Goal: Information Seeking & Learning: Learn about a topic

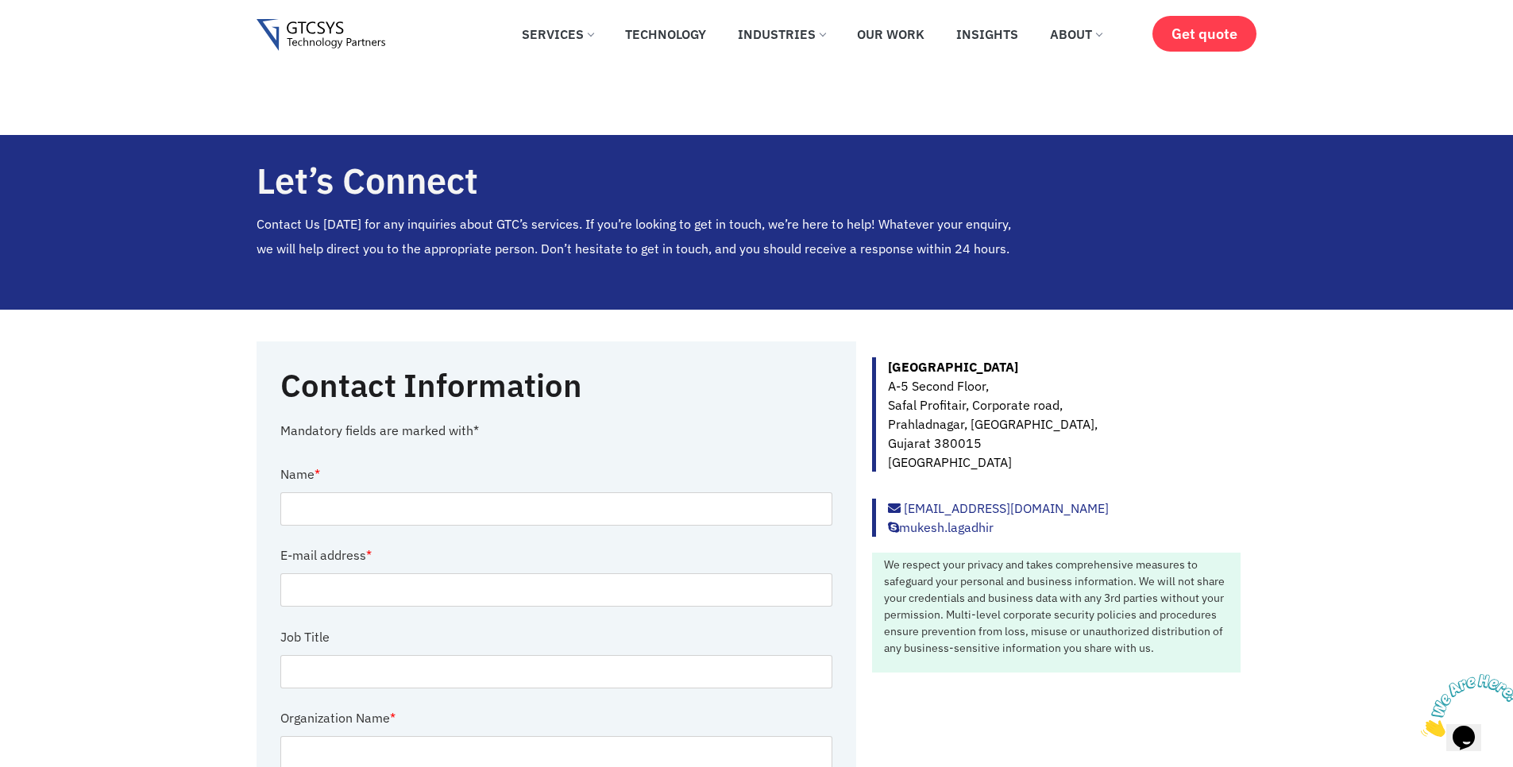
drag, startPoint x: 1477, startPoint y: 740, endPoint x: 1440, endPoint y: 703, distance: 52.2
click at [1477, 737] on img at bounding box center [1470, 705] width 99 height 63
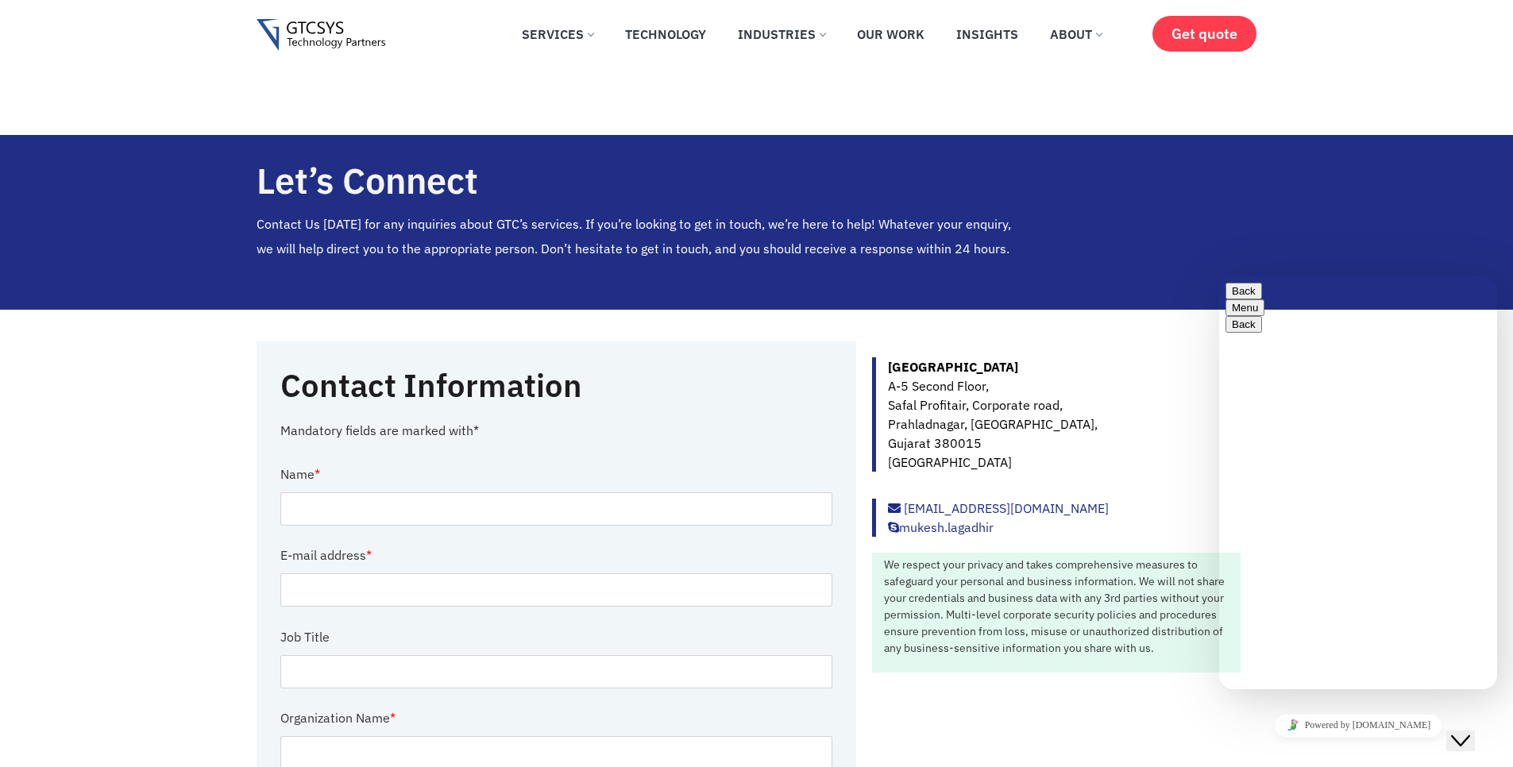
click at [1264, 746] on div "Rate this chat Upload File Insert emoji" at bounding box center [1358, 770] width 265 height 48
click at [1274, 746] on div "Rate this chat Upload File Insert emoji" at bounding box center [1358, 770] width 265 height 48
click at [1266, 746] on textarea at bounding box center [1298, 752] width 145 height 13
click at [1238, 292] on button "Back" at bounding box center [1244, 291] width 37 height 17
click at [1365, 767] on p "New Conversation" at bounding box center [1358, 774] width 265 height 14
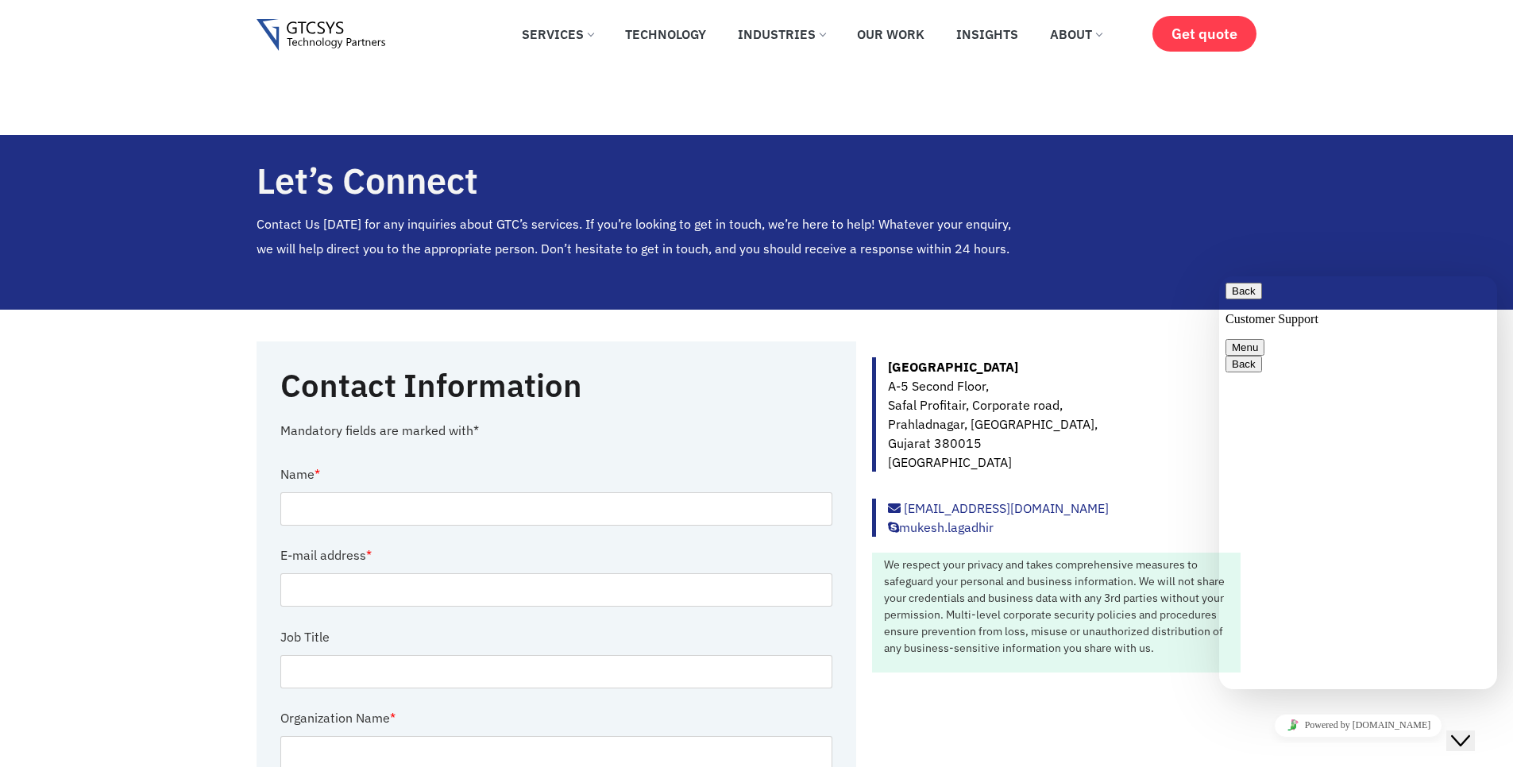
type textarea "hi"
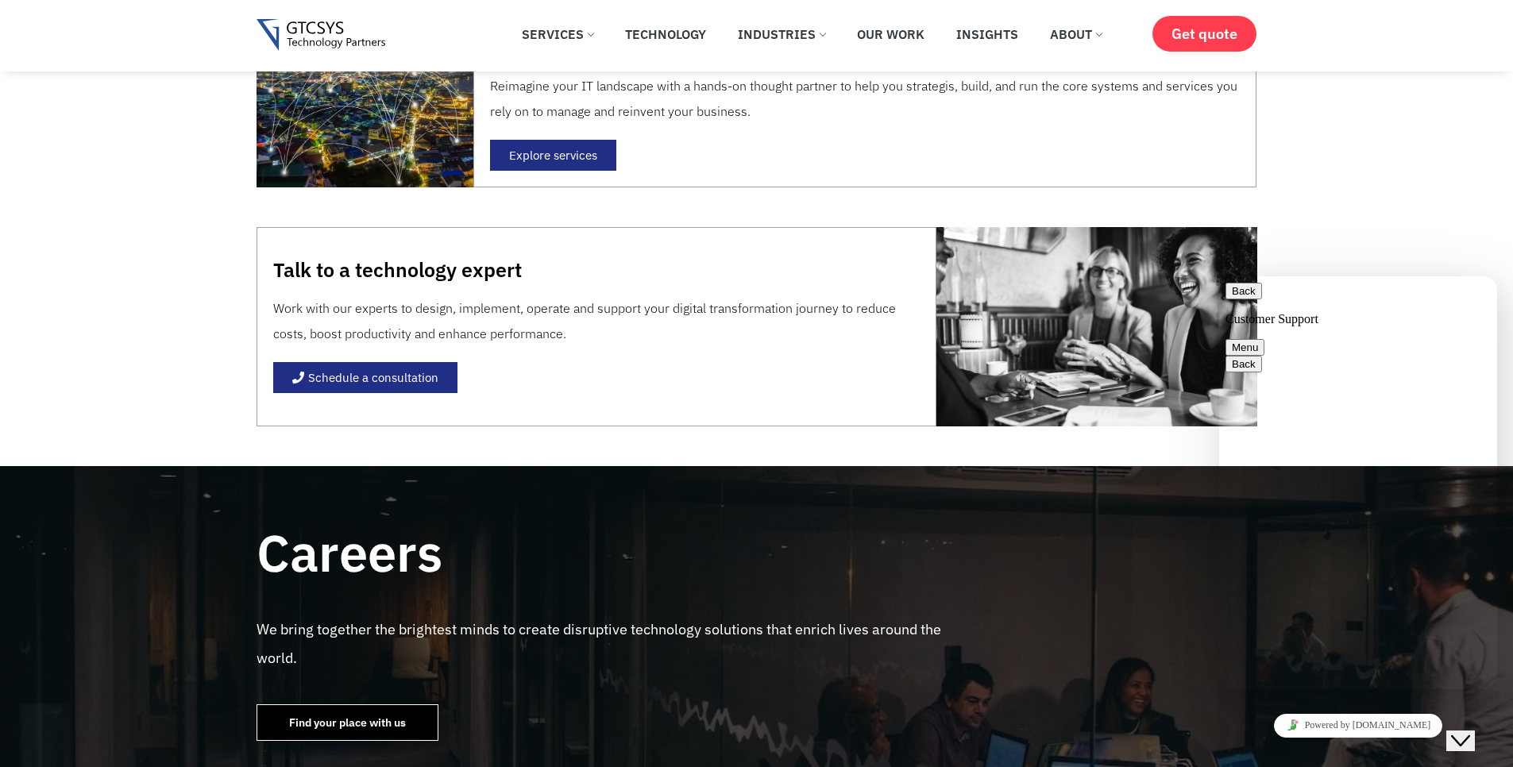
scroll to position [1430, 0]
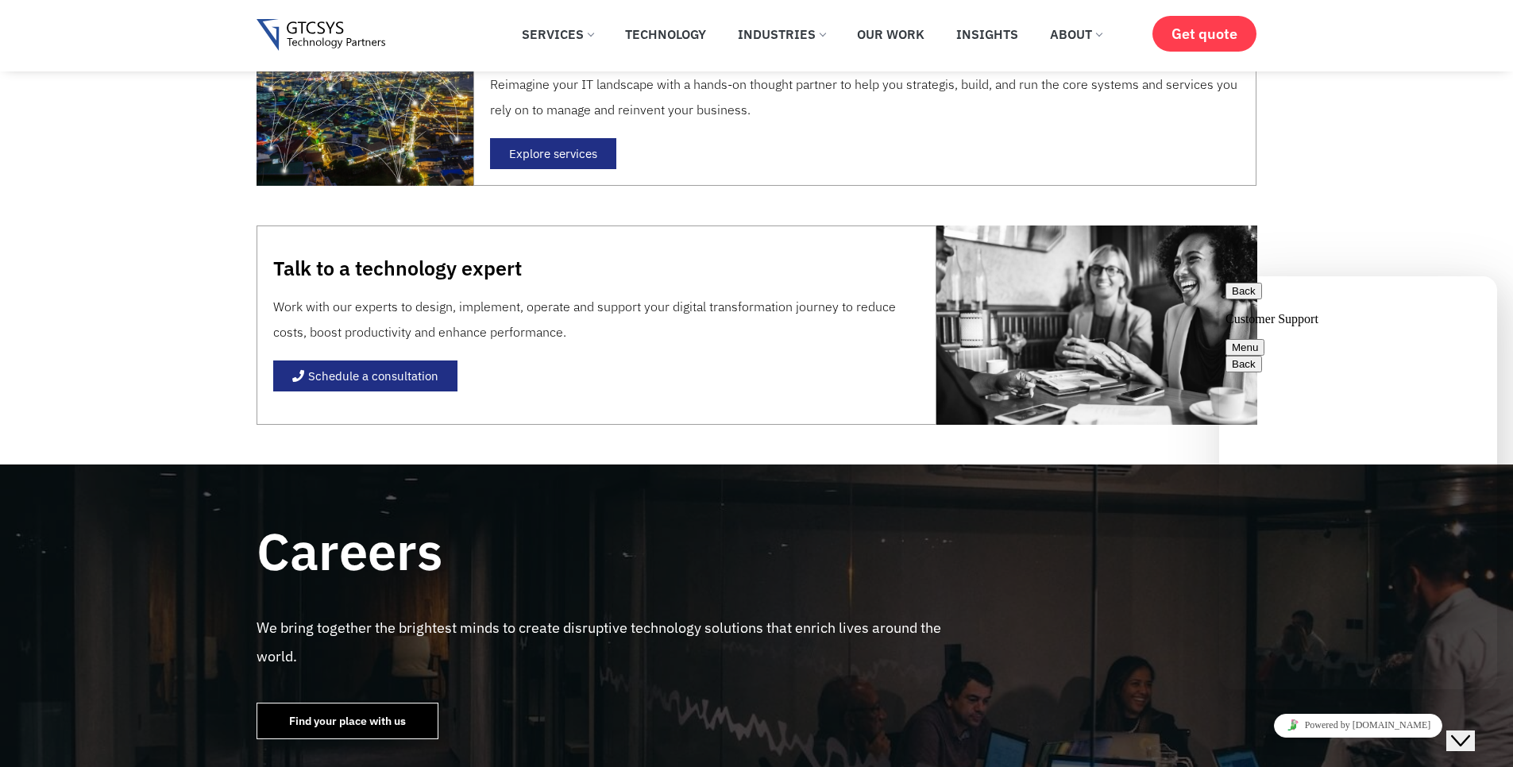
click at [1475, 742] on button "Close Chat This icon closes the chat window." at bounding box center [1461, 741] width 29 height 21
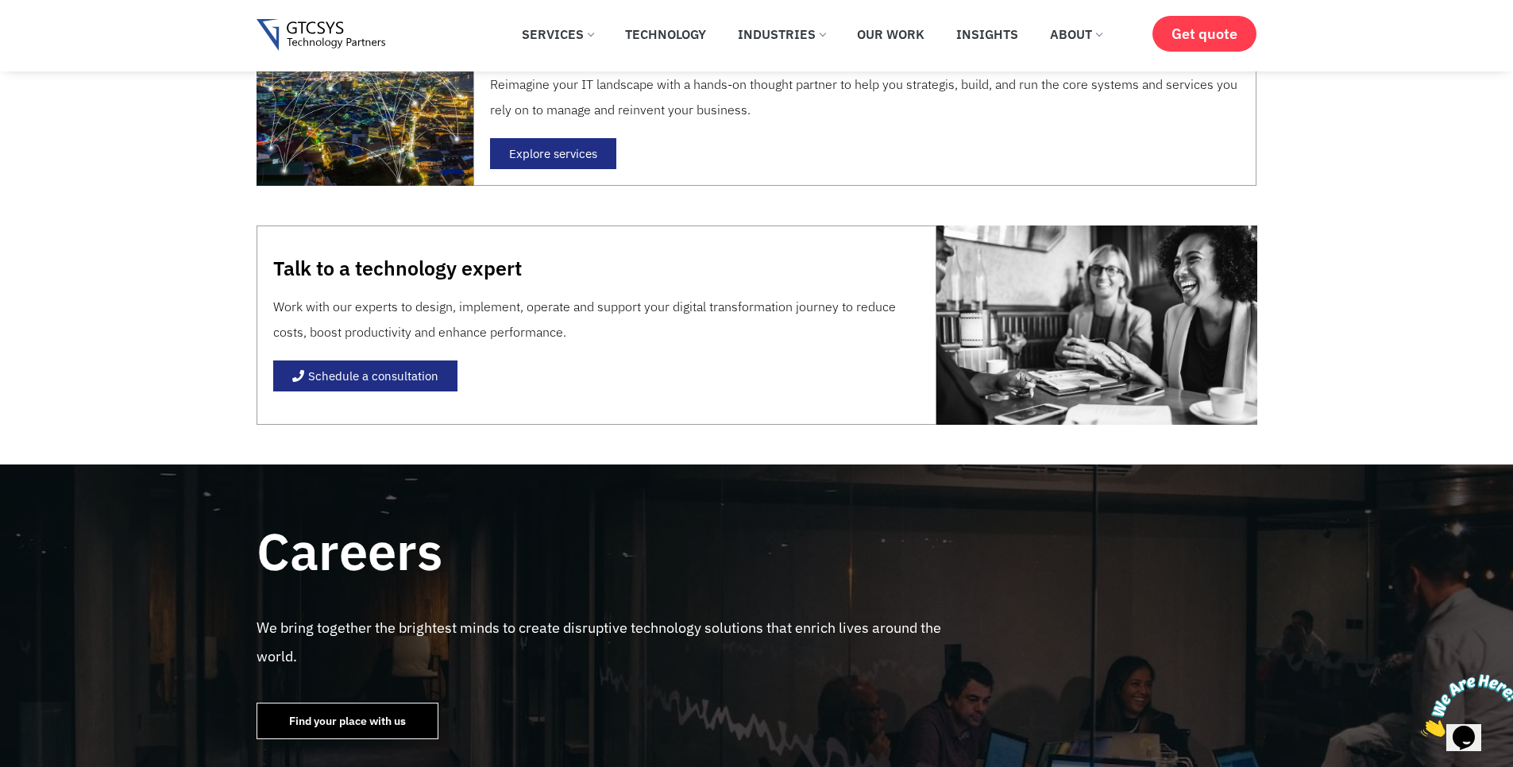
click at [1464, 731] on img at bounding box center [1470, 705] width 99 height 63
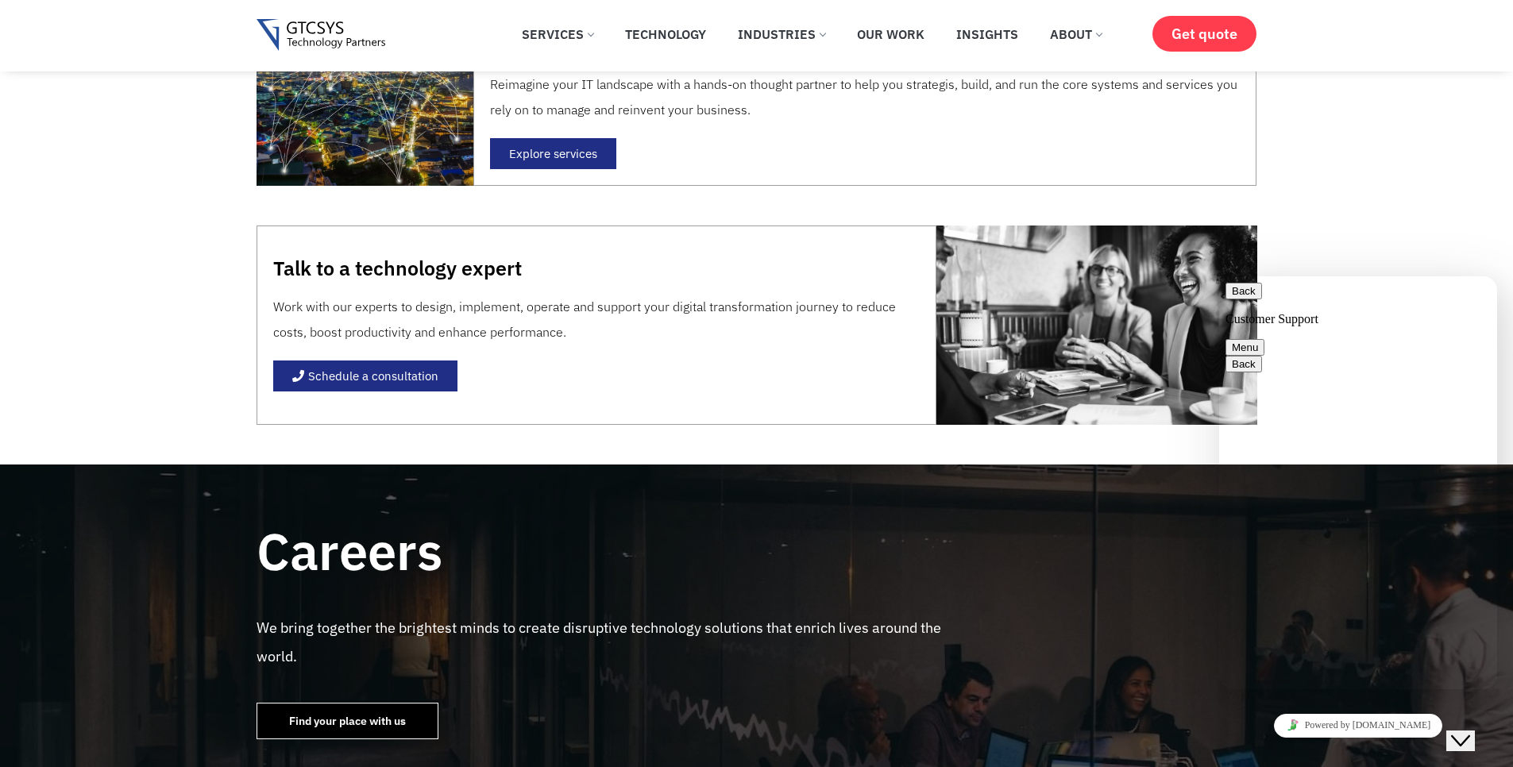
click at [1398, 728] on link "Powered by [DOMAIN_NAME]" at bounding box center [1358, 726] width 169 height 24
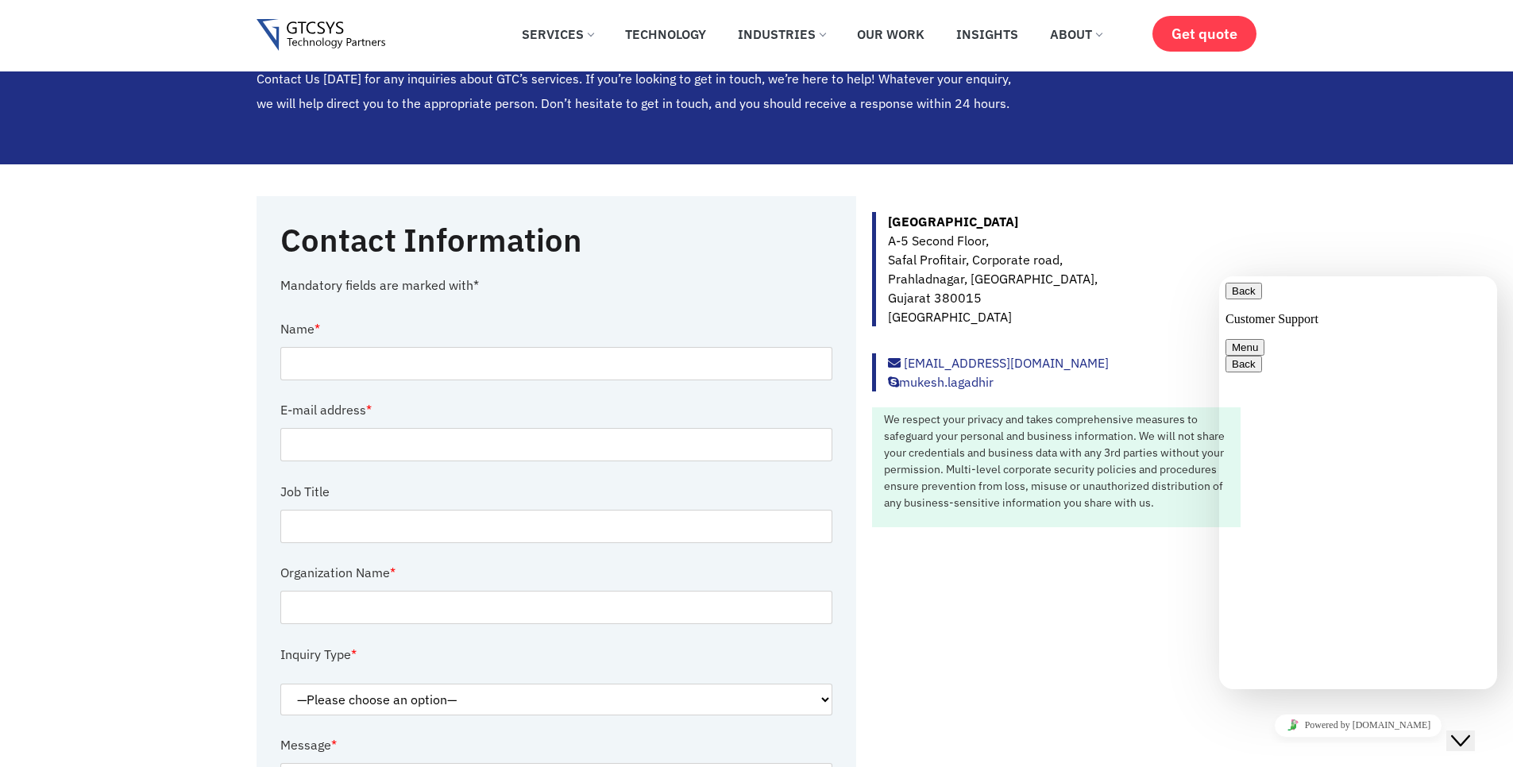
scroll to position [0, 0]
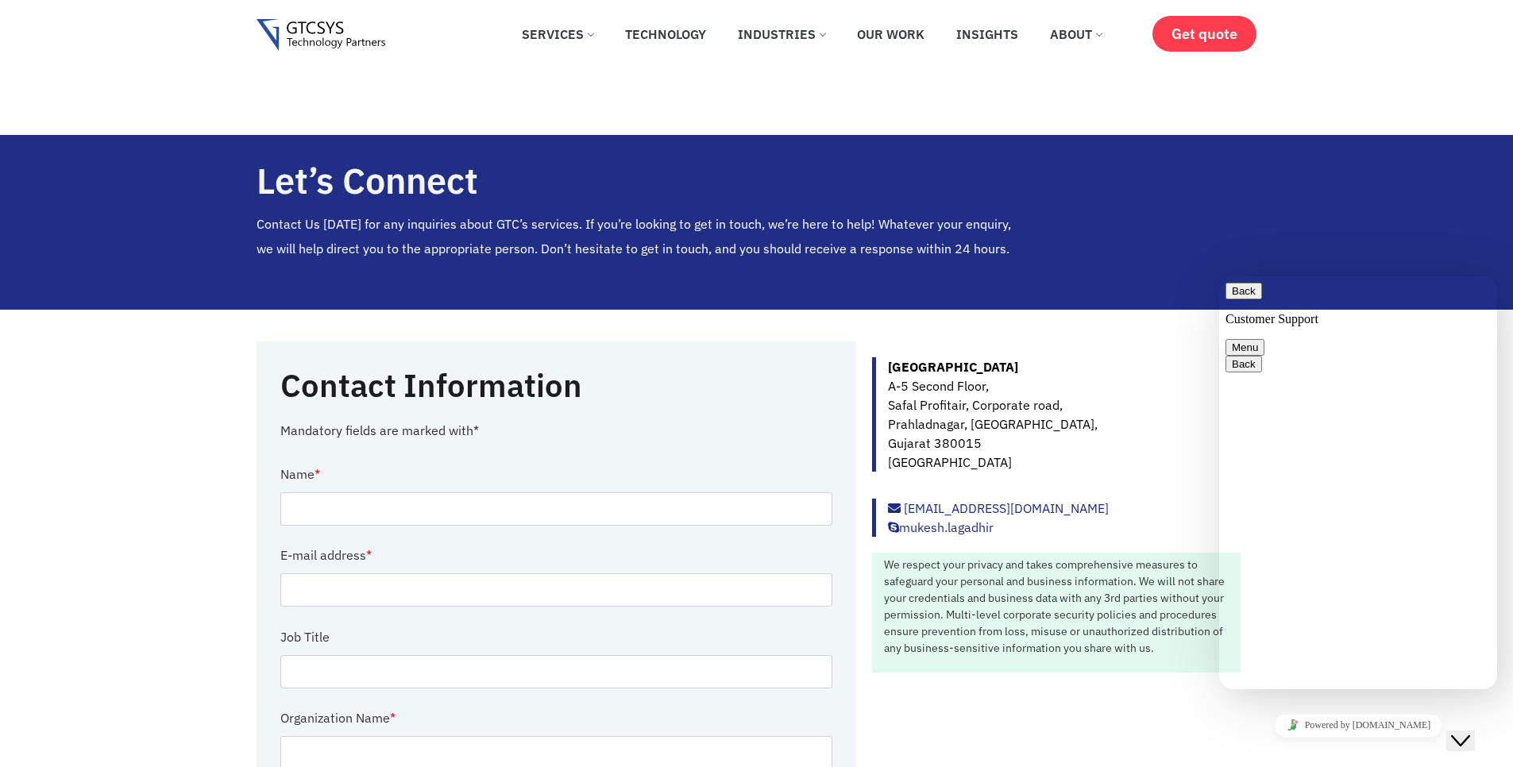
click at [304, 44] on img at bounding box center [321, 35] width 129 height 33
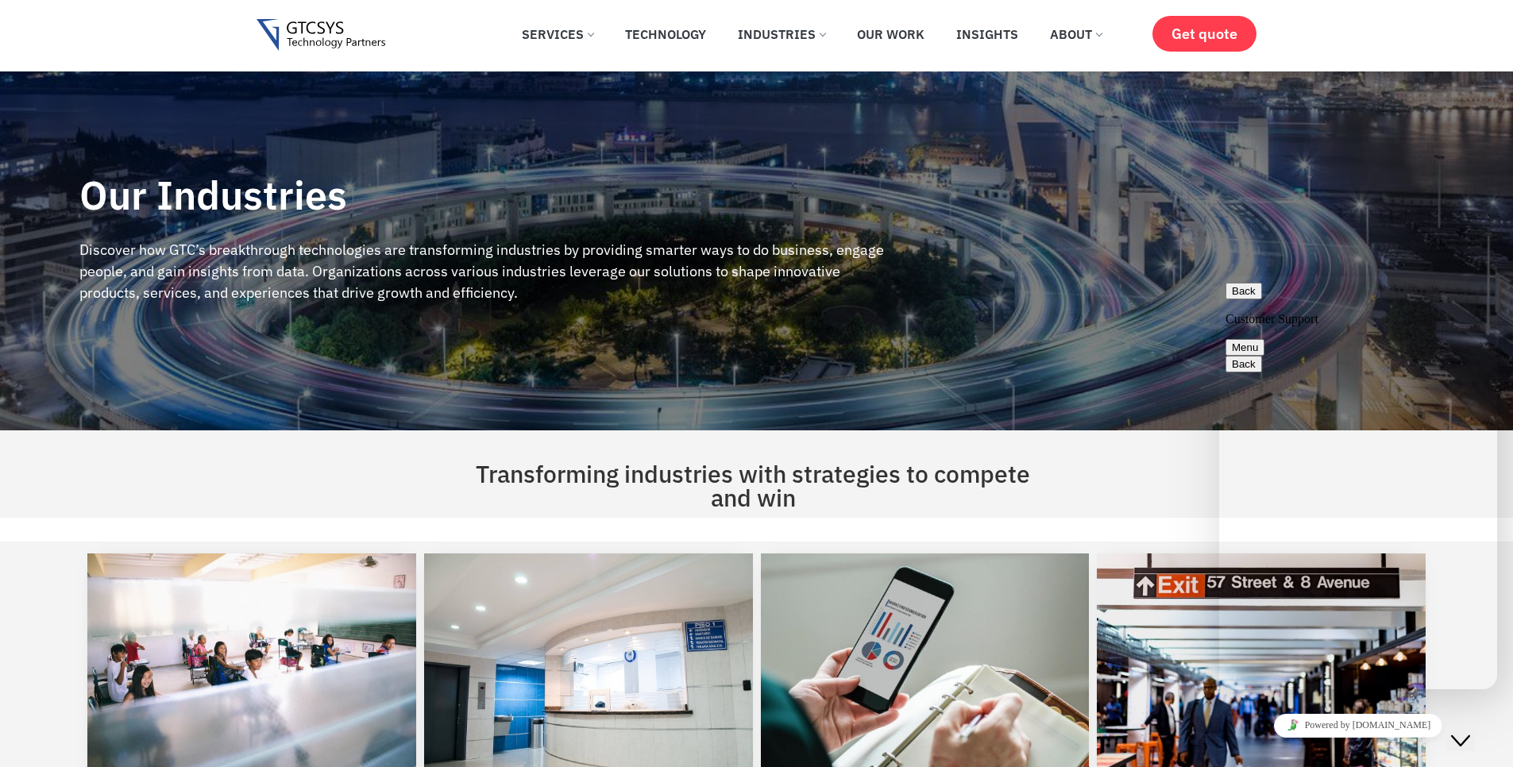
scroll to position [45, 0]
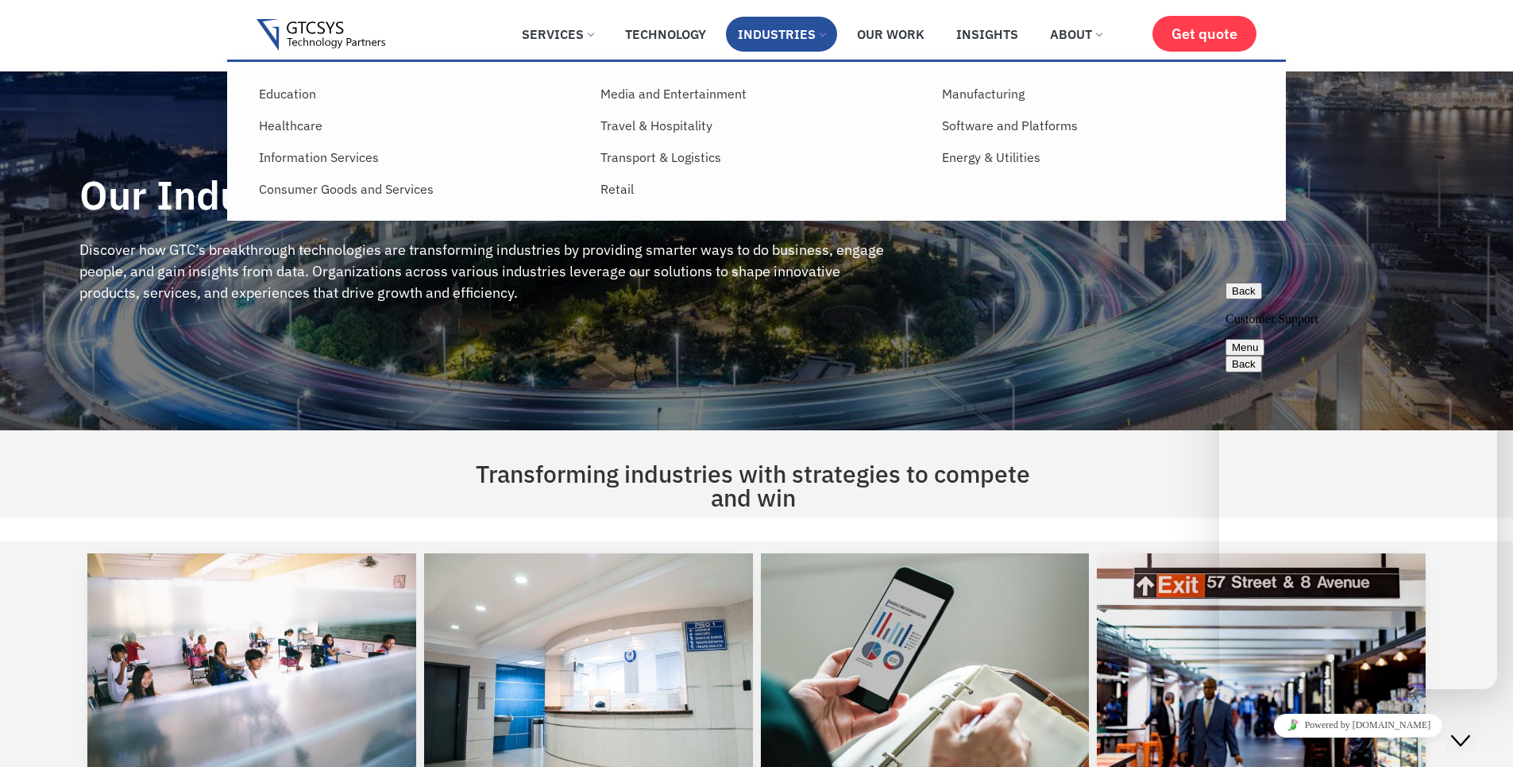
scroll to position [45, 0]
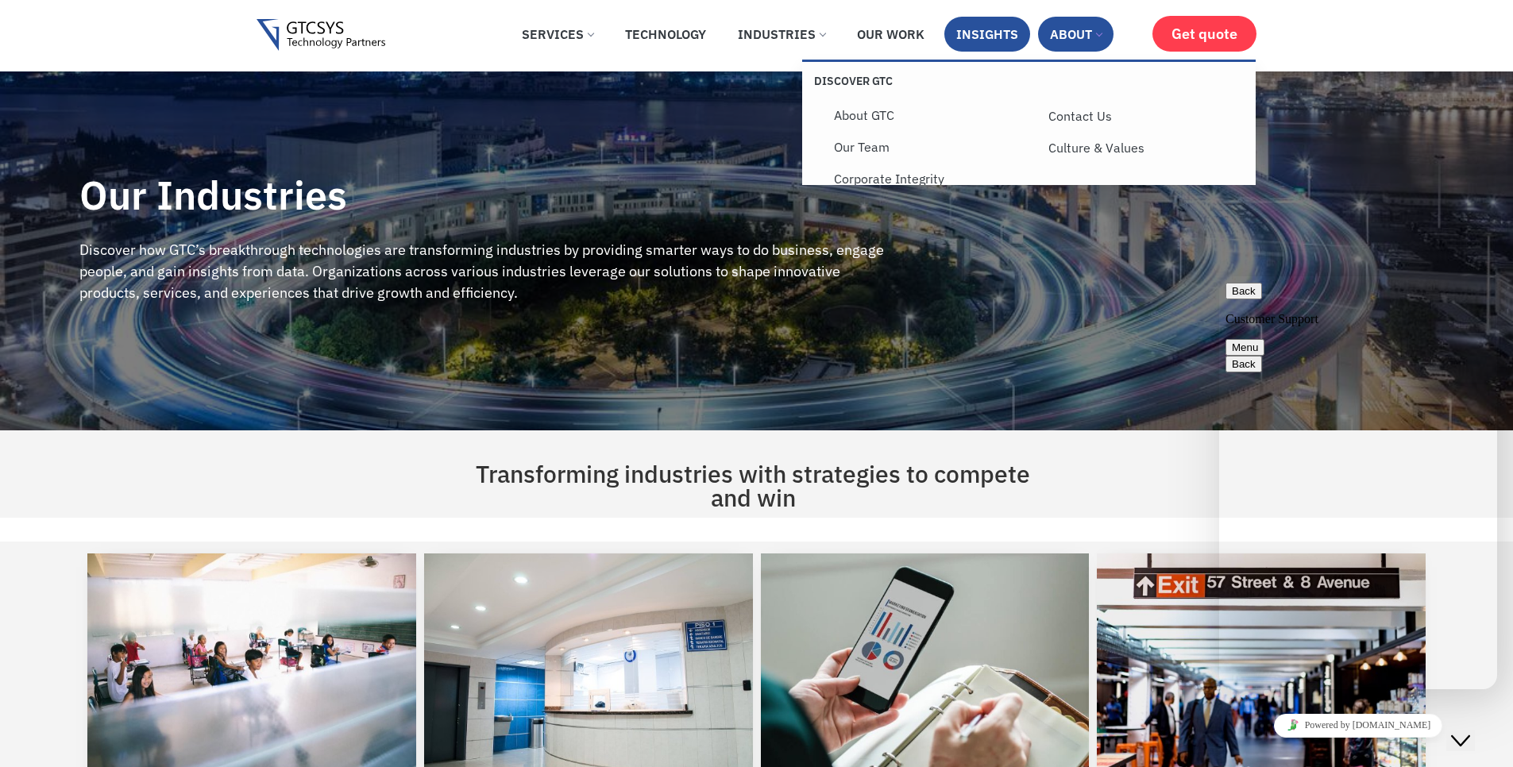
click at [1057, 42] on link "About" at bounding box center [1075, 34] width 75 height 35
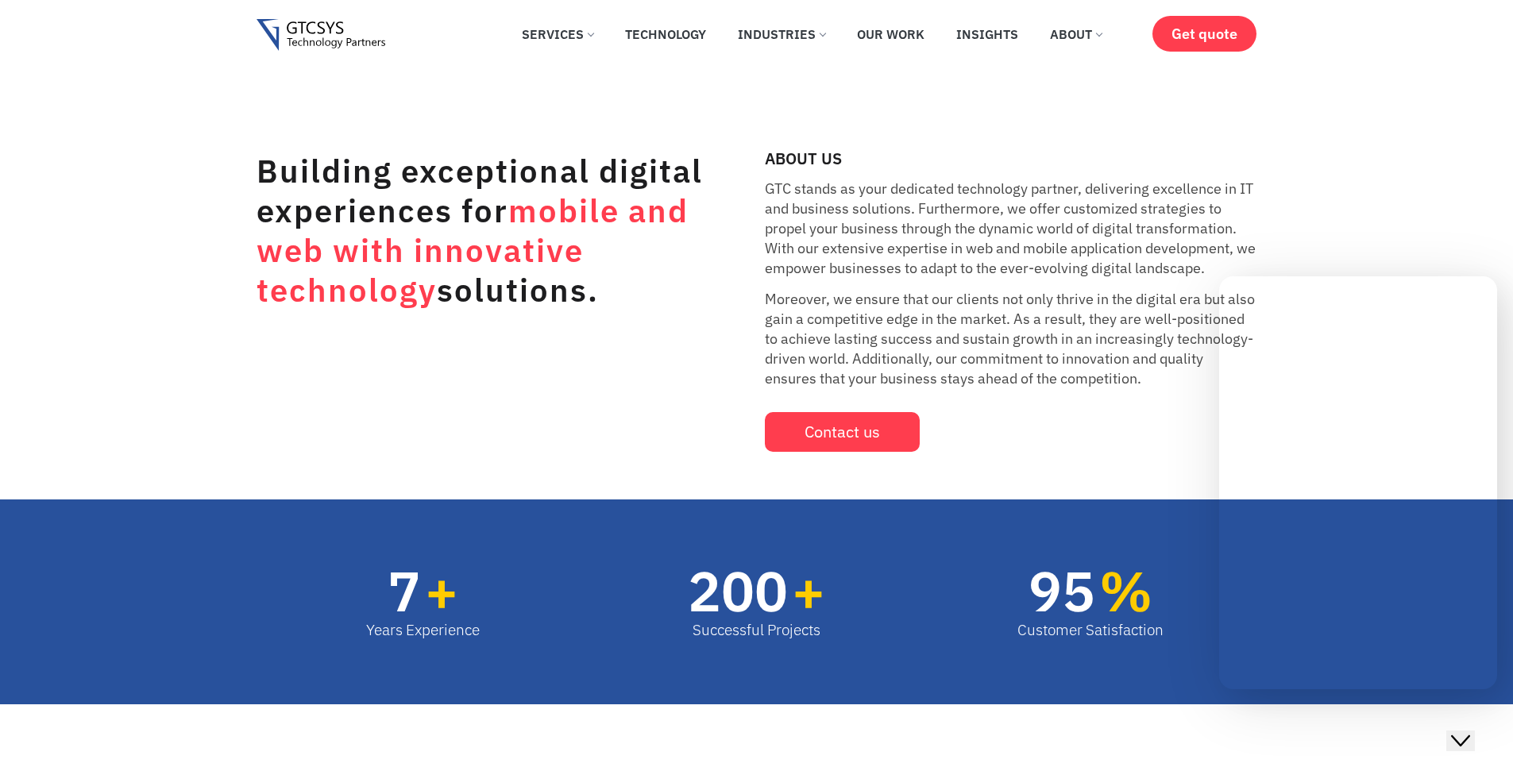
scroll to position [45, 0]
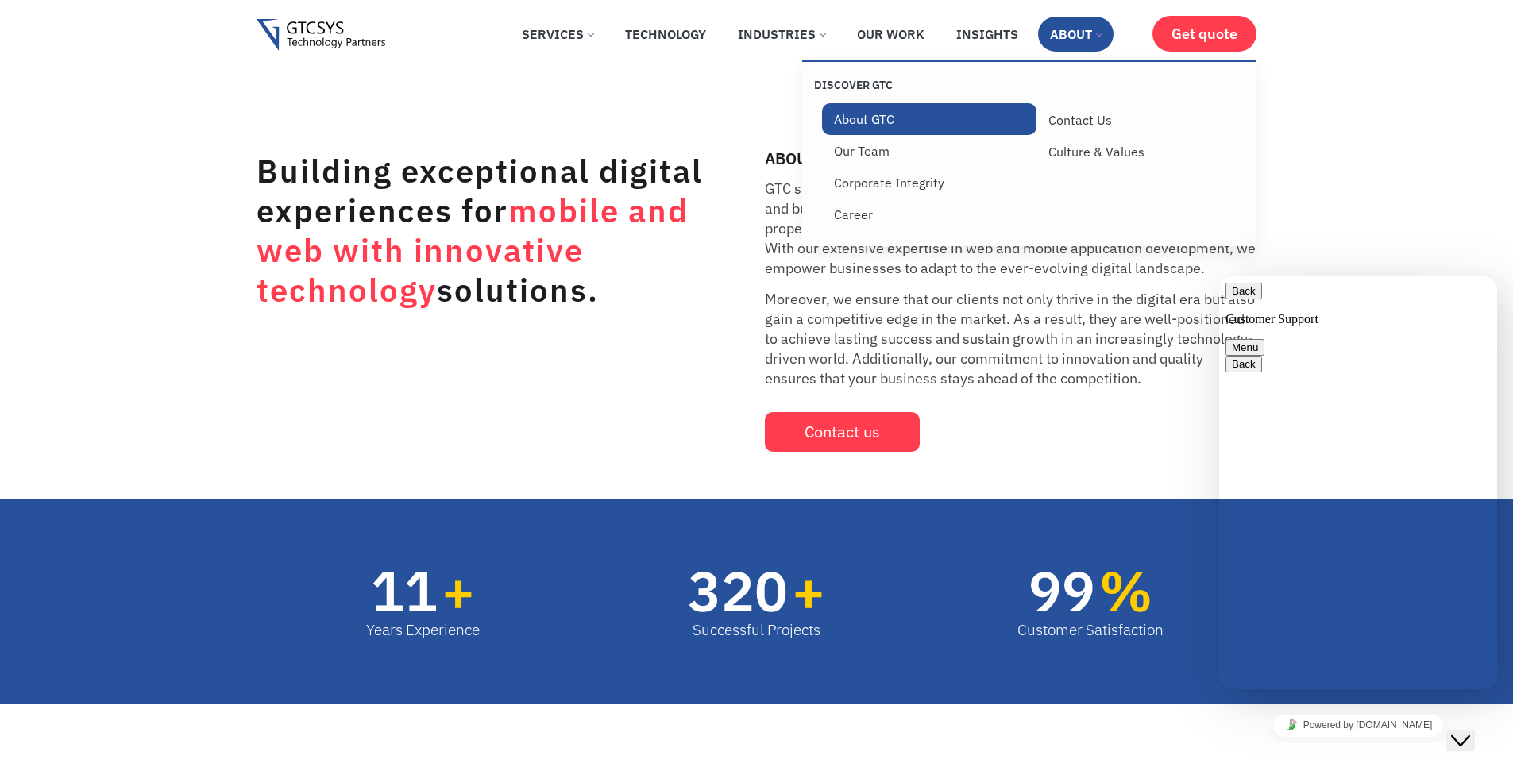
click at [910, 120] on link "About GTC" at bounding box center [929, 119] width 215 height 32
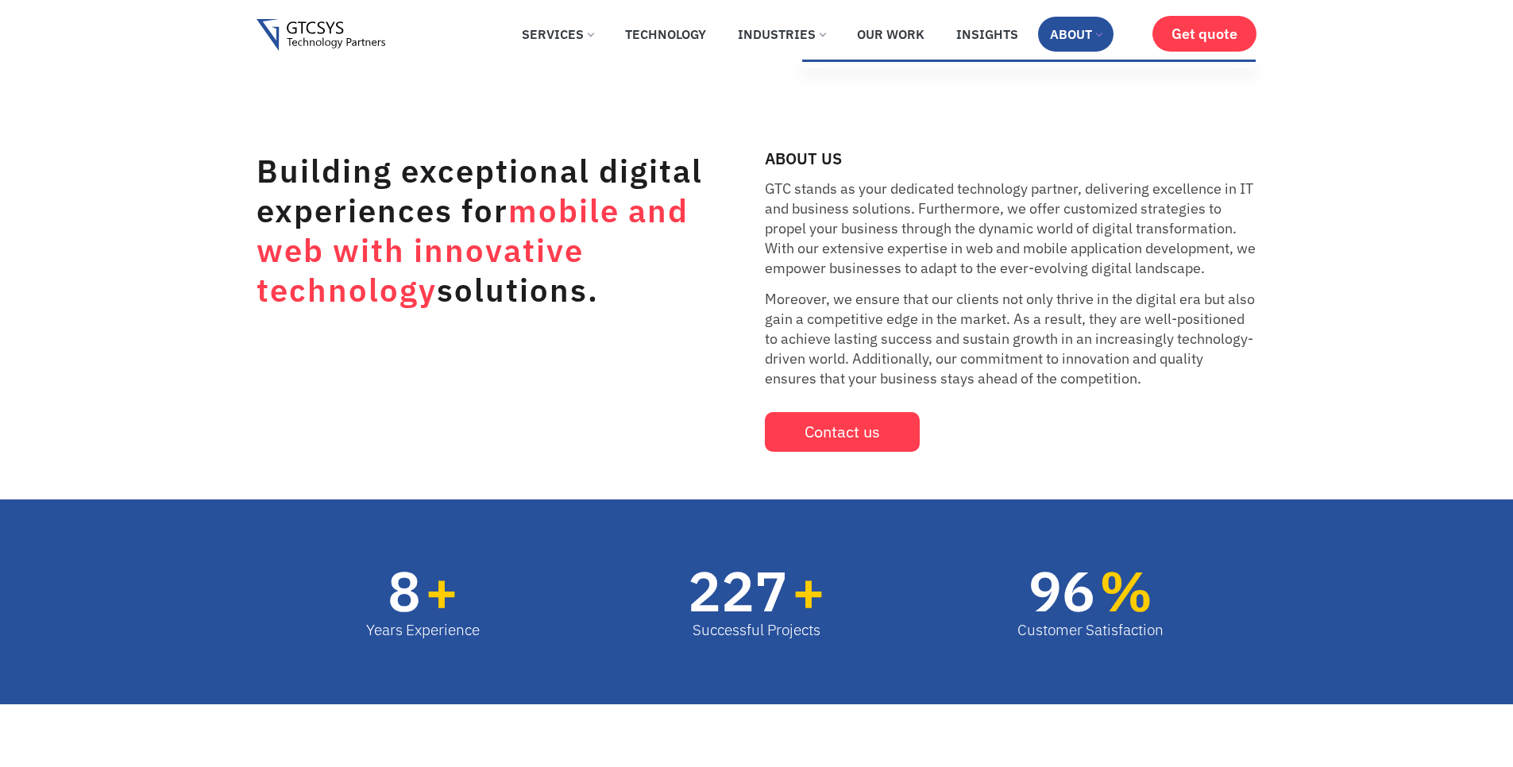
click at [1094, 37] on link "About" at bounding box center [1075, 34] width 75 height 35
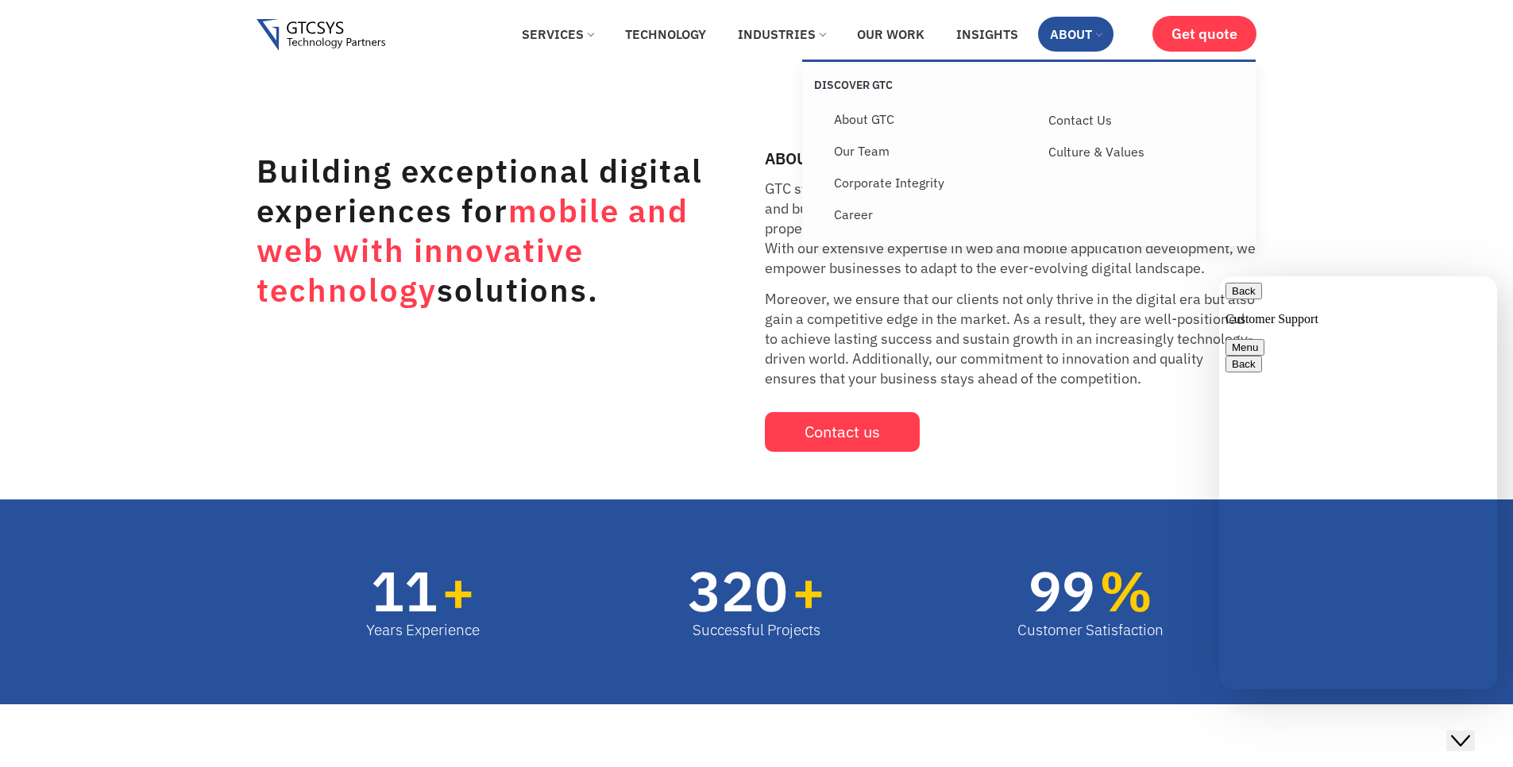
scroll to position [45, 0]
click at [1084, 146] on link "Culture & Values" at bounding box center [1144, 152] width 215 height 32
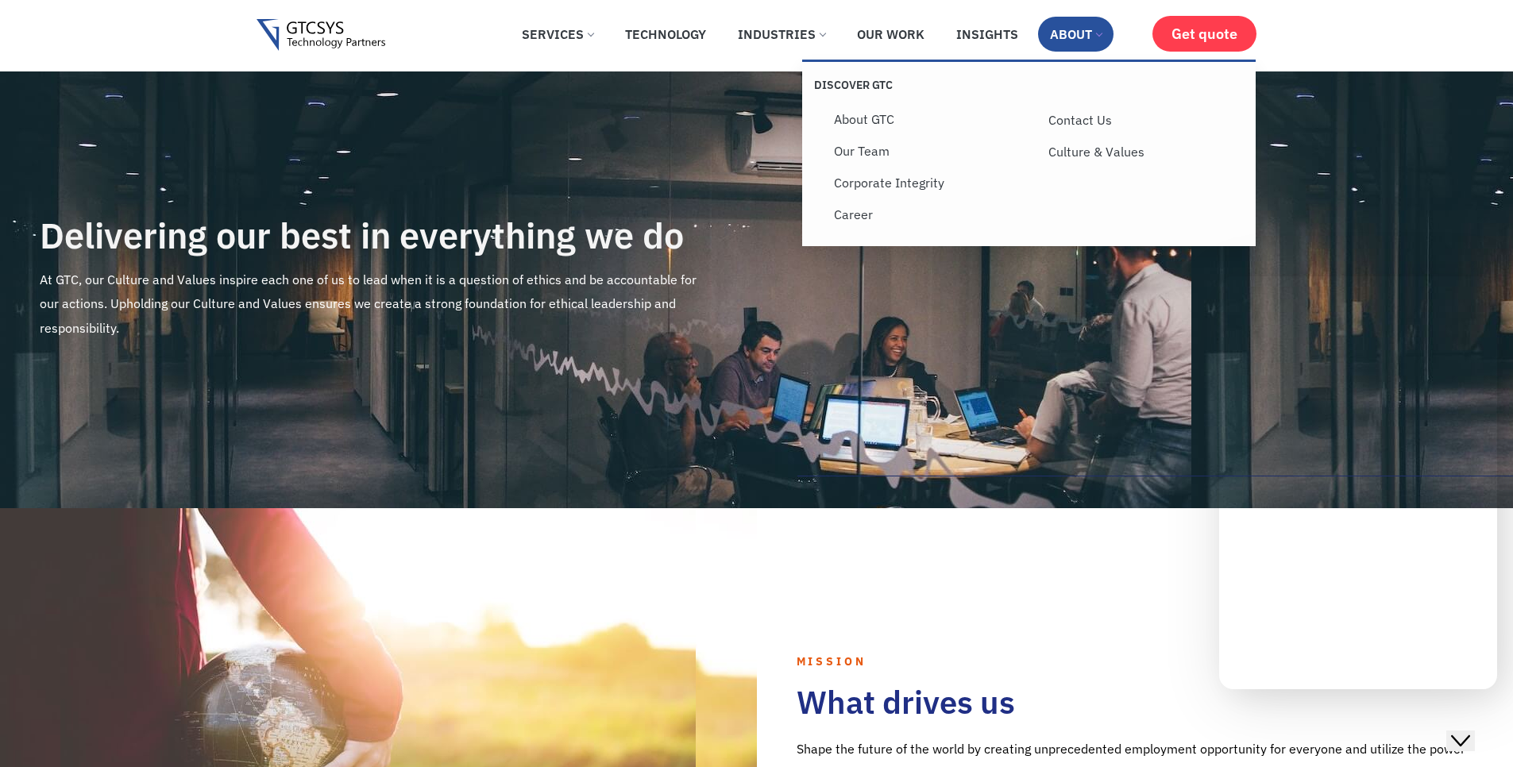
scroll to position [45, 0]
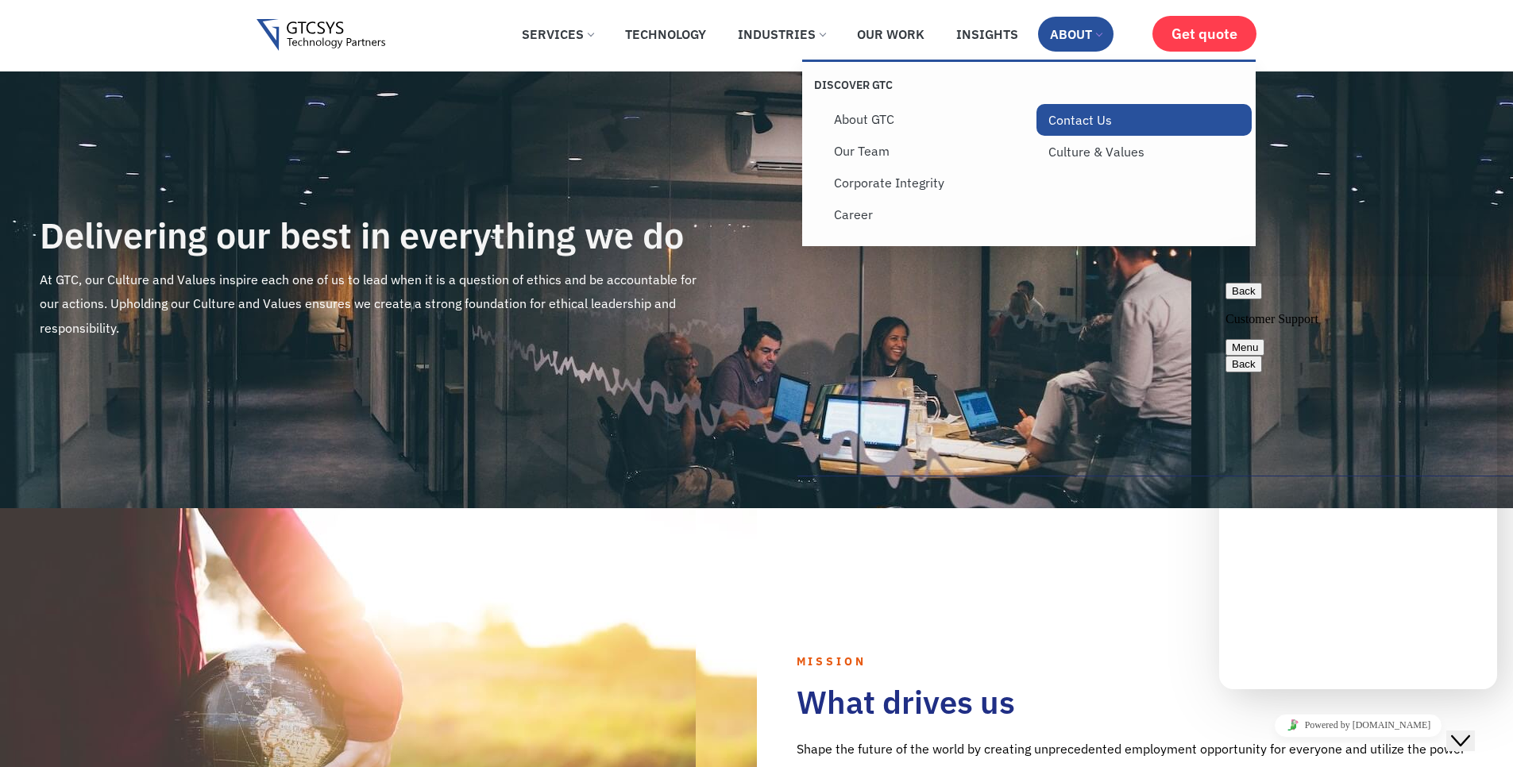
click at [1083, 118] on link "Contact Us" at bounding box center [1144, 120] width 215 height 32
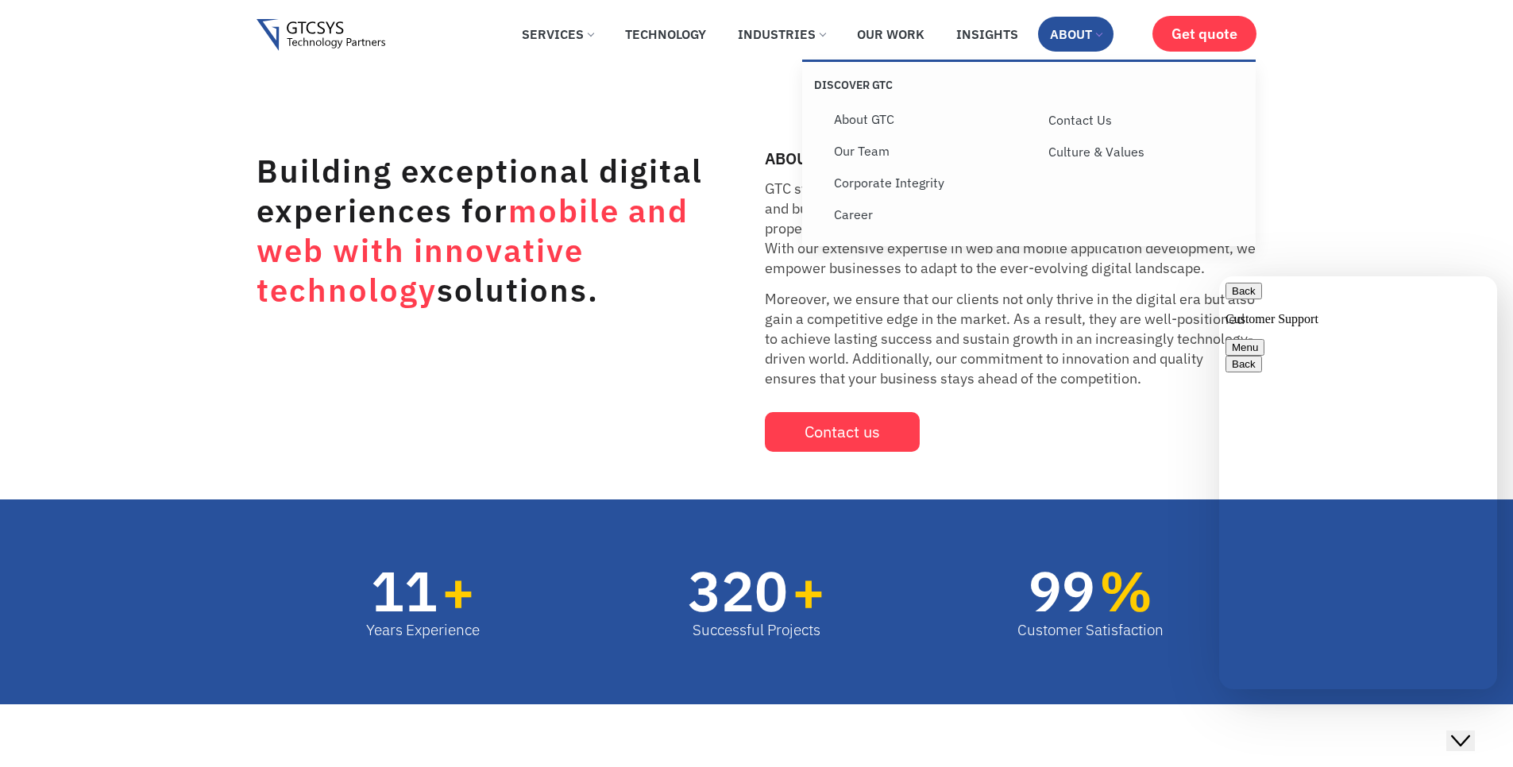
scroll to position [45, 0]
click at [871, 149] on link "Our Team" at bounding box center [929, 151] width 215 height 32
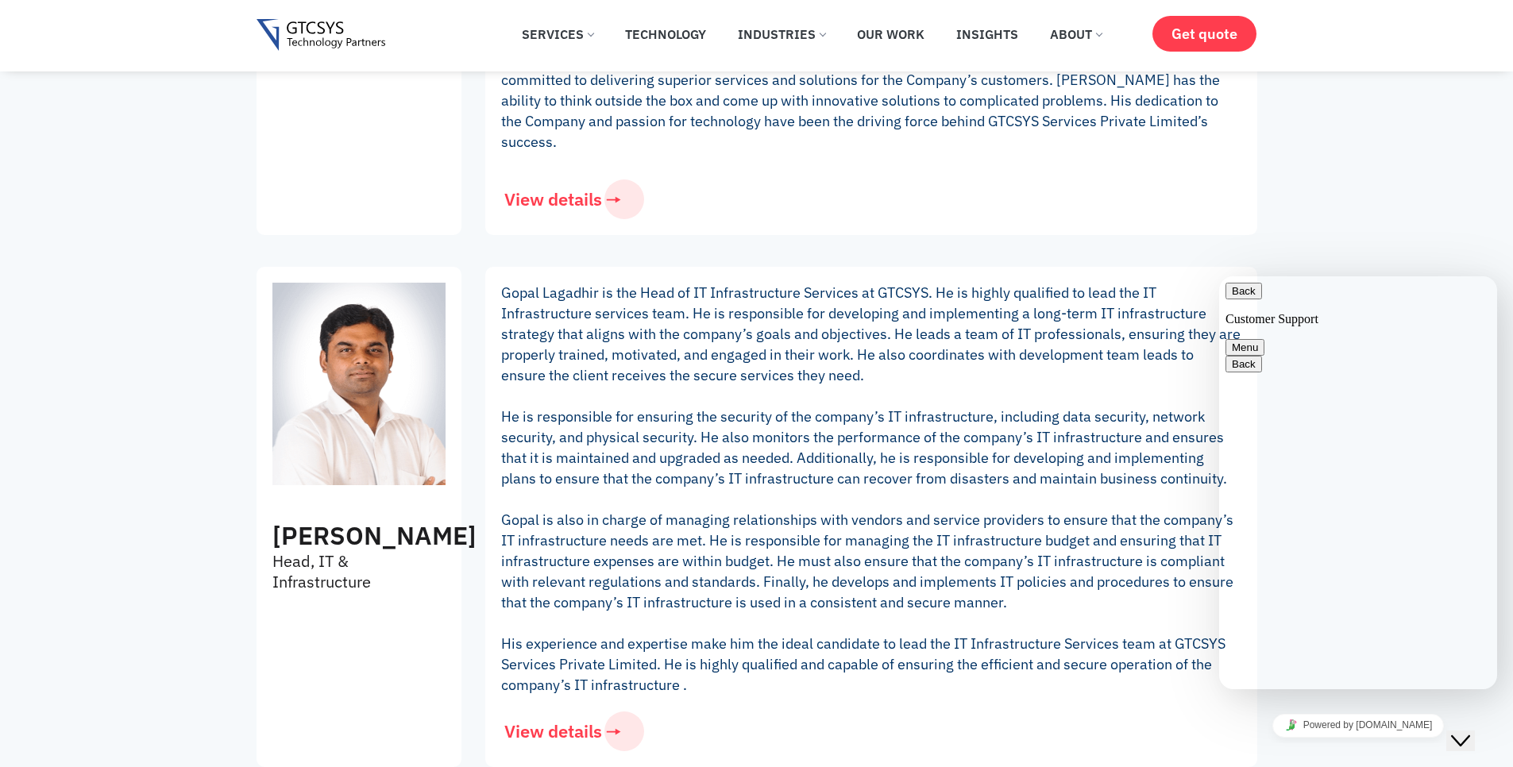
scroll to position [1239, 0]
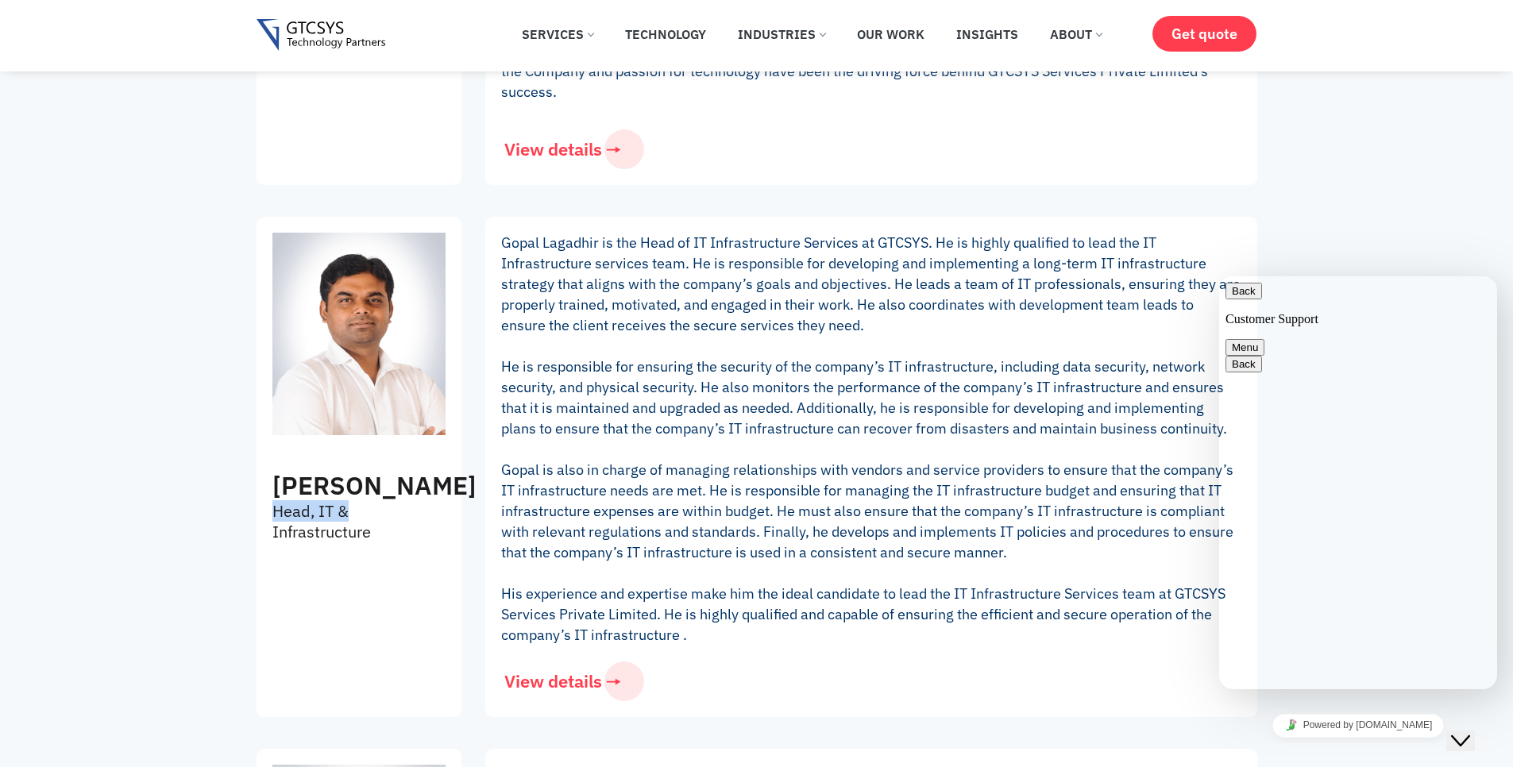
drag, startPoint x: 272, startPoint y: 516, endPoint x: 368, endPoint y: 526, distance: 96.7
click at [366, 526] on div "Gopal Lagadhir Head, IT & Infrastructure" at bounding box center [359, 388] width 189 height 326
drag, startPoint x: 352, startPoint y: 543, endPoint x: 384, endPoint y: 534, distance: 33.9
click at [384, 535] on p "Head, IT & Infrastructure" at bounding box center [337, 521] width 130 height 41
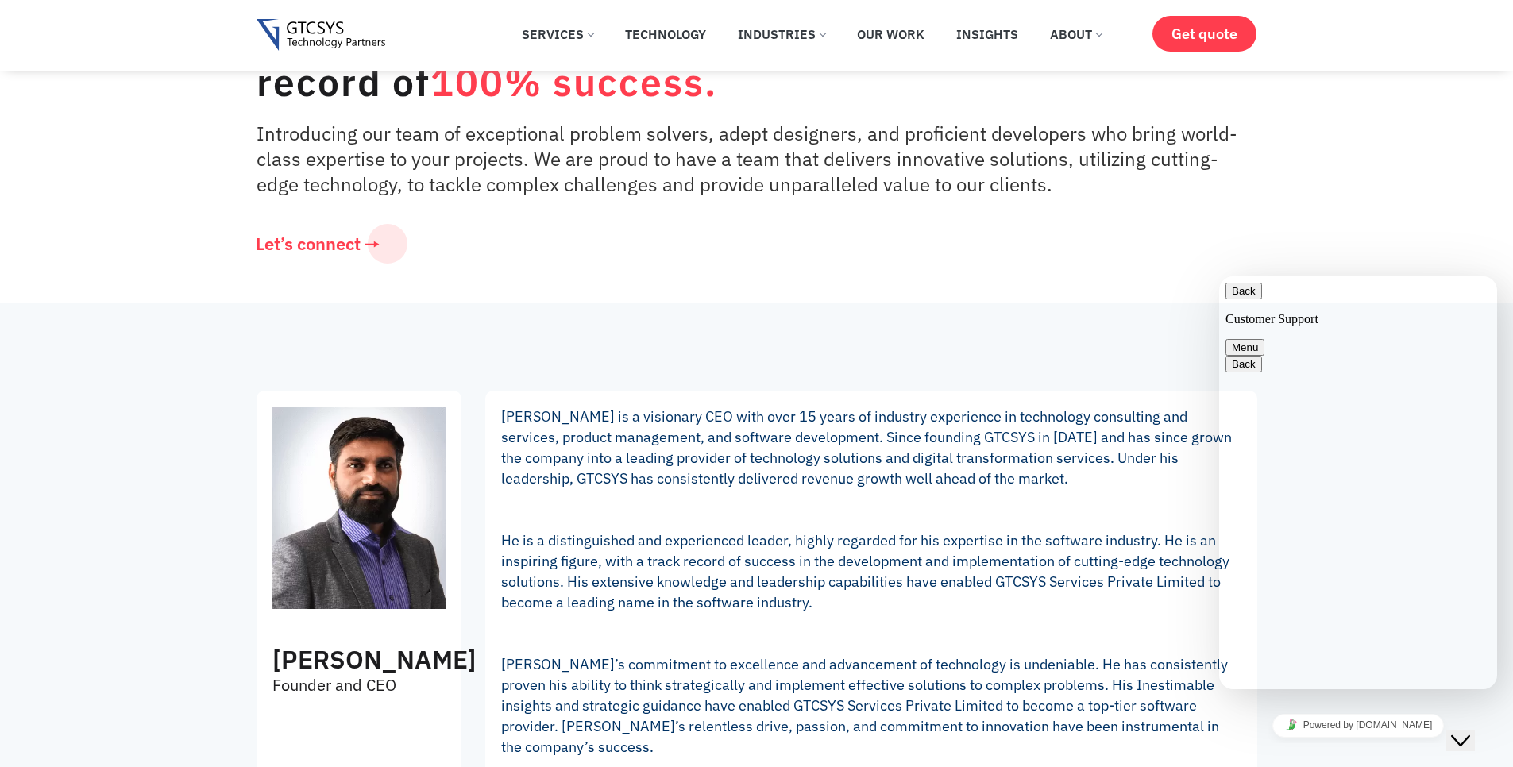
scroll to position [0, 0]
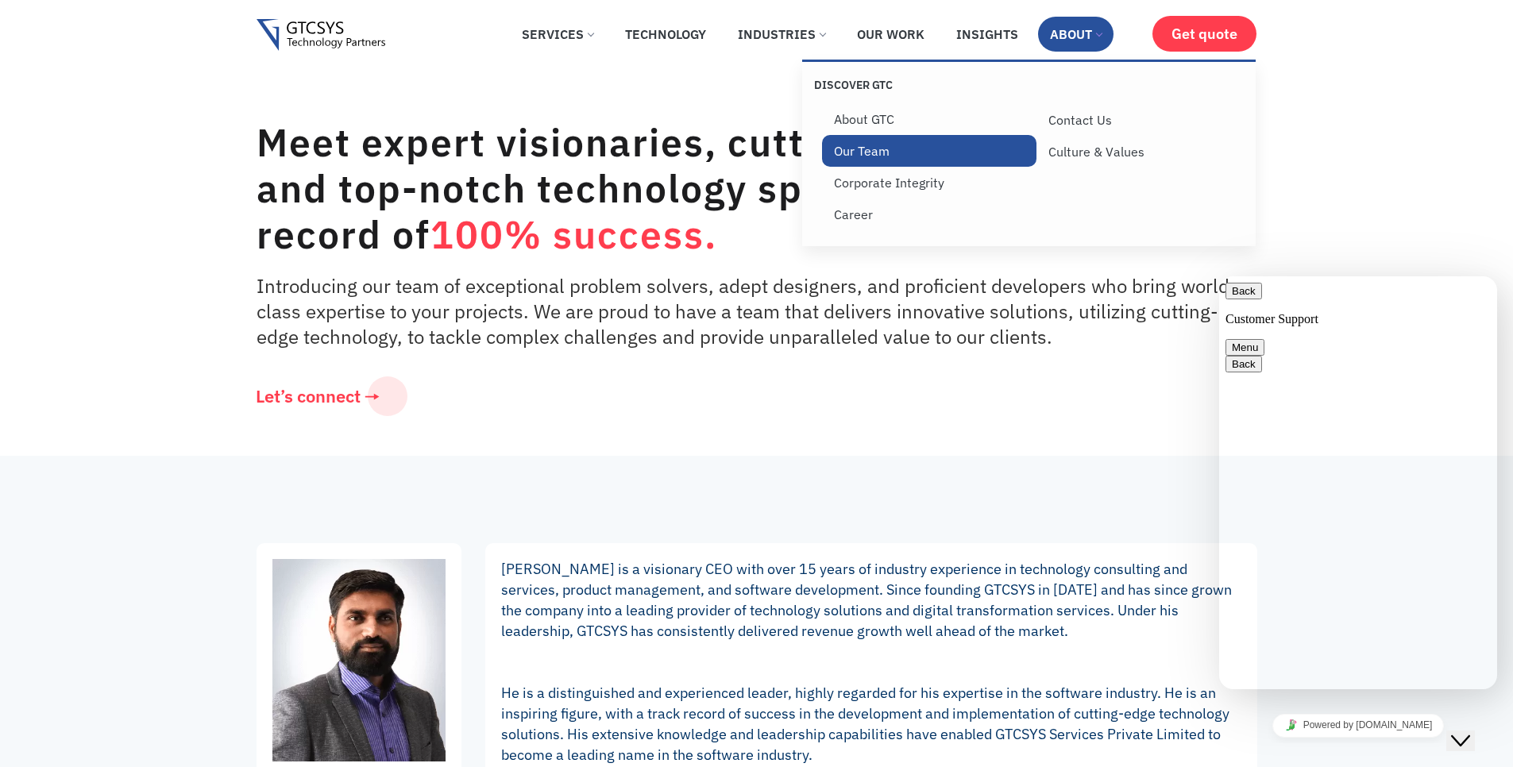
click at [896, 158] on link "Our Team" at bounding box center [929, 151] width 215 height 32
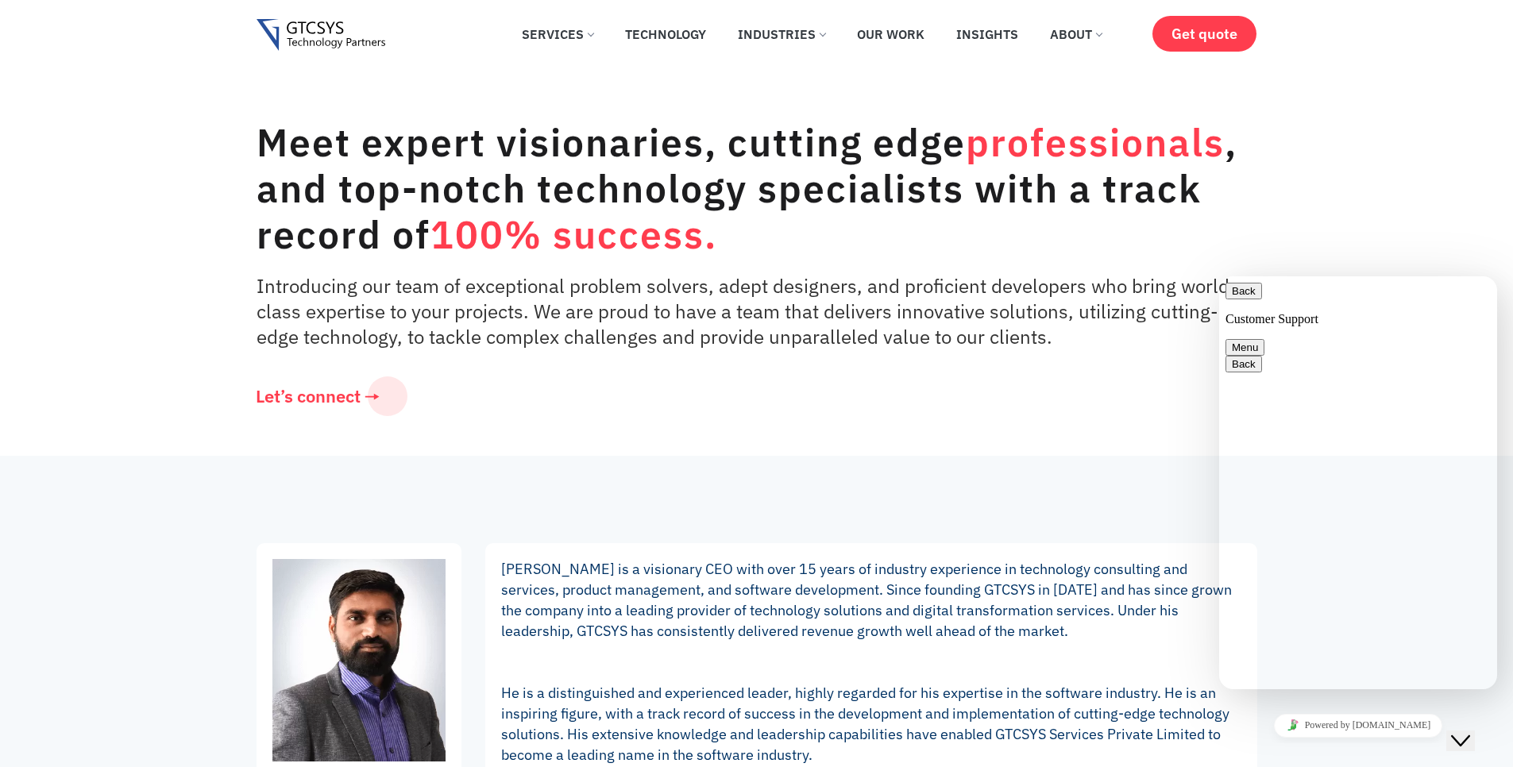
scroll to position [45, 0]
click at [1166, 29] on link "Get quote" at bounding box center [1205, 34] width 104 height 36
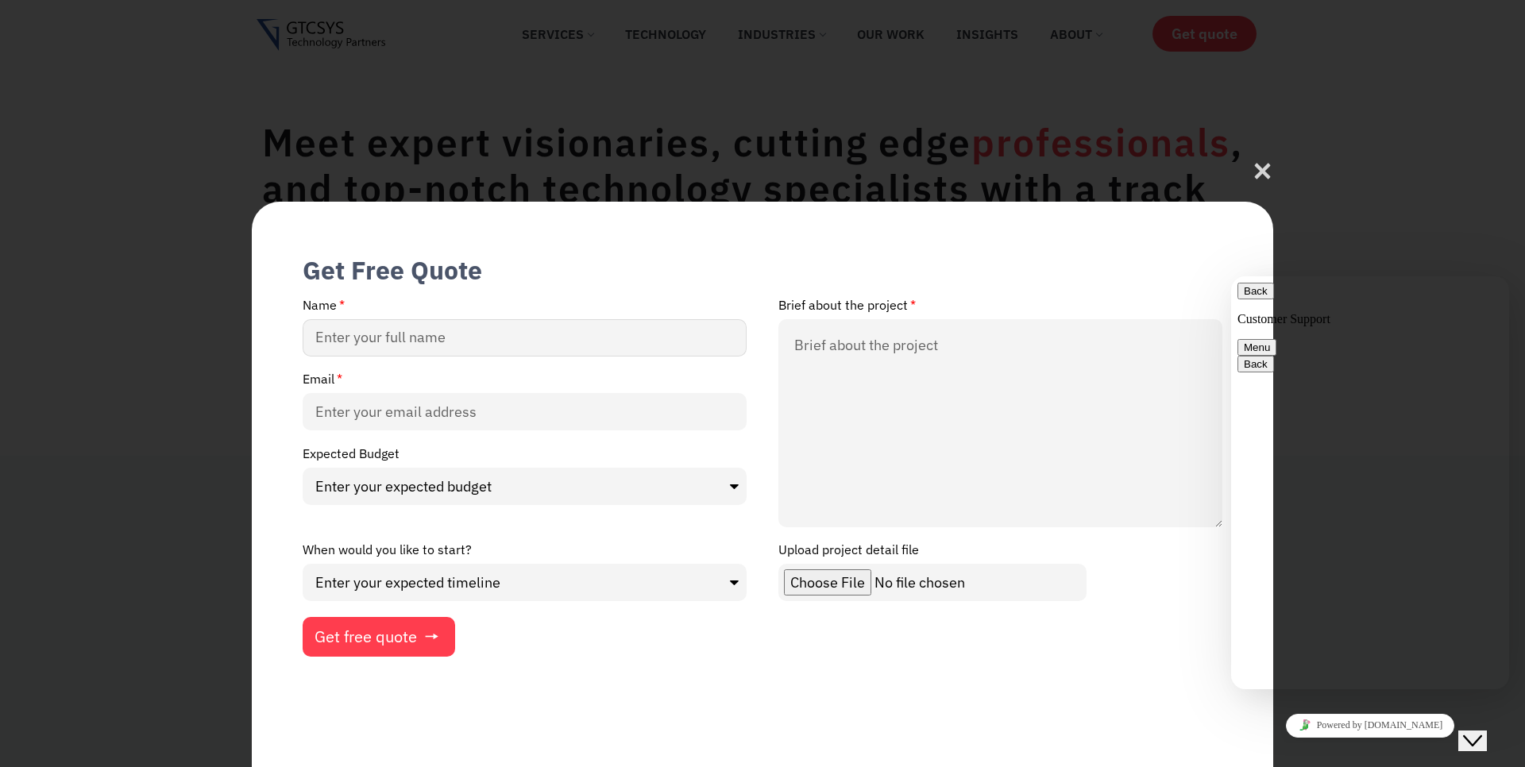
click at [446, 329] on input "Name" at bounding box center [525, 337] width 444 height 37
click at [1277, 166] on div "Get Free Quote Name Brief about the project Email Expected Budget Enter your ex…" at bounding box center [762, 383] width 1525 height 767
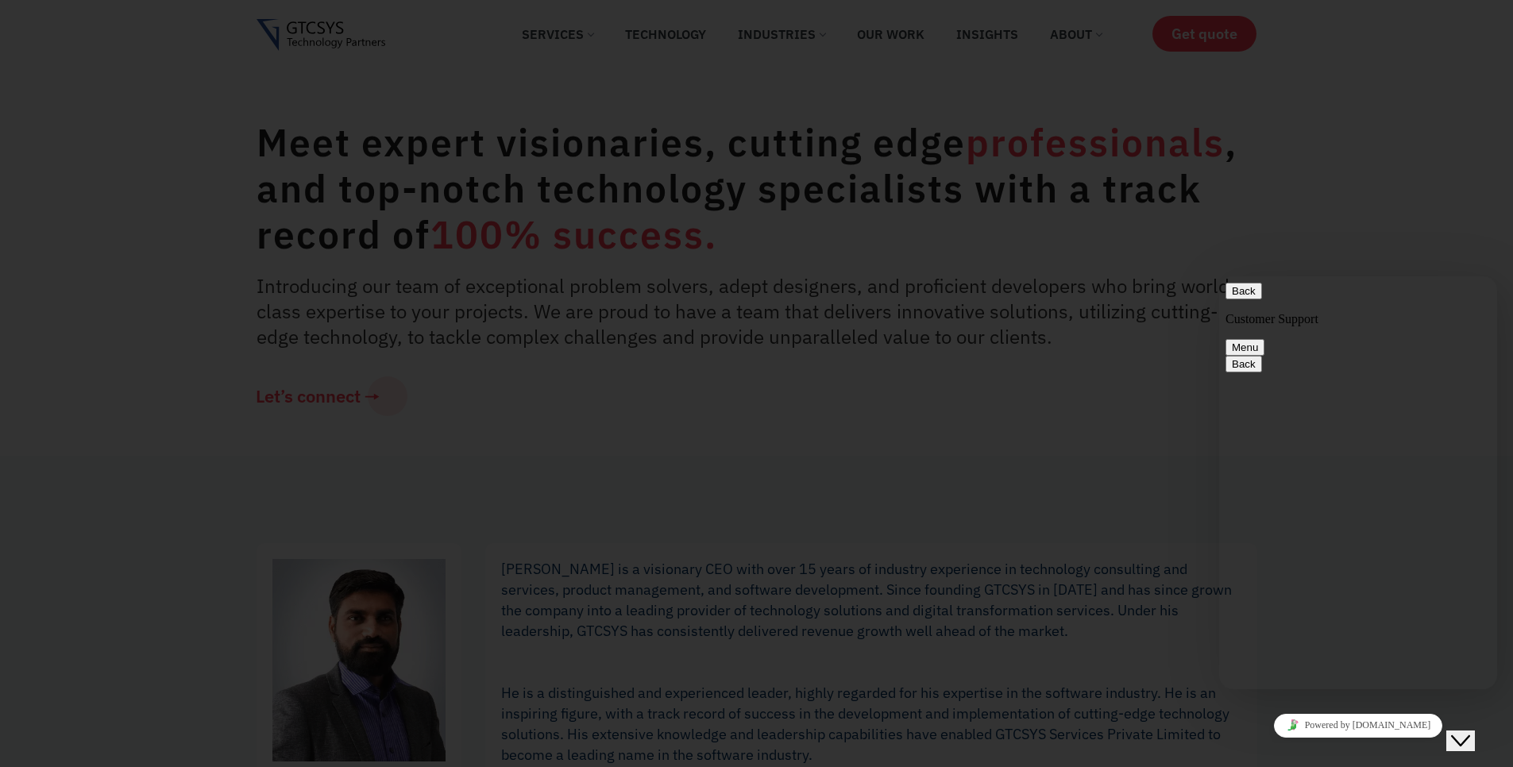
click at [1260, 170] on div "Get Free Quote Name Brief about the project Email Expected Budget Enter your ex…" at bounding box center [756, 383] width 1513 height 767
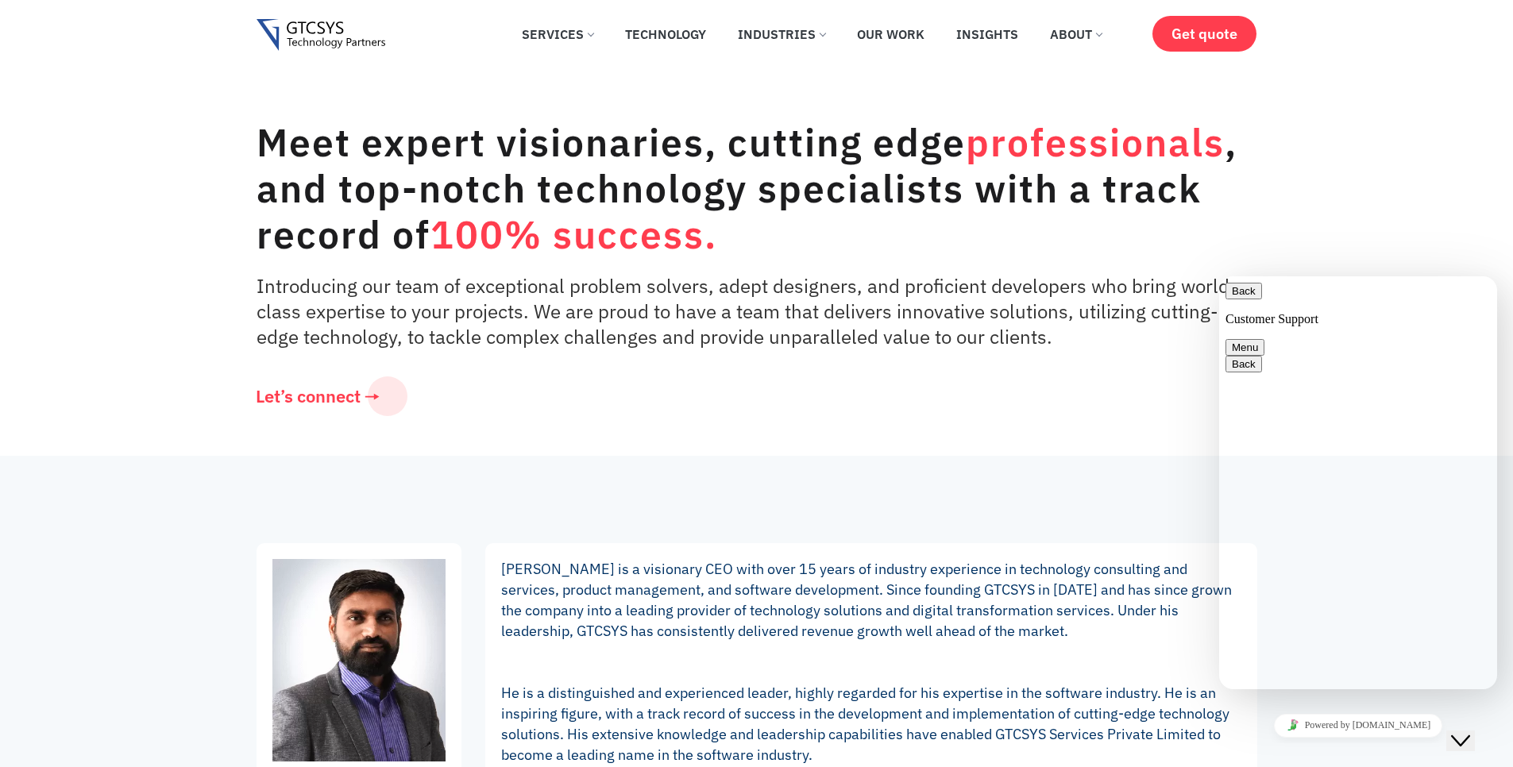
click at [319, 45] on img at bounding box center [321, 35] width 129 height 33
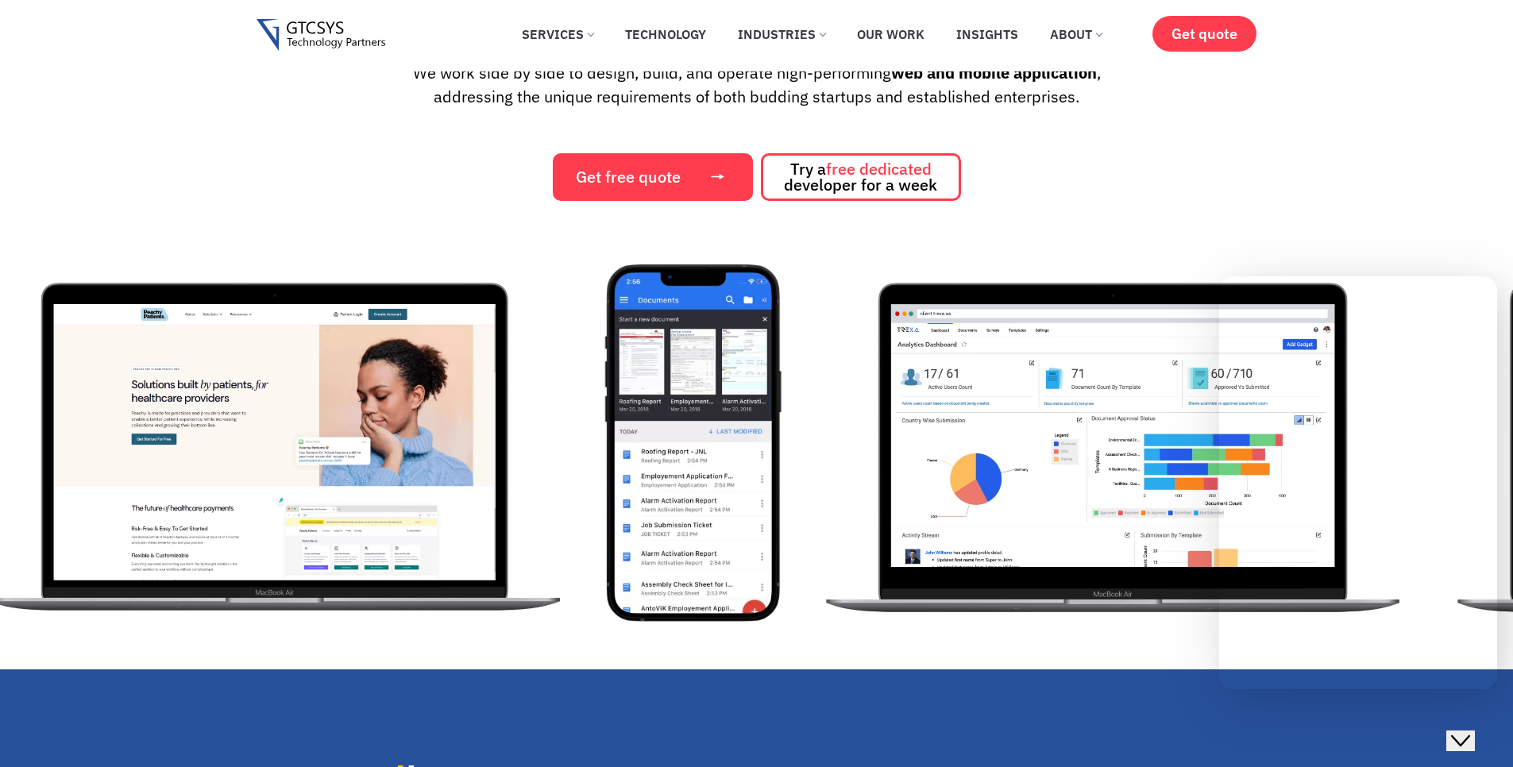
click at [813, 398] on img "3 / 12" at bounding box center [1113, 443] width 601 height 357
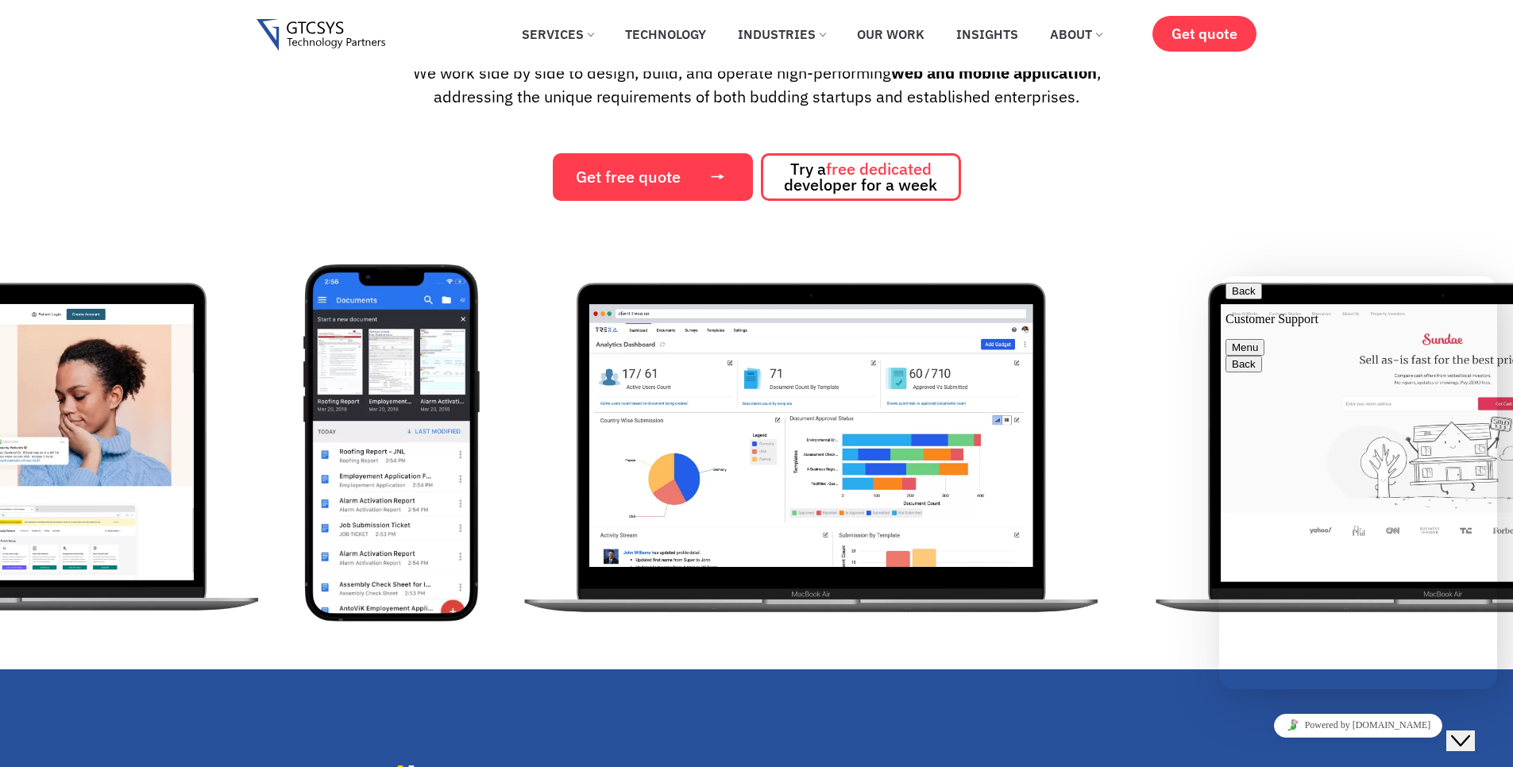
click at [512, 454] on img "3 / 12" at bounding box center [812, 443] width 601 height 357
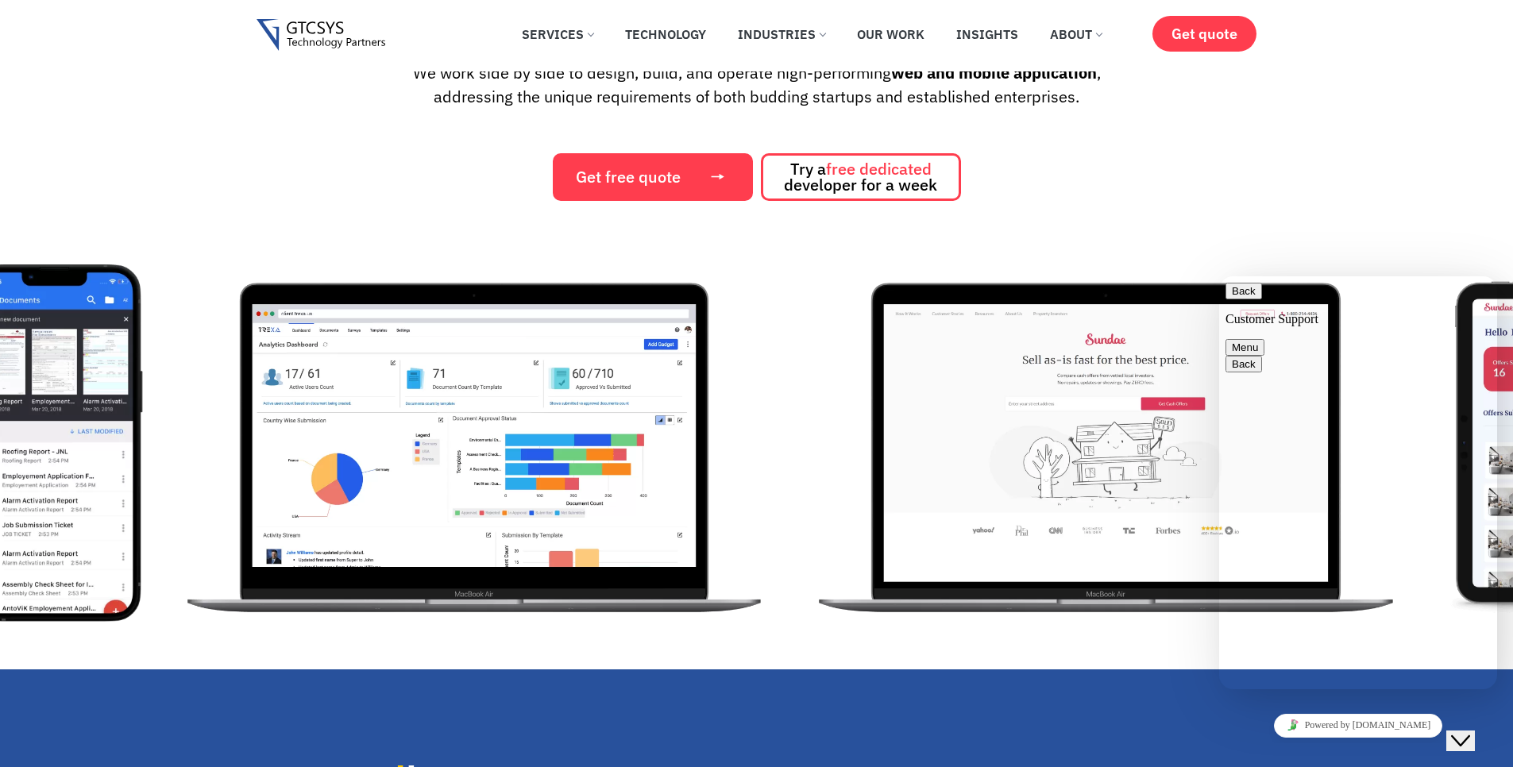
click at [806, 398] on img "4 / 12" at bounding box center [1106, 443] width 601 height 357
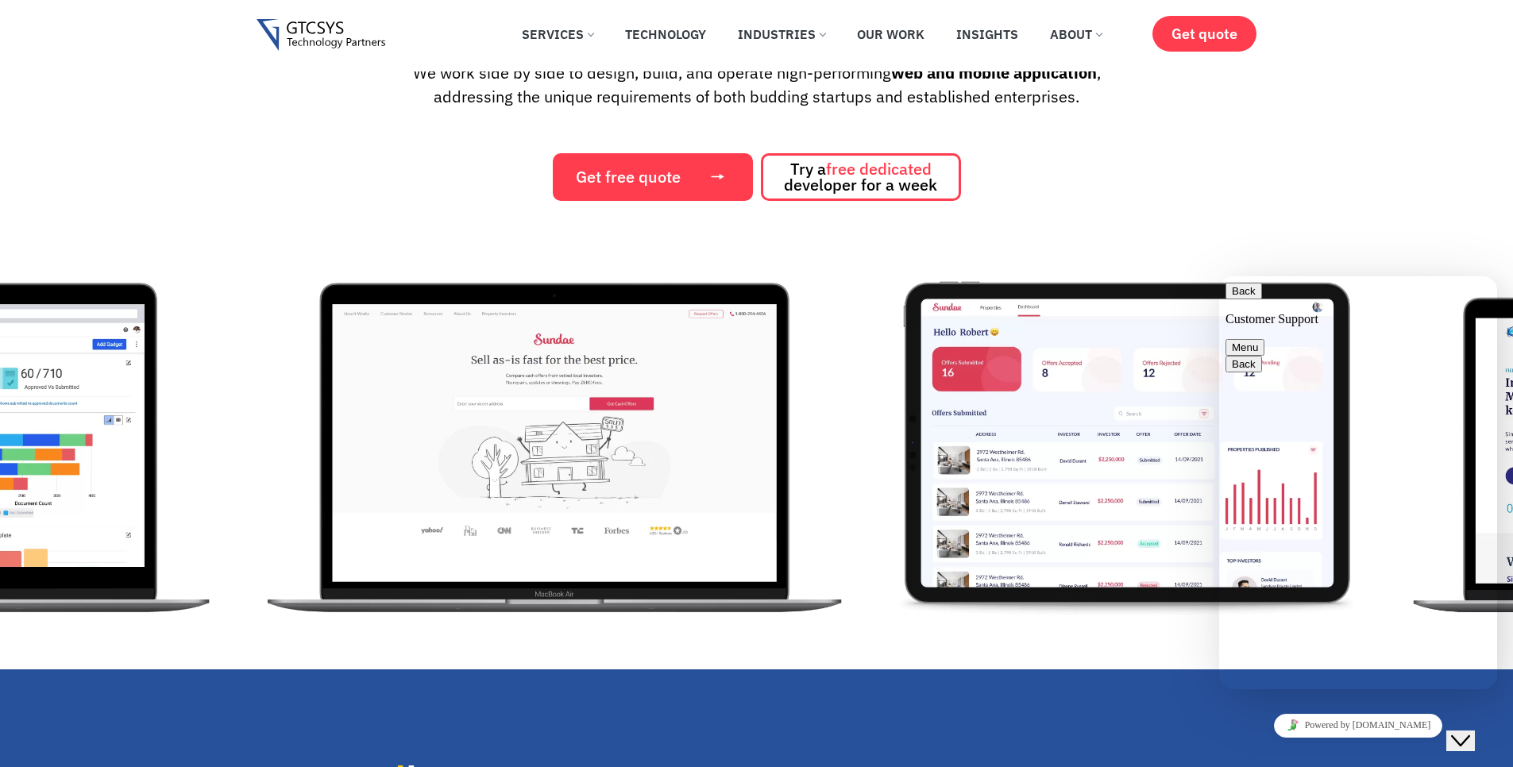
click at [889, 367] on img "5 / 12" at bounding box center [1128, 443] width 482 height 357
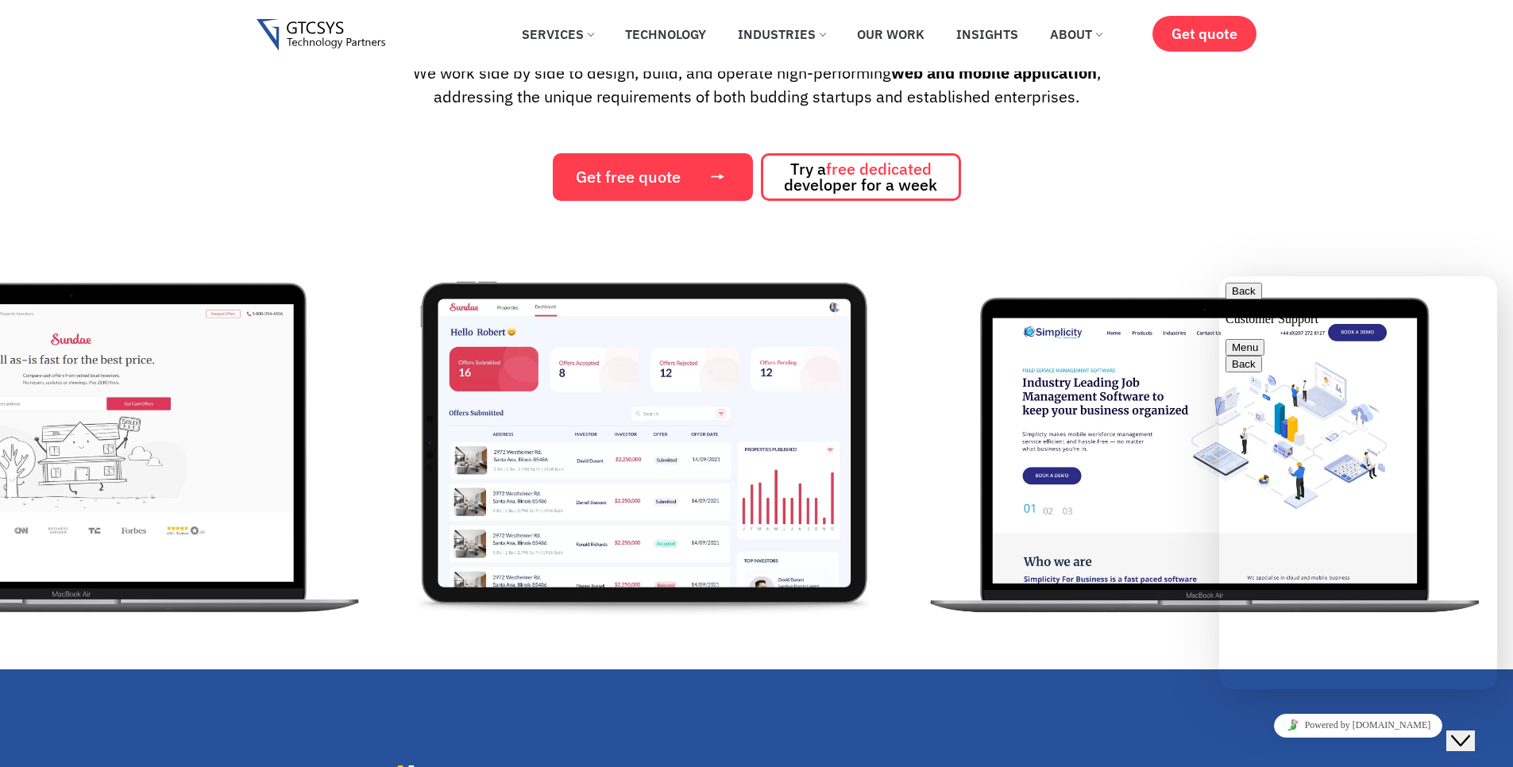
click at [420, 437] on img "5 / 12" at bounding box center [645, 443] width 482 height 357
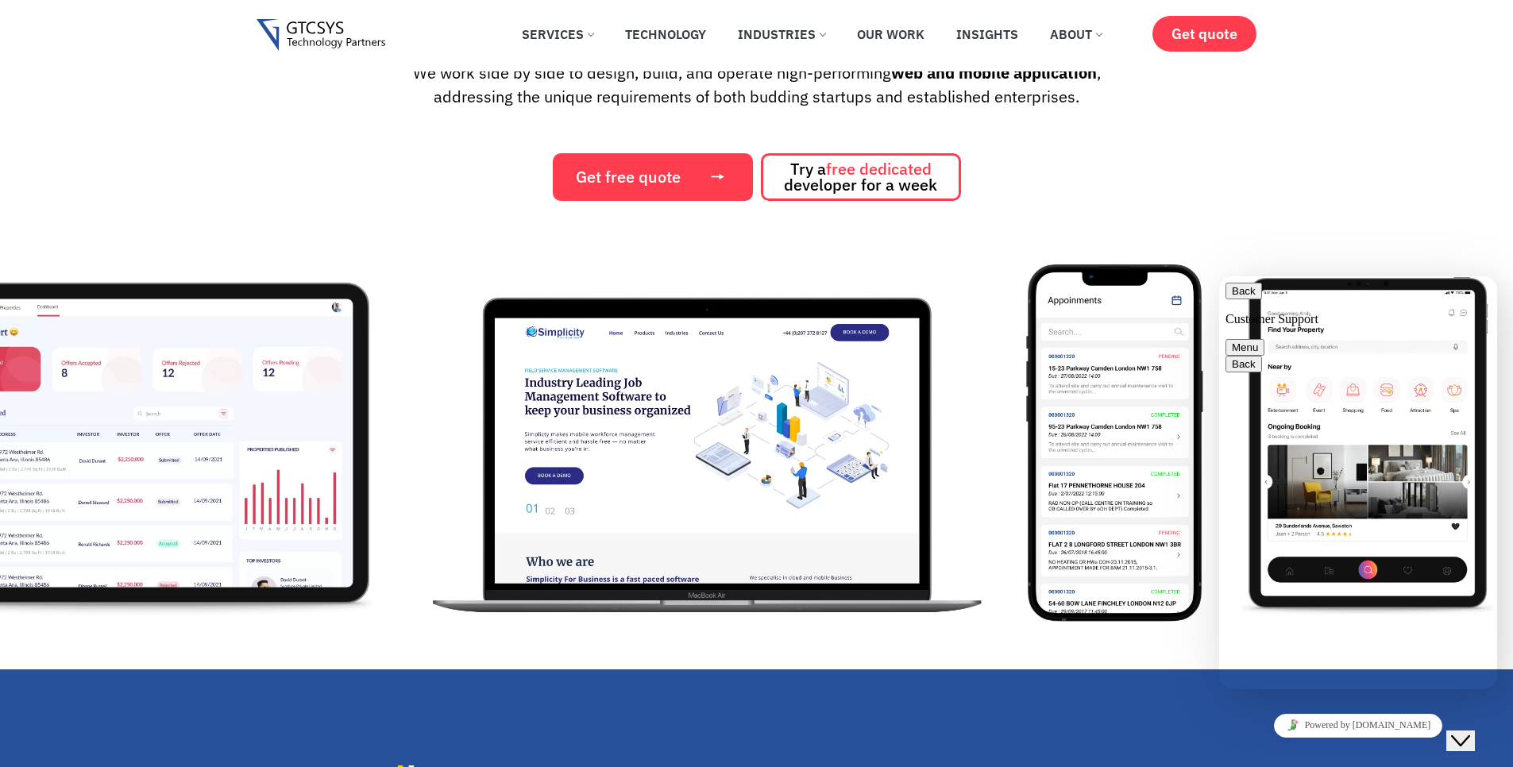
click at [241, 399] on img "5 / 12" at bounding box center [146, 443] width 482 height 357
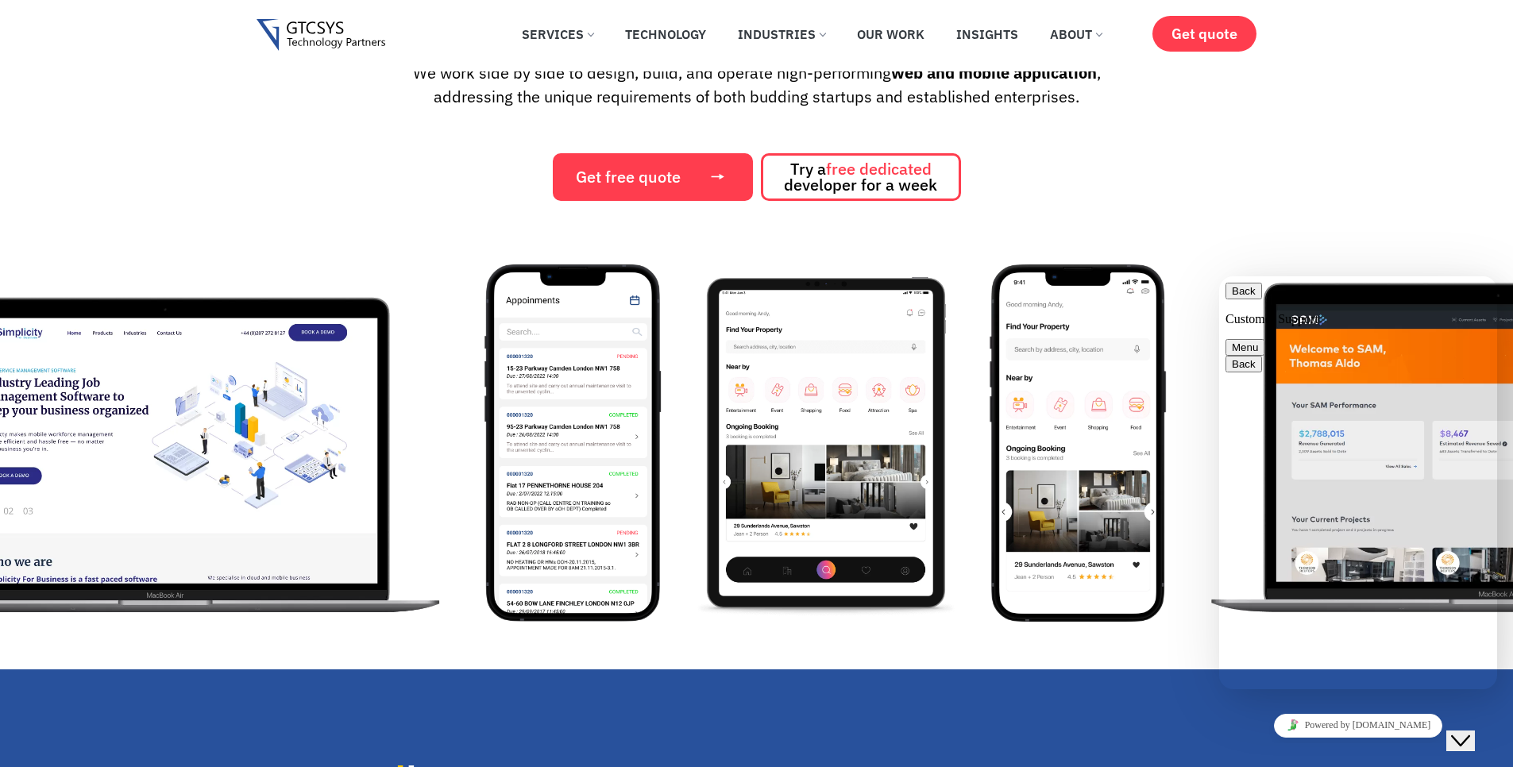
click at [224, 379] on img "6 / 12" at bounding box center [165, 443] width 574 height 357
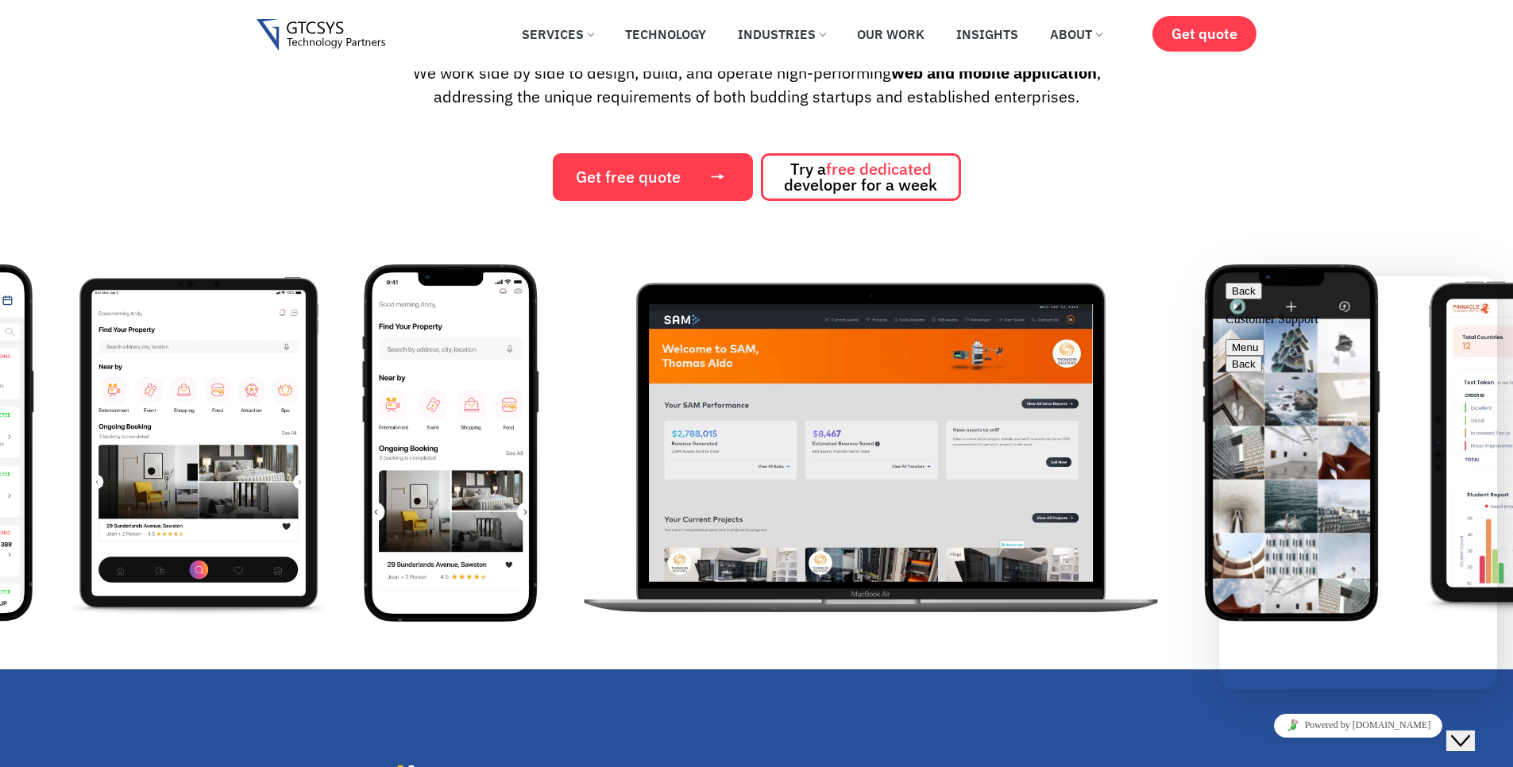
click at [446, 477] on img "9 / 12" at bounding box center [450, 443] width 177 height 357
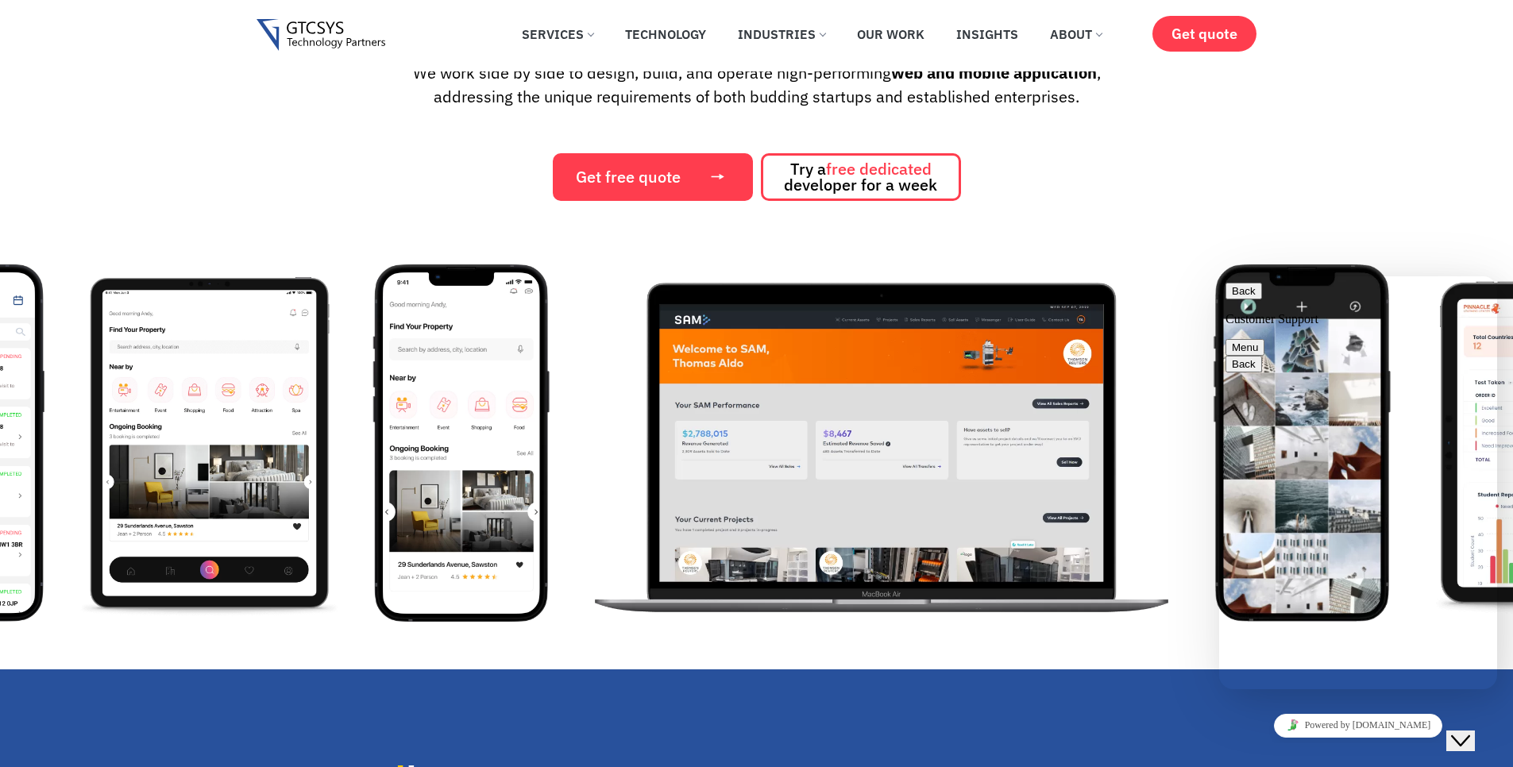
click at [1108, 482] on img "10 / 12" at bounding box center [882, 443] width 601 height 357
click at [995, 481] on img "10 / 12" at bounding box center [882, 443] width 601 height 357
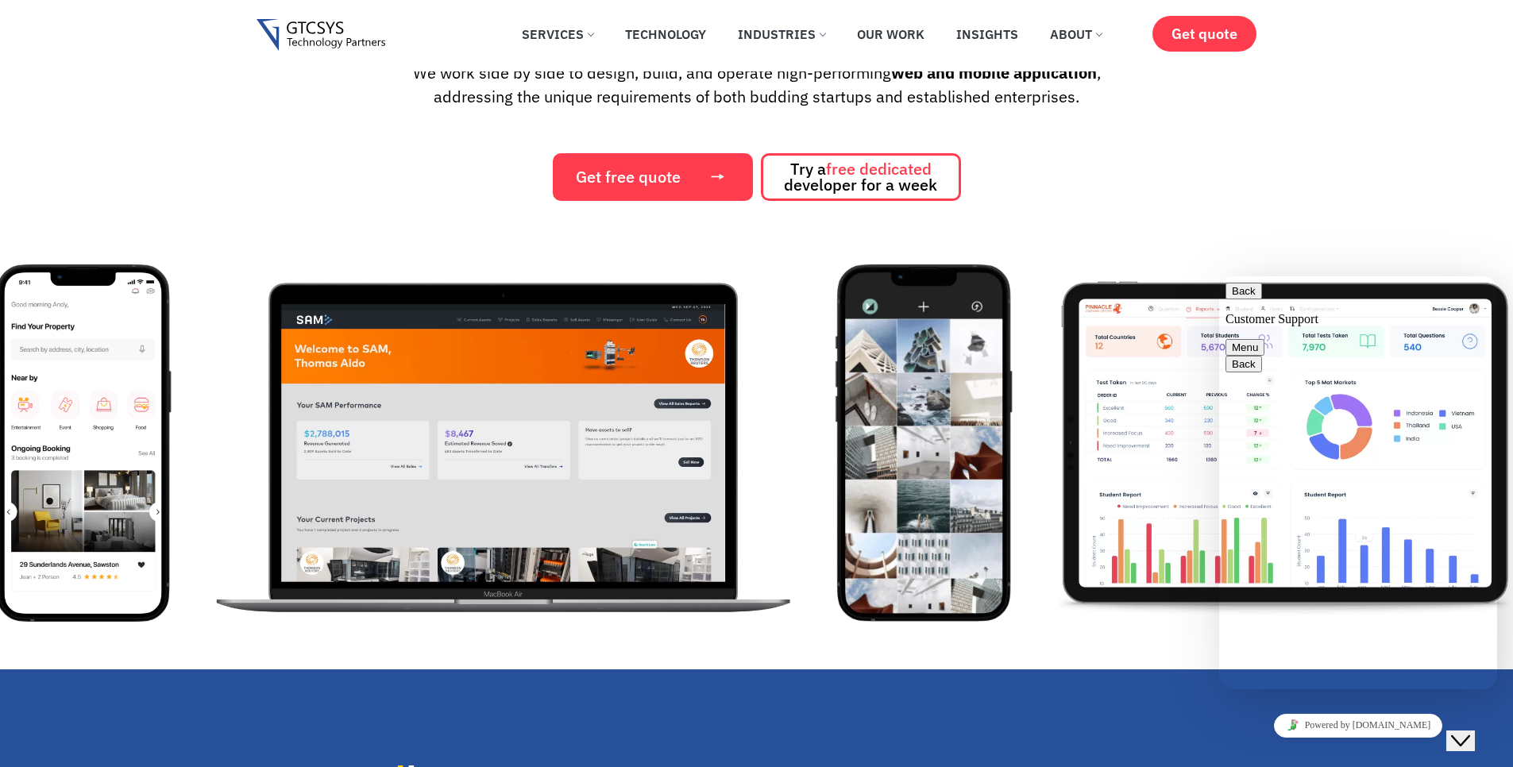
click at [781, 511] on img "10 / 12" at bounding box center [503, 443] width 601 height 357
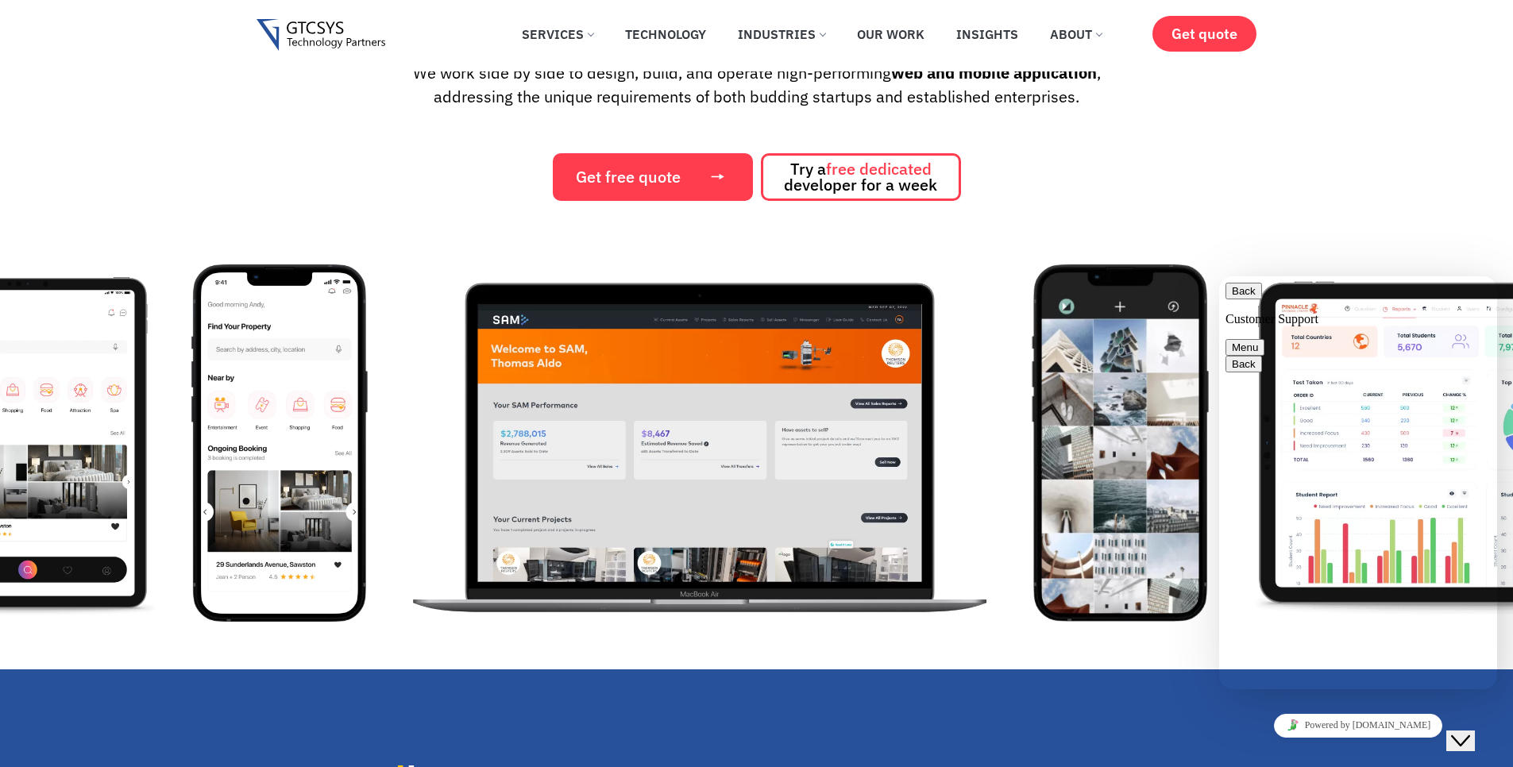
click at [763, 512] on img "10 / 12" at bounding box center [700, 443] width 601 height 357
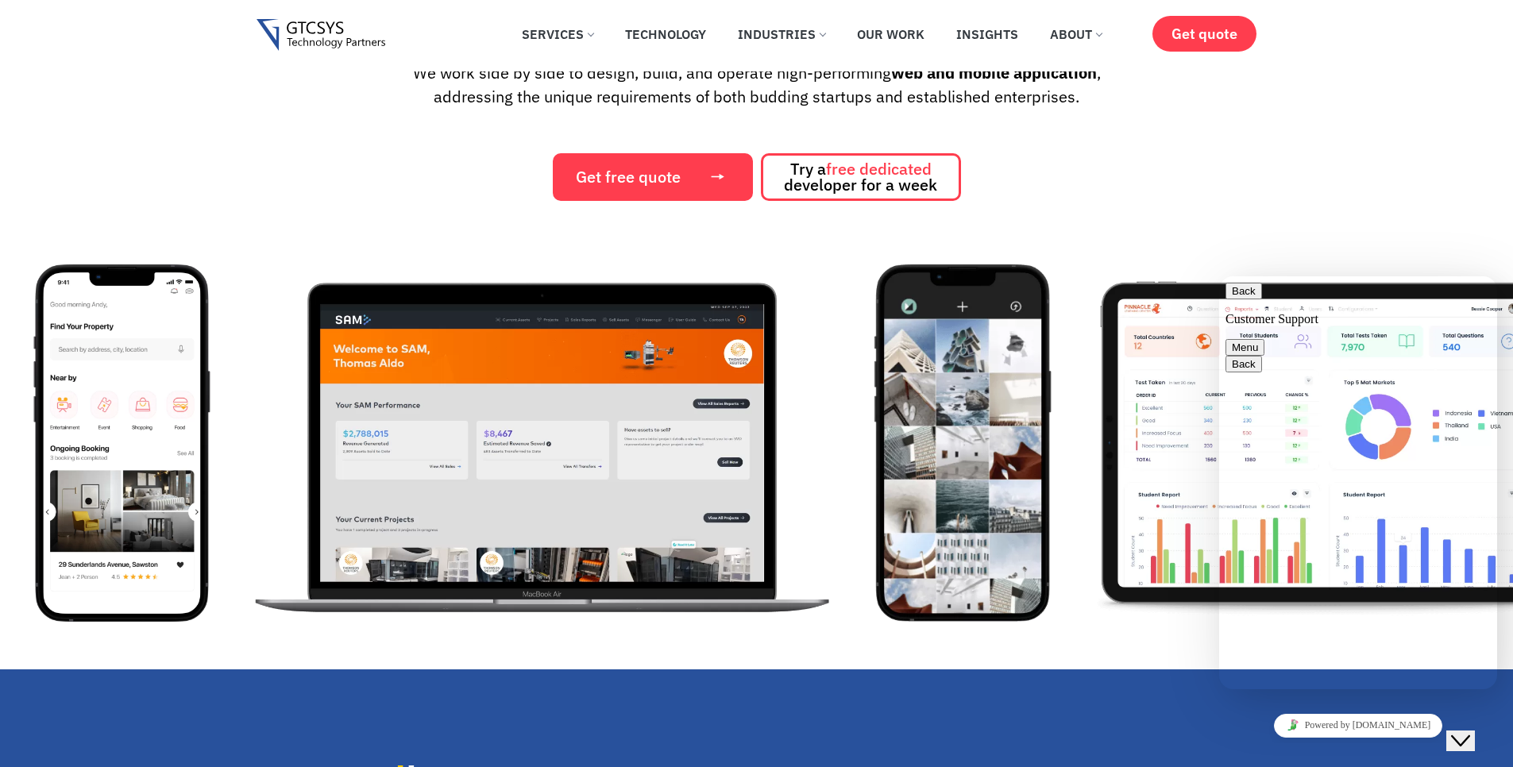
click at [875, 501] on img "11 / 12" at bounding box center [963, 443] width 177 height 357
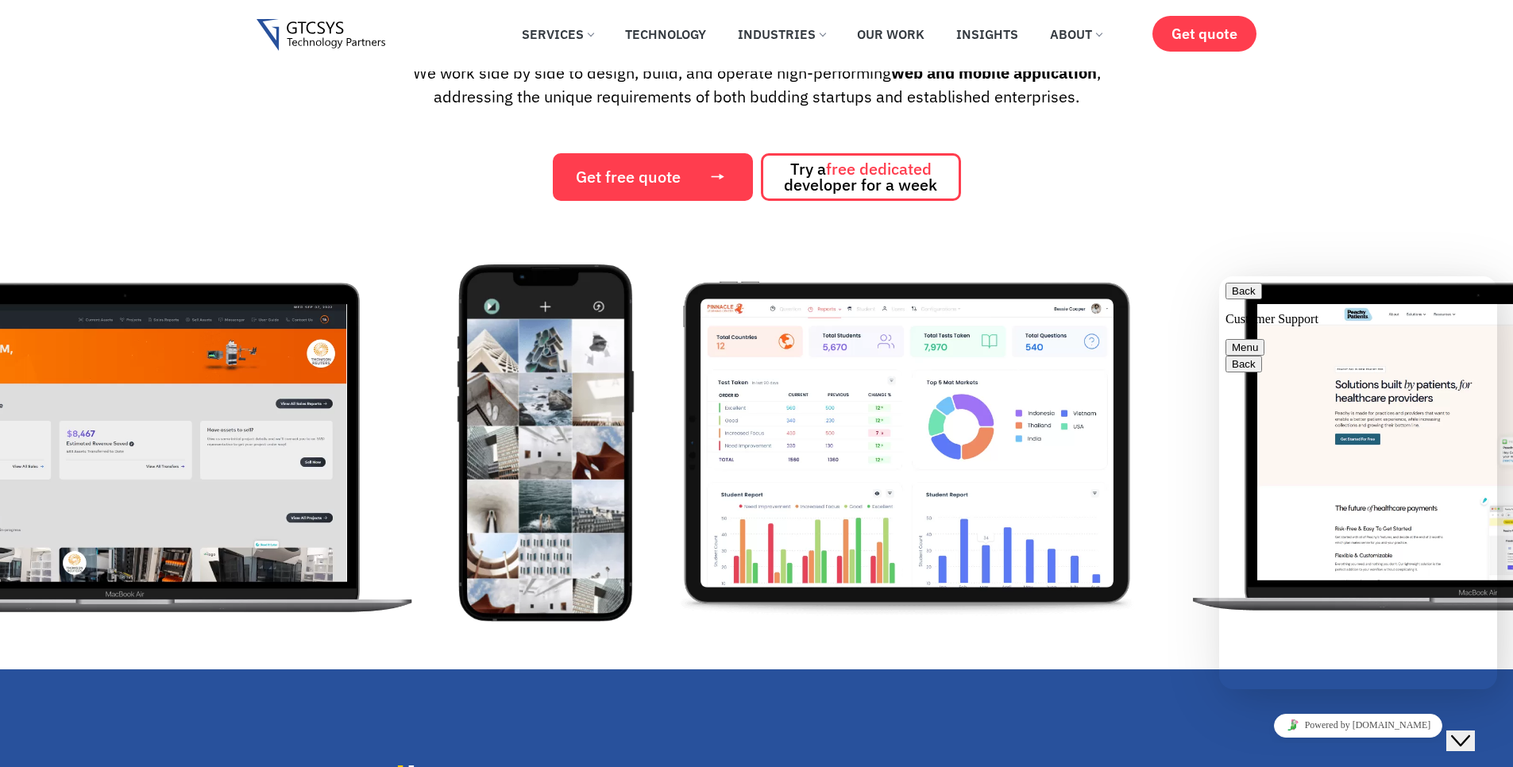
click at [410, 501] on div "10 / 12" at bounding box center [140, 443] width 632 height 357
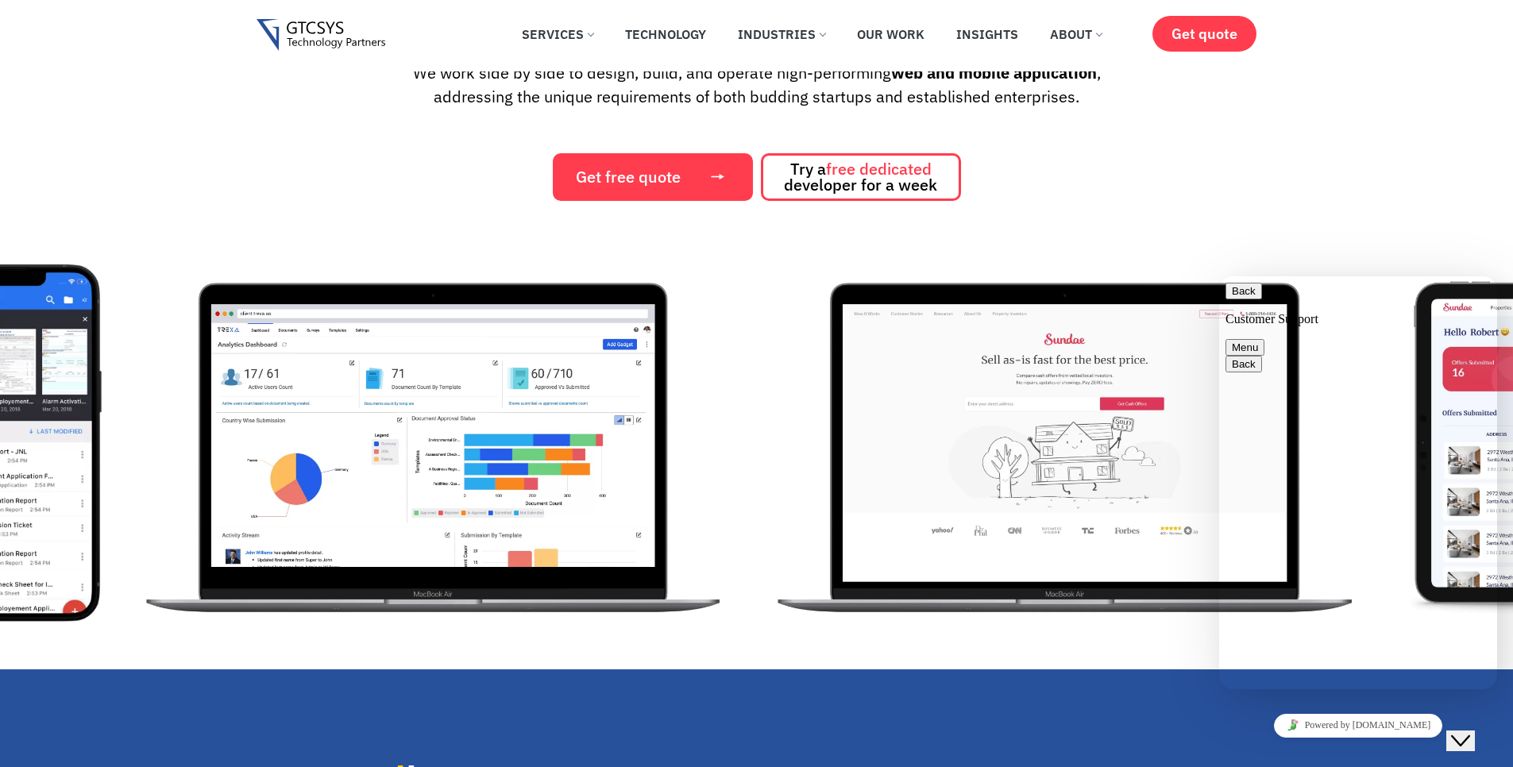
click at [416, 467] on img "3 / 12" at bounding box center [433, 443] width 601 height 357
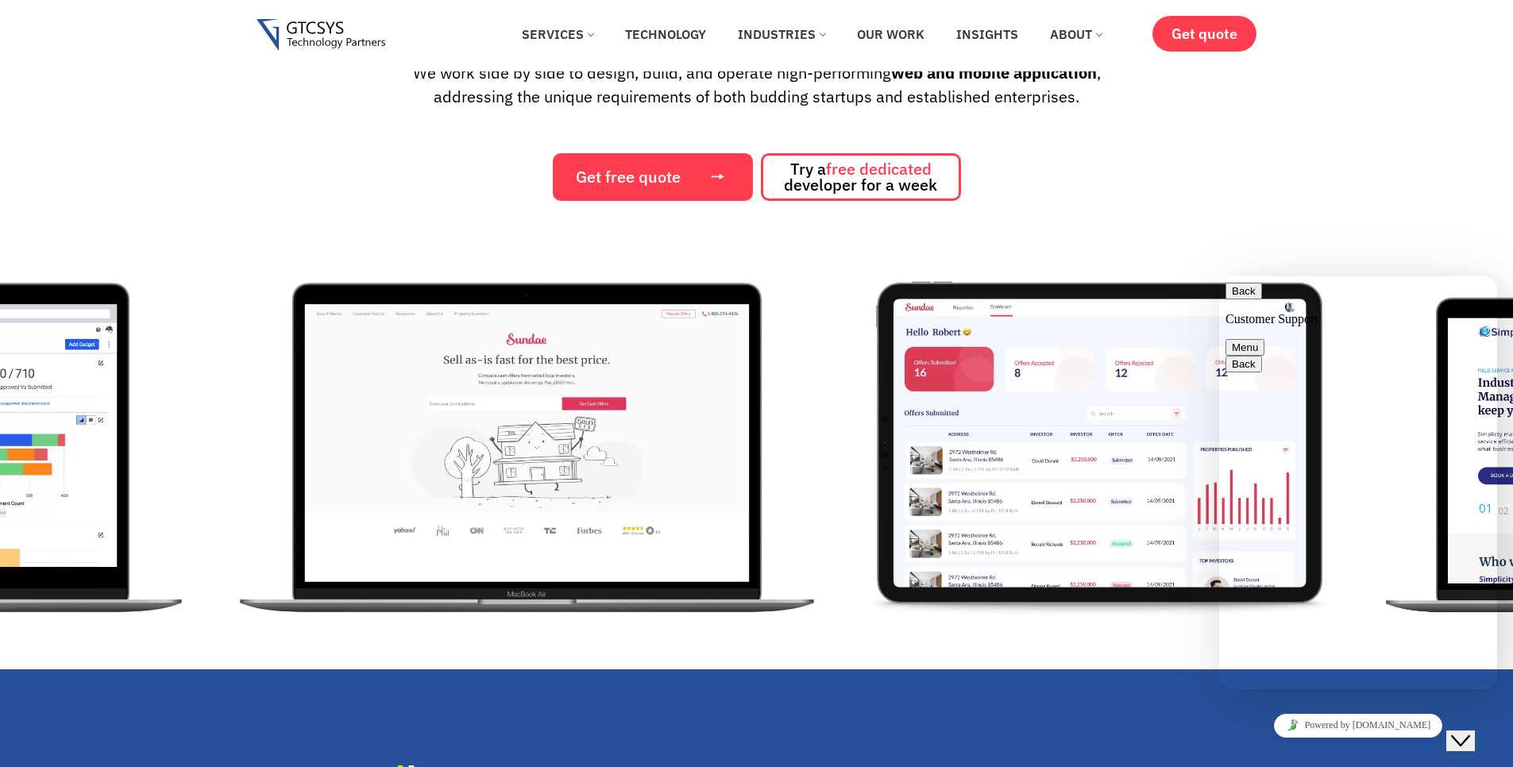
click at [227, 443] on img "4 / 12" at bounding box center [527, 443] width 601 height 357
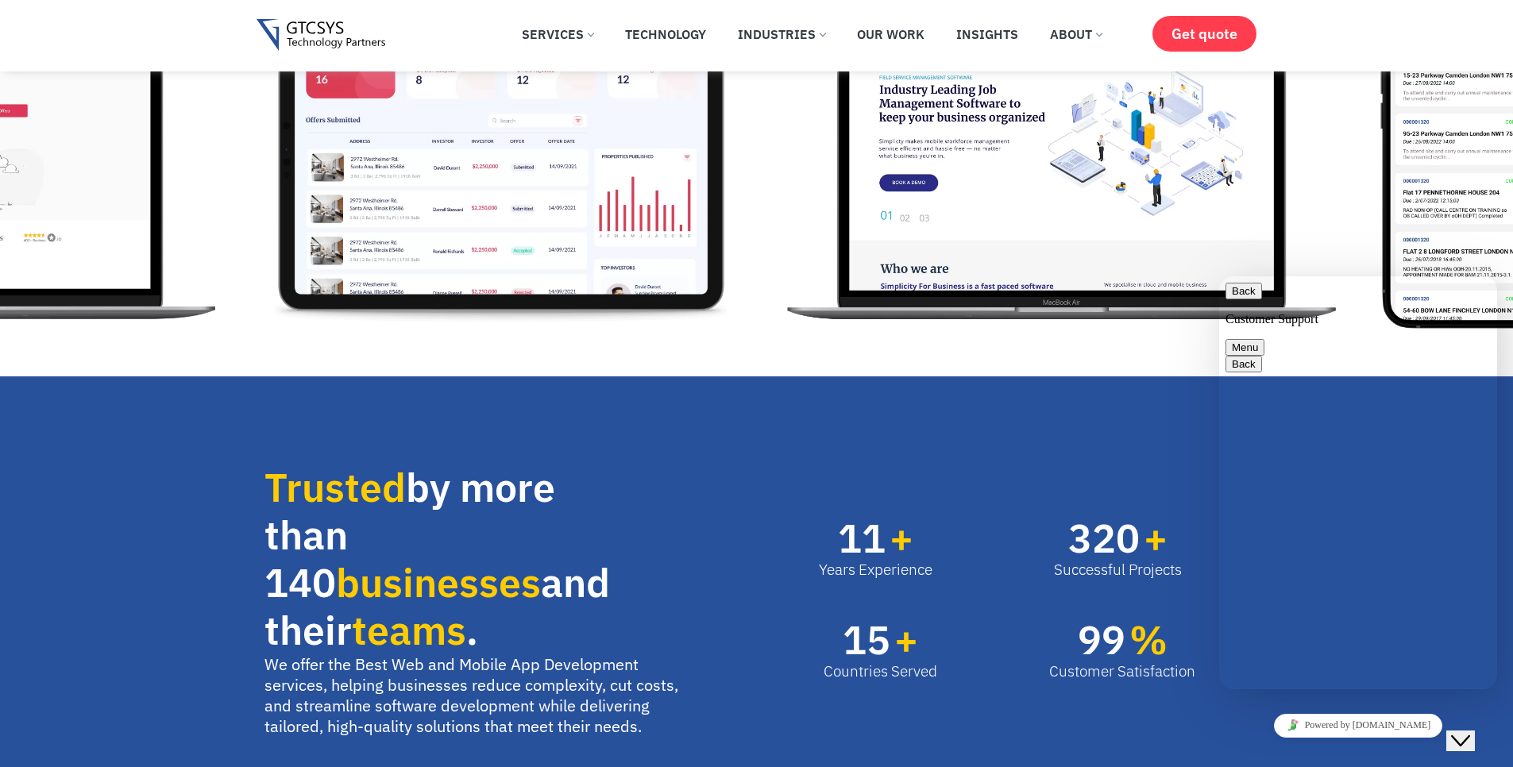
scroll to position [763, 0]
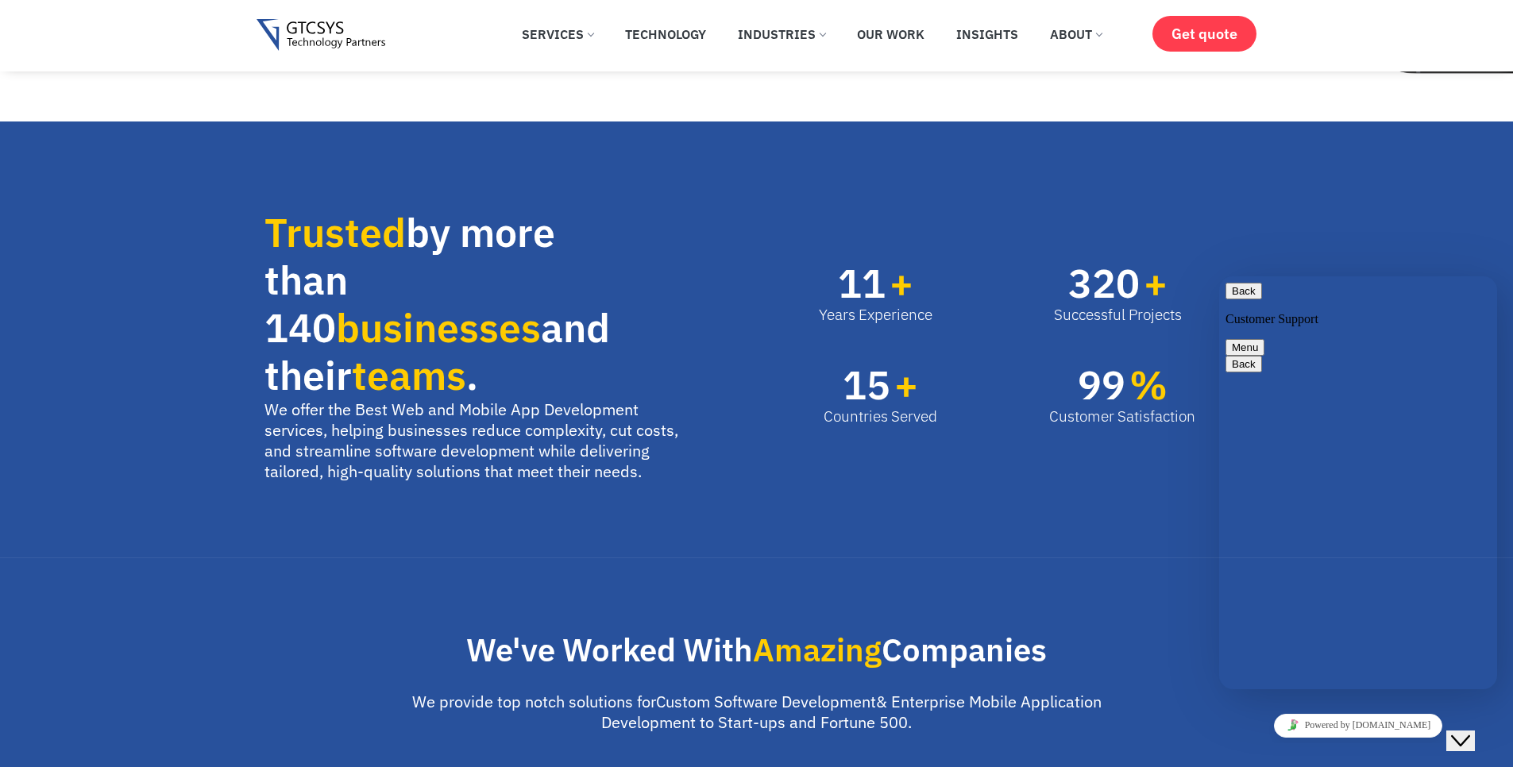
drag, startPoint x: 1237, startPoint y: 293, endPoint x: 2309, endPoint y: 609, distance: 1118.1
click at [1237, 293] on button "Back" at bounding box center [1244, 291] width 37 height 17
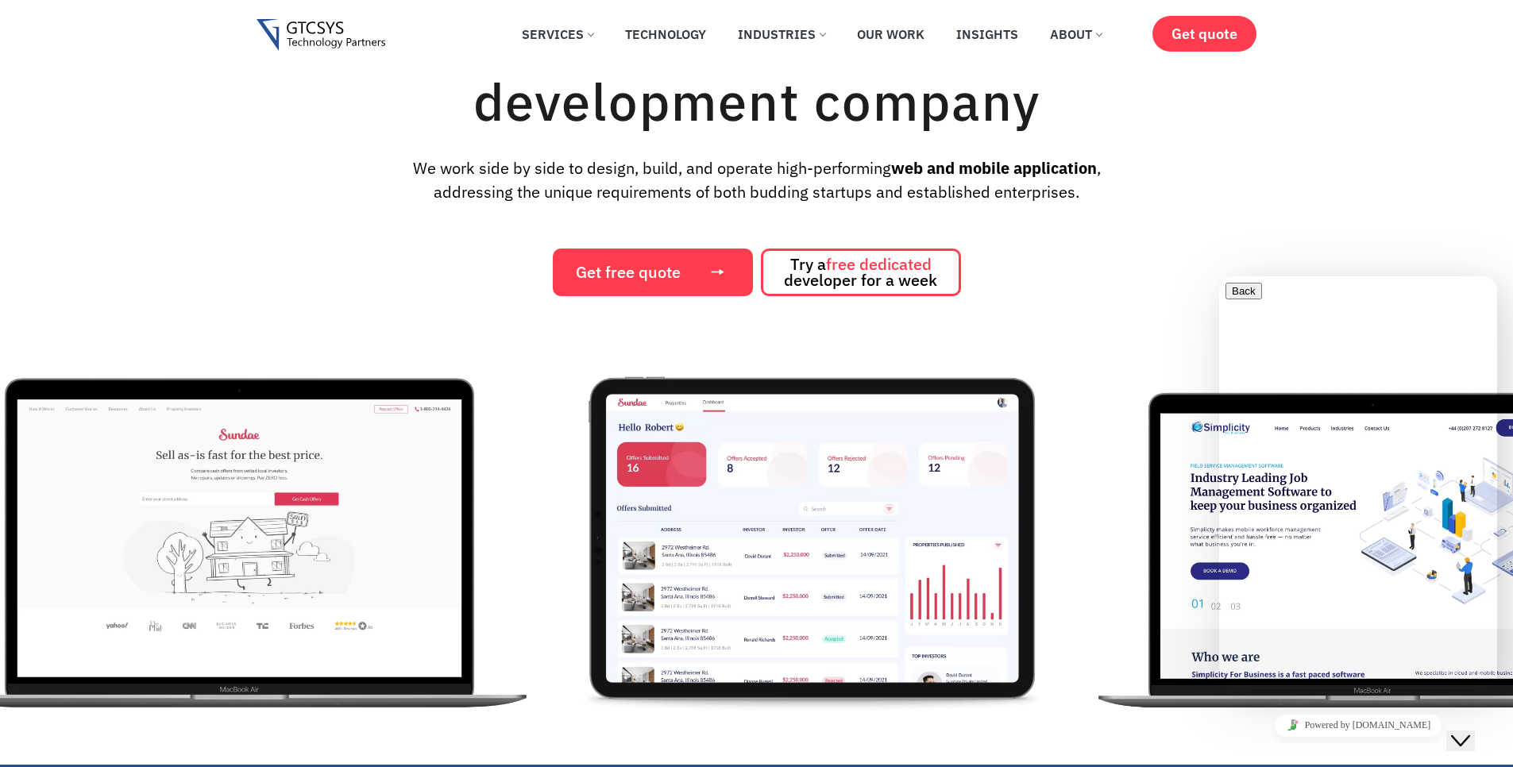
click at [540, 564] on img "4 / 12" at bounding box center [240, 538] width 601 height 357
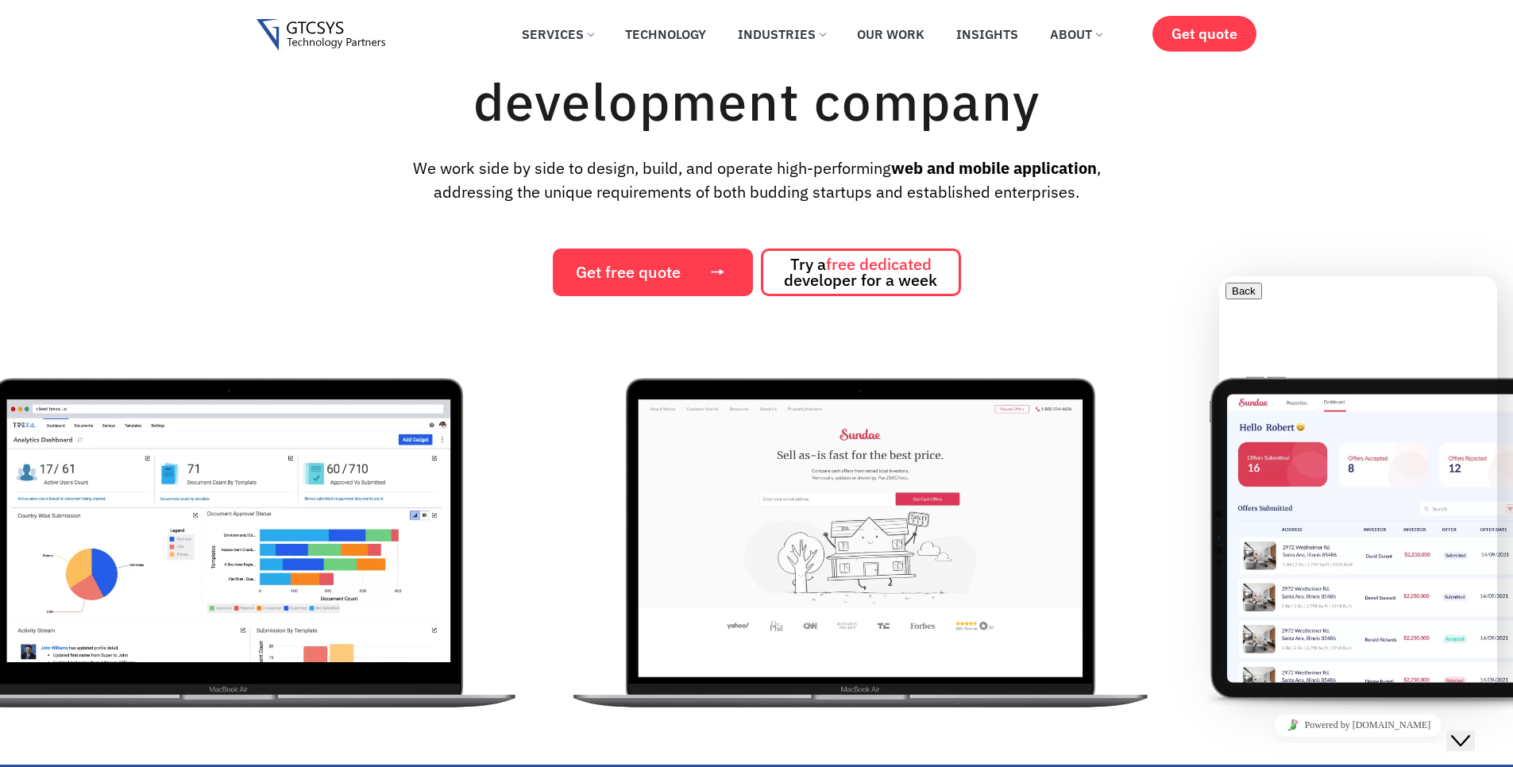
click at [942, 592] on img "4 / 12" at bounding box center [861, 538] width 601 height 357
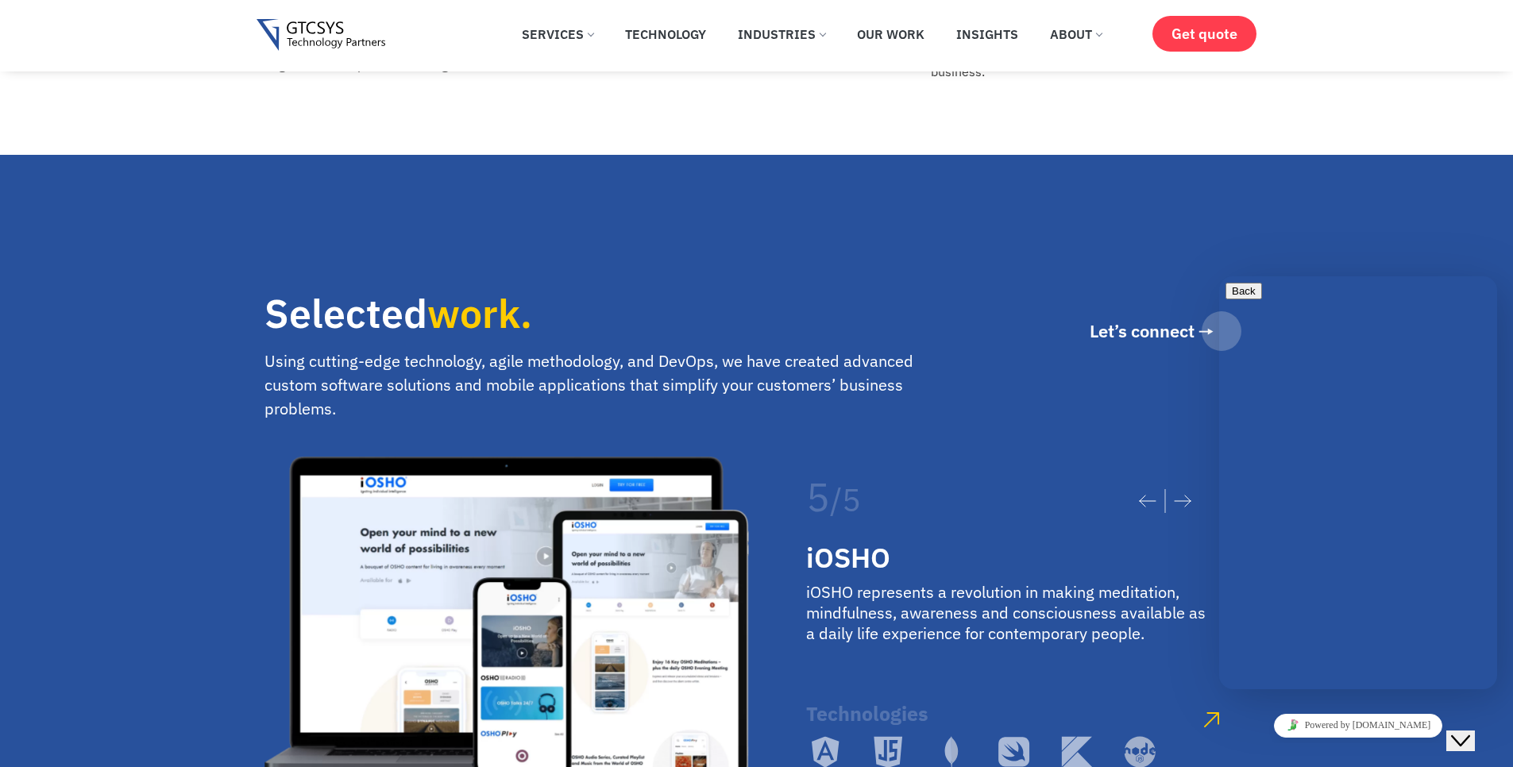
scroll to position [2574, 0]
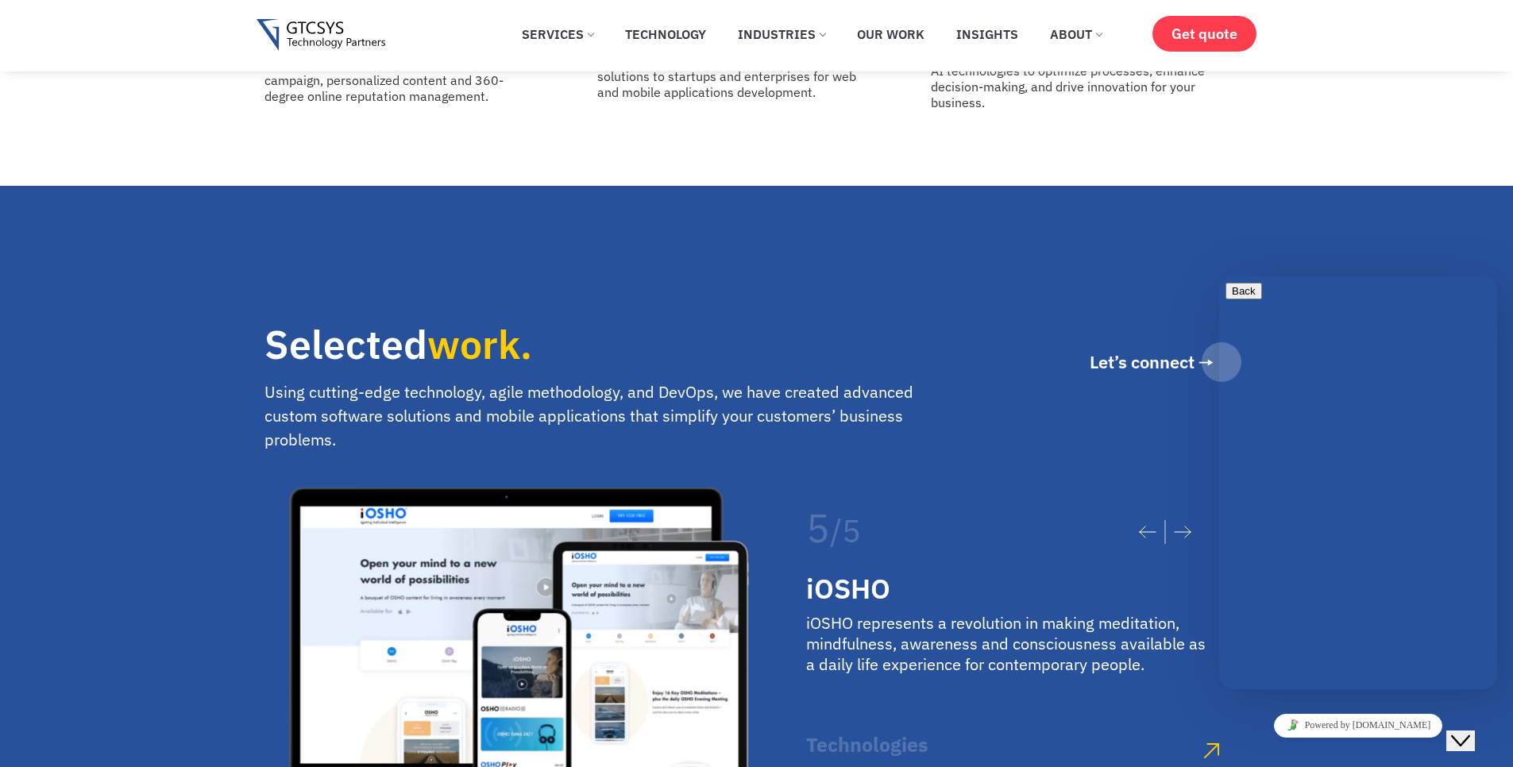
click at [1169, 508] on div at bounding box center [1165, 532] width 84 height 56
click at [1184, 526] on icon at bounding box center [1182, 532] width 17 height 13
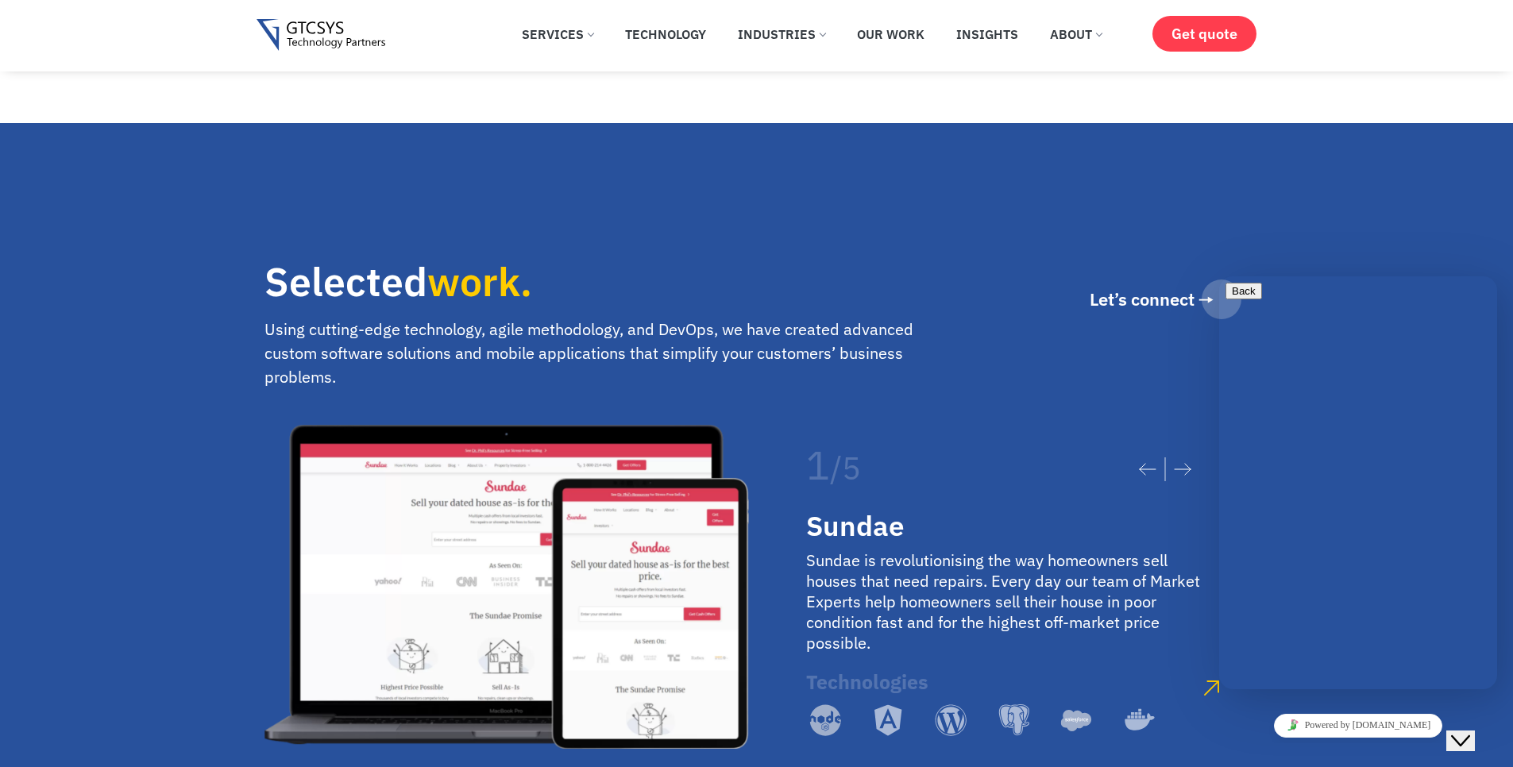
scroll to position [2669, 0]
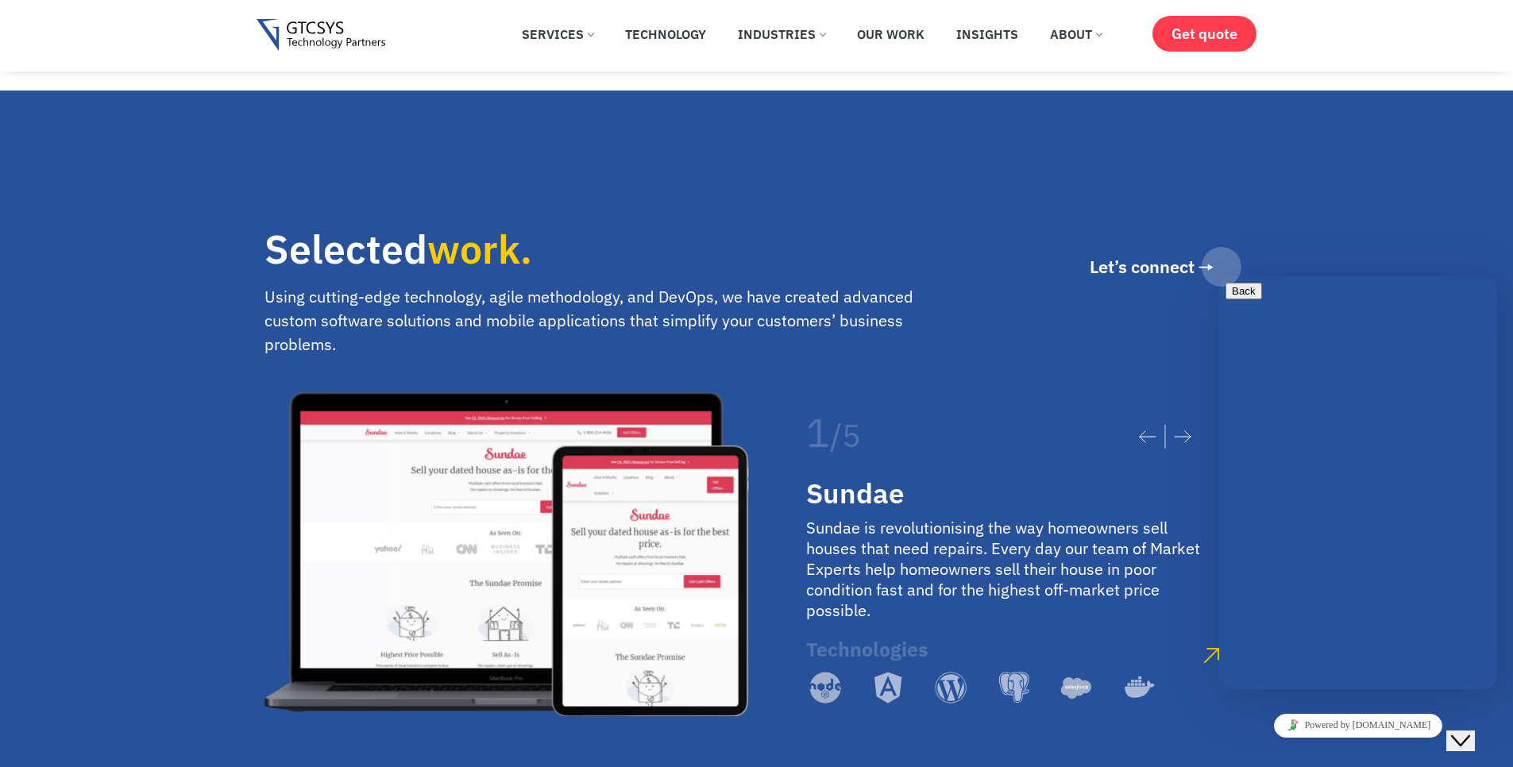
click at [1184, 431] on icon at bounding box center [1183, 436] width 16 height 11
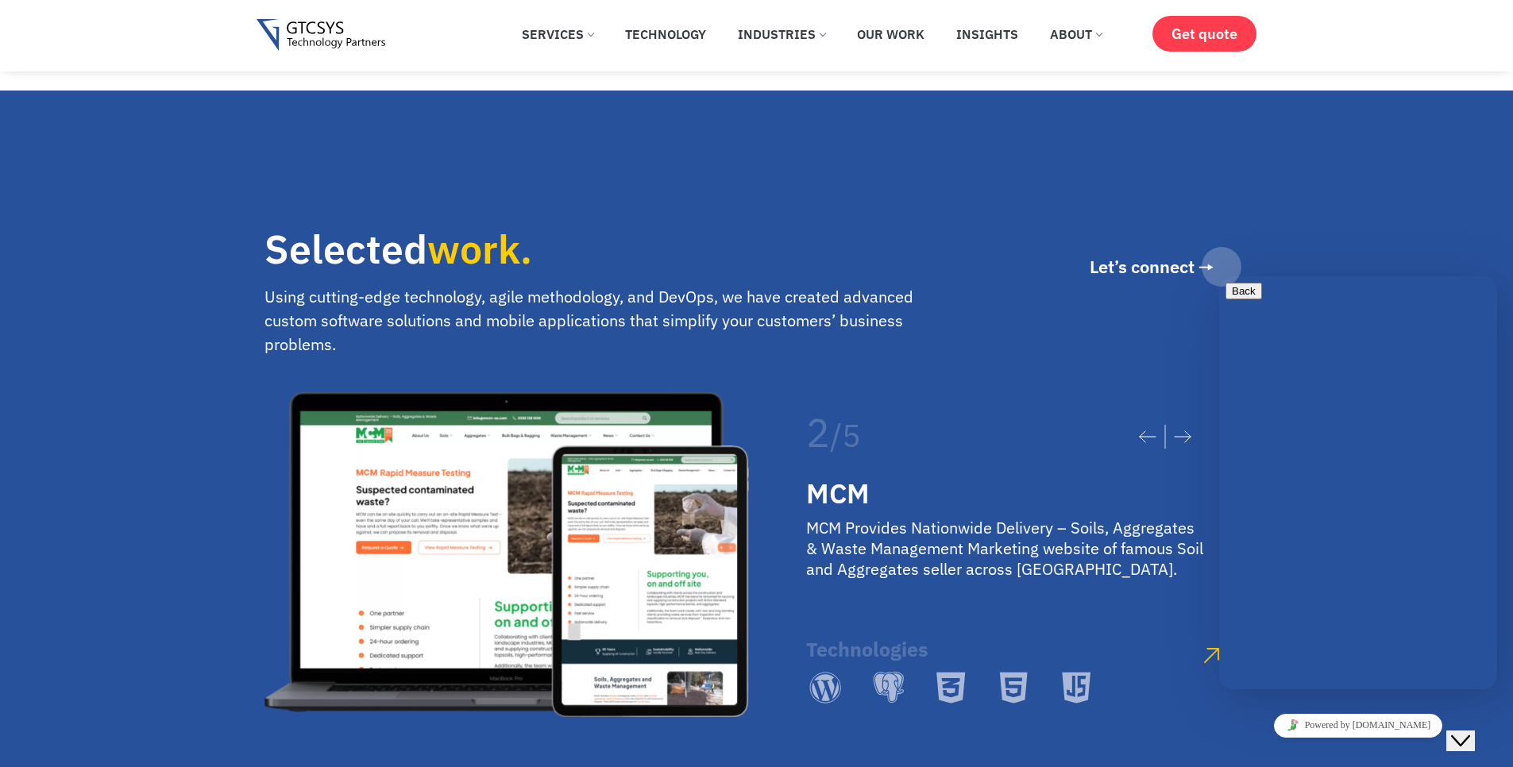
click at [1184, 431] on icon at bounding box center [1183, 436] width 16 height 11
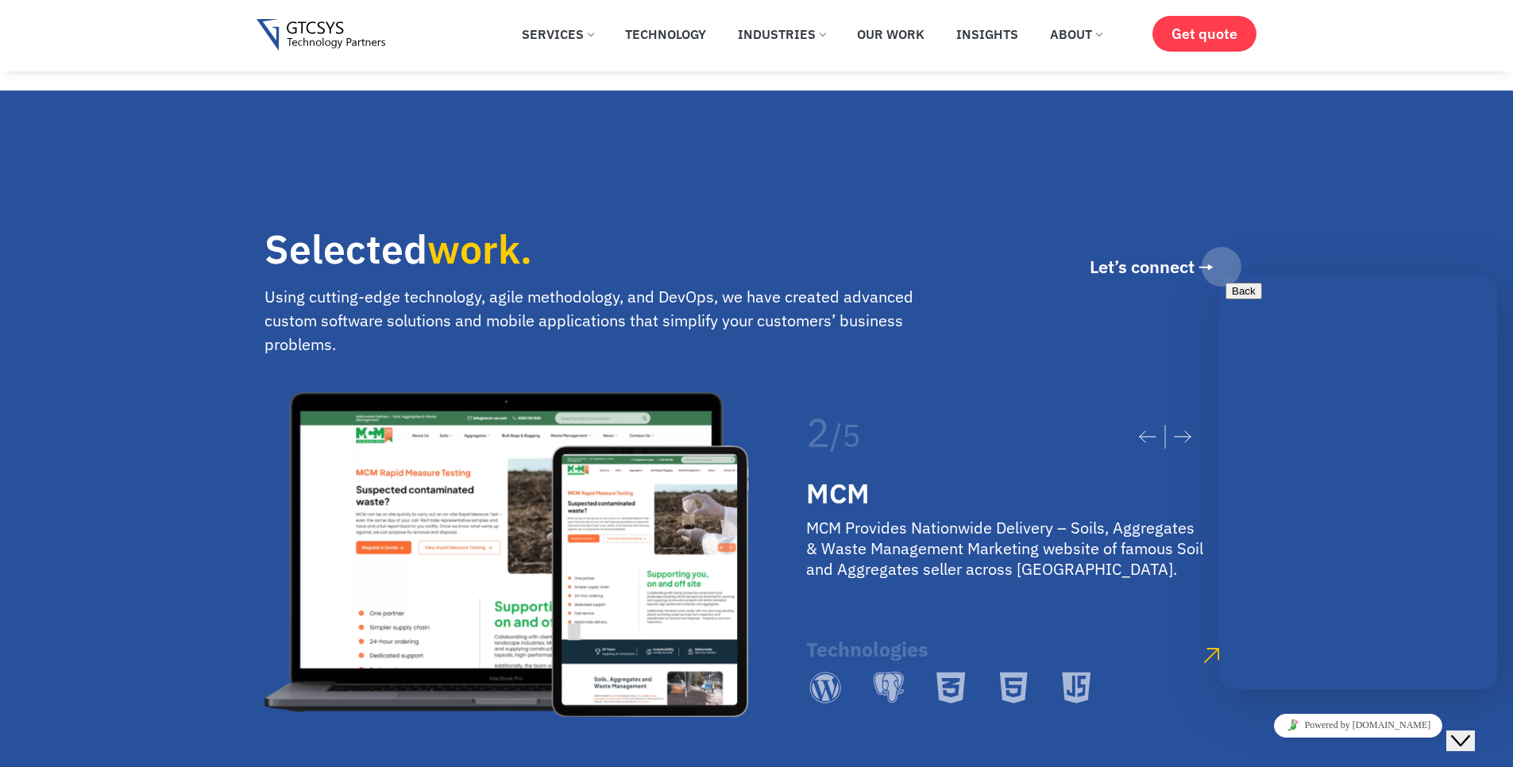
click at [1184, 431] on icon at bounding box center [1183, 436] width 16 height 11
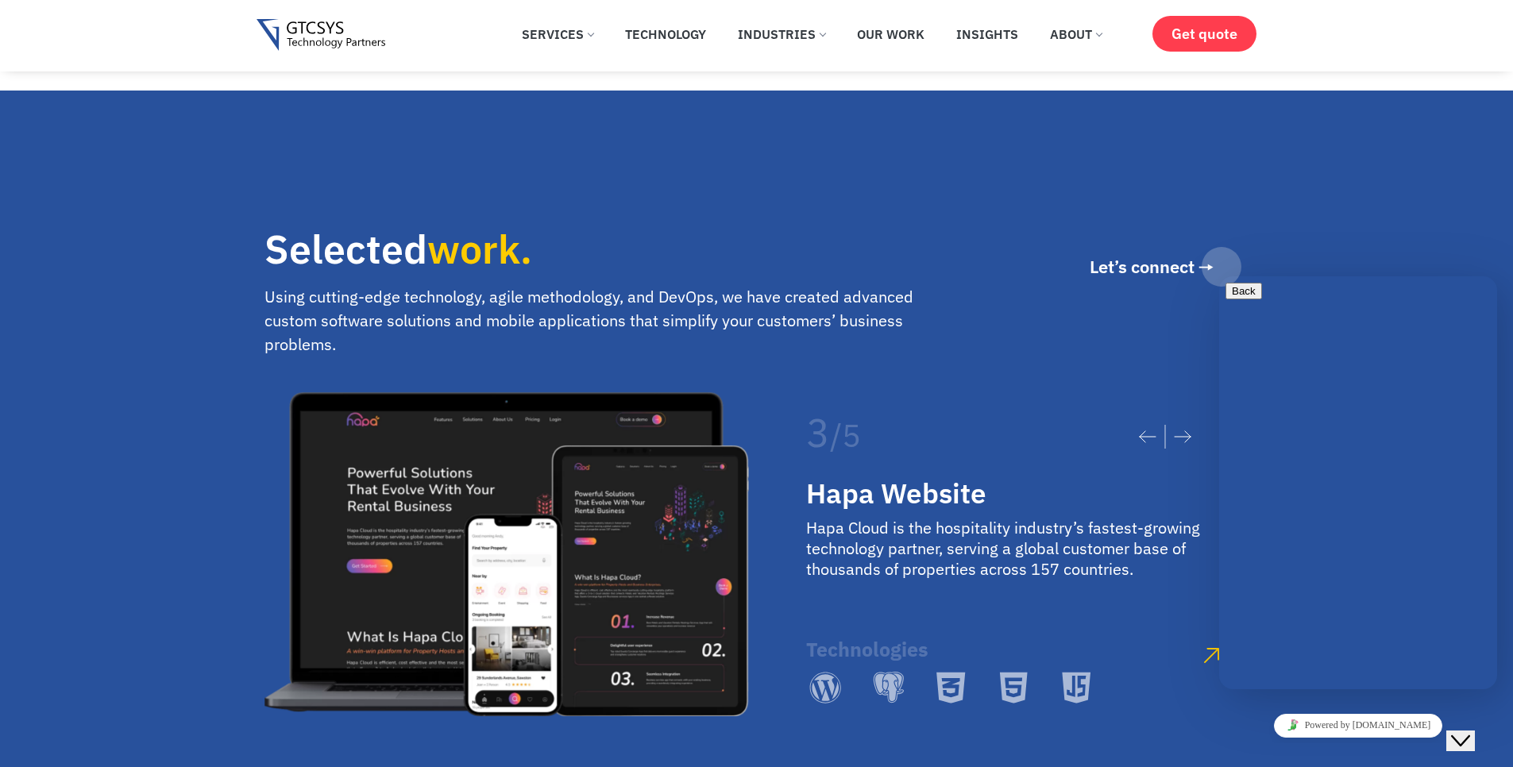
click at [1184, 431] on icon at bounding box center [1183, 436] width 16 height 11
click at [1182, 431] on icon at bounding box center [1182, 437] width 17 height 13
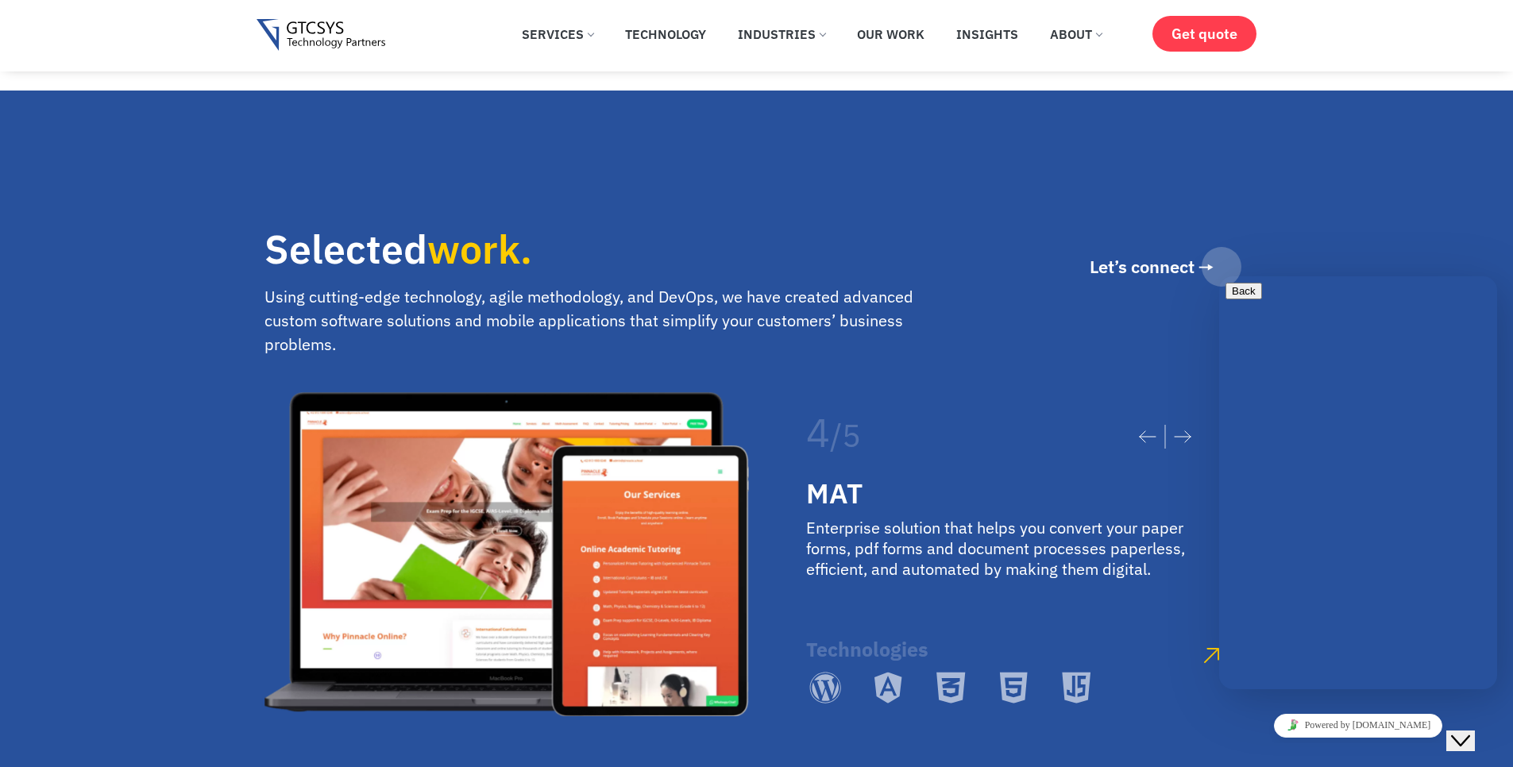
click at [1182, 431] on icon at bounding box center [1183, 436] width 16 height 11
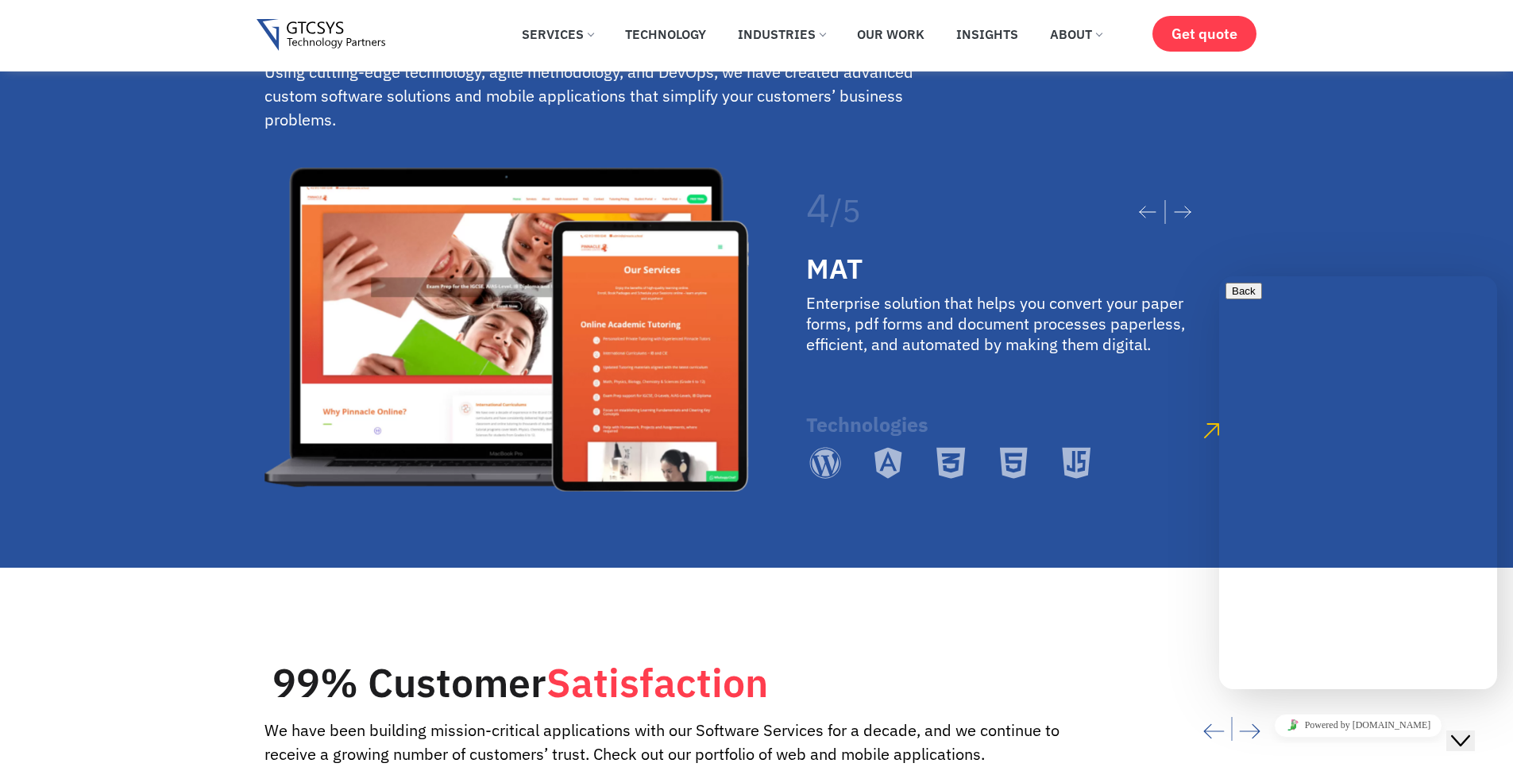
scroll to position [3050, 0]
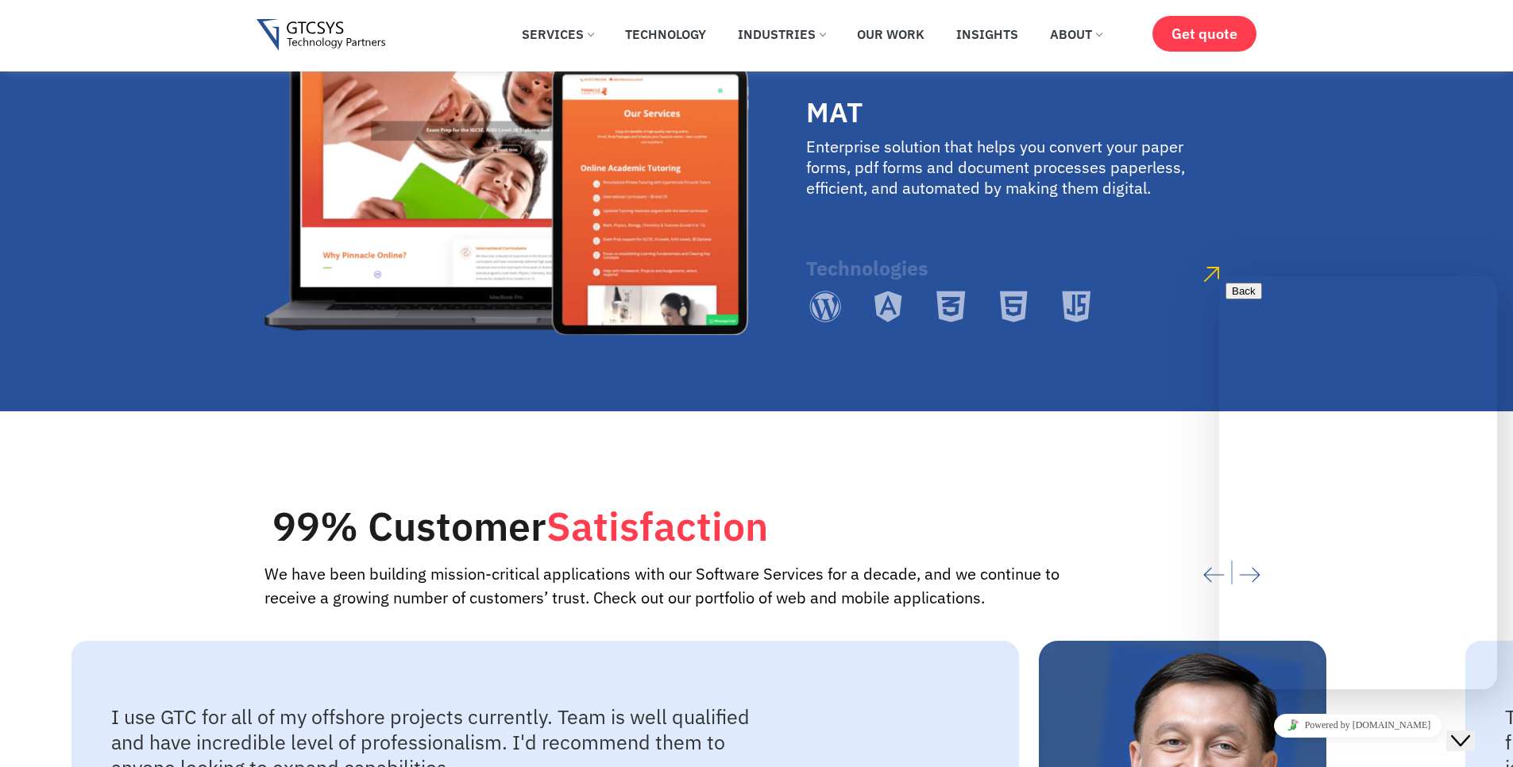
click at [1212, 558] on icon "Previous slide" at bounding box center [1214, 575] width 21 height 35
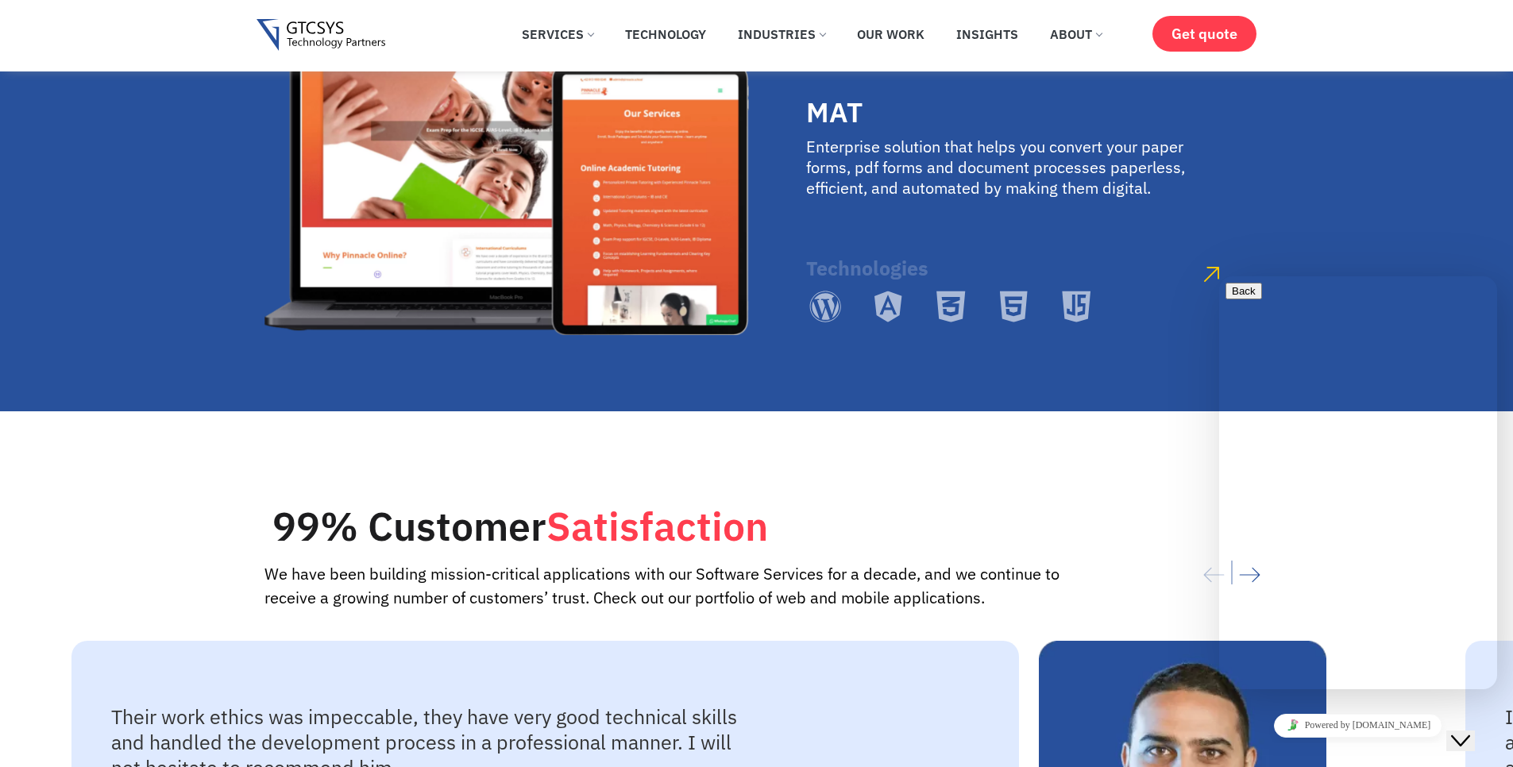
click at [1441, 714] on div "Powered by tawk.to" at bounding box center [1358, 725] width 265 height 23
click at [1459, 732] on div "Close Chat This icon closes the chat window." at bounding box center [1460, 741] width 19 height 19
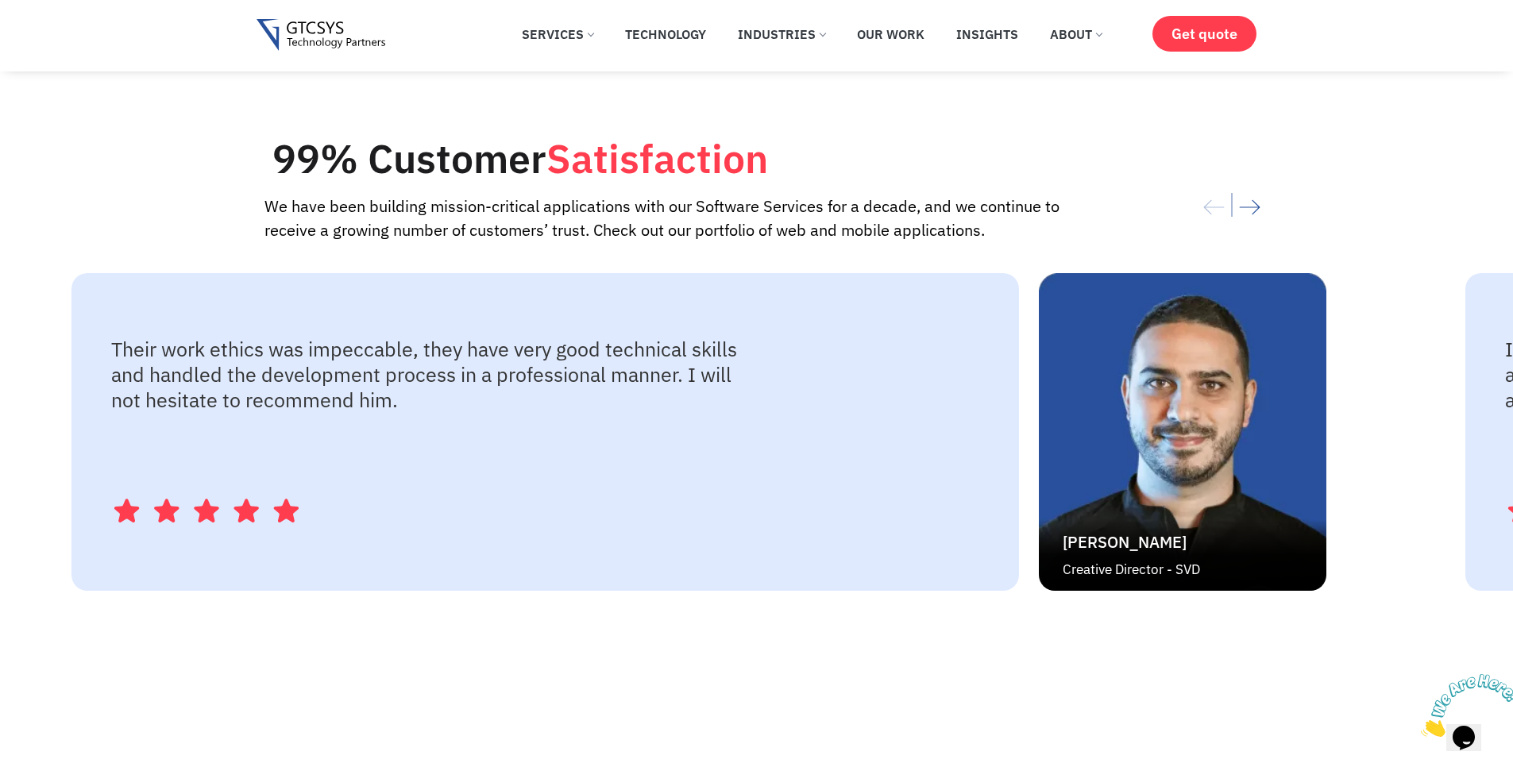
scroll to position [3432, 0]
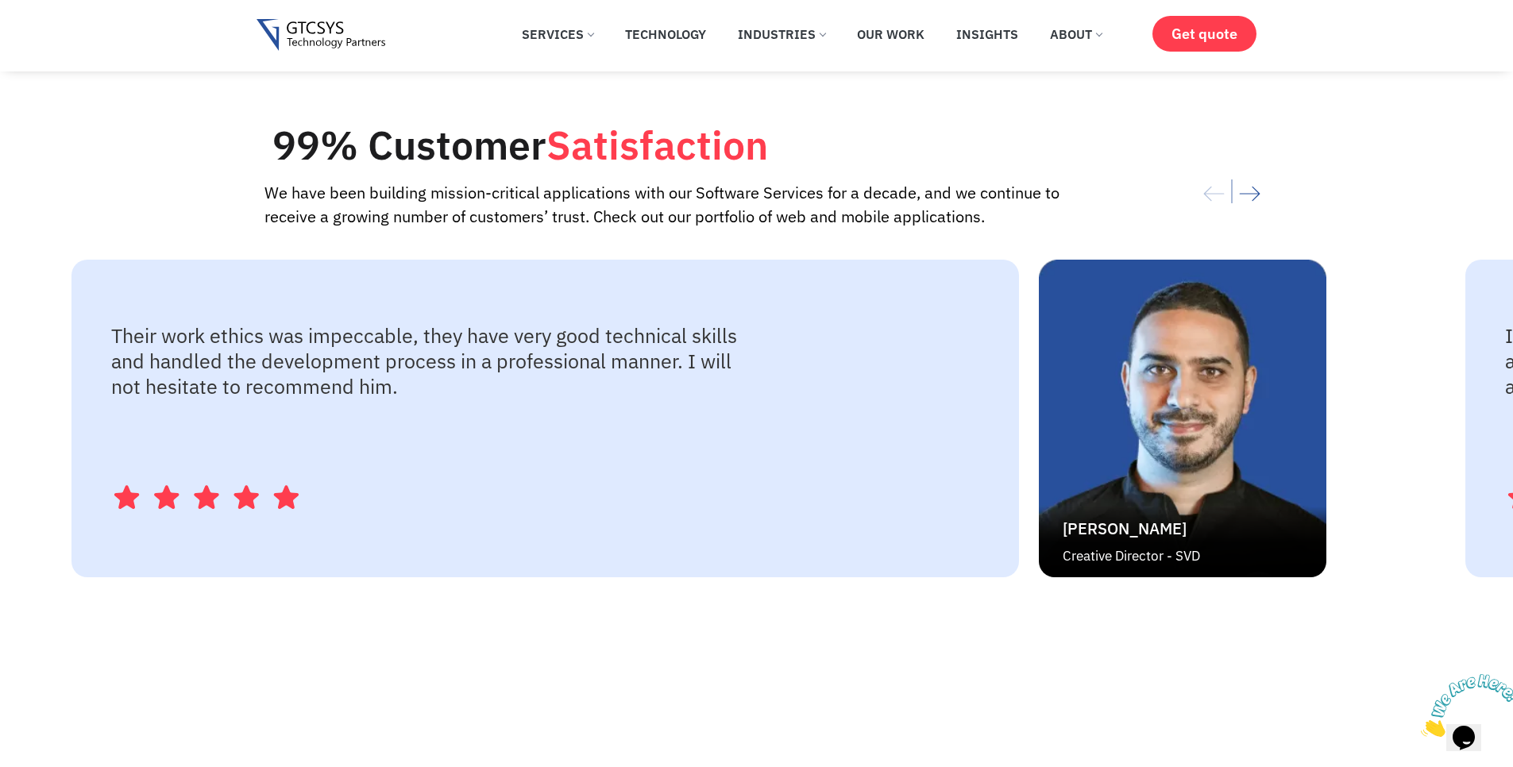
click at [1250, 176] on icon "Next slide" at bounding box center [1249, 193] width 21 height 35
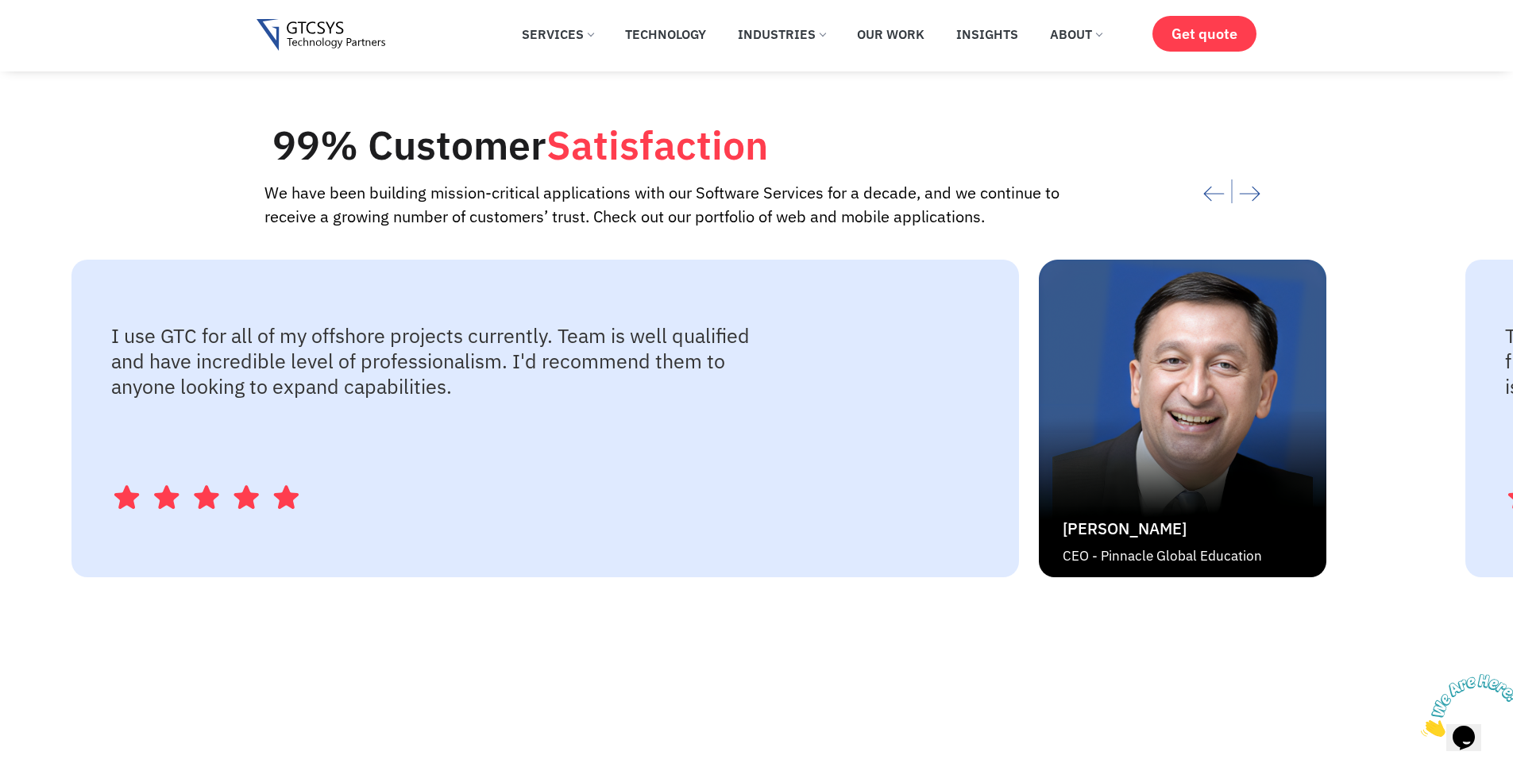
click at [1222, 176] on icon "Previous slide" at bounding box center [1214, 193] width 21 height 35
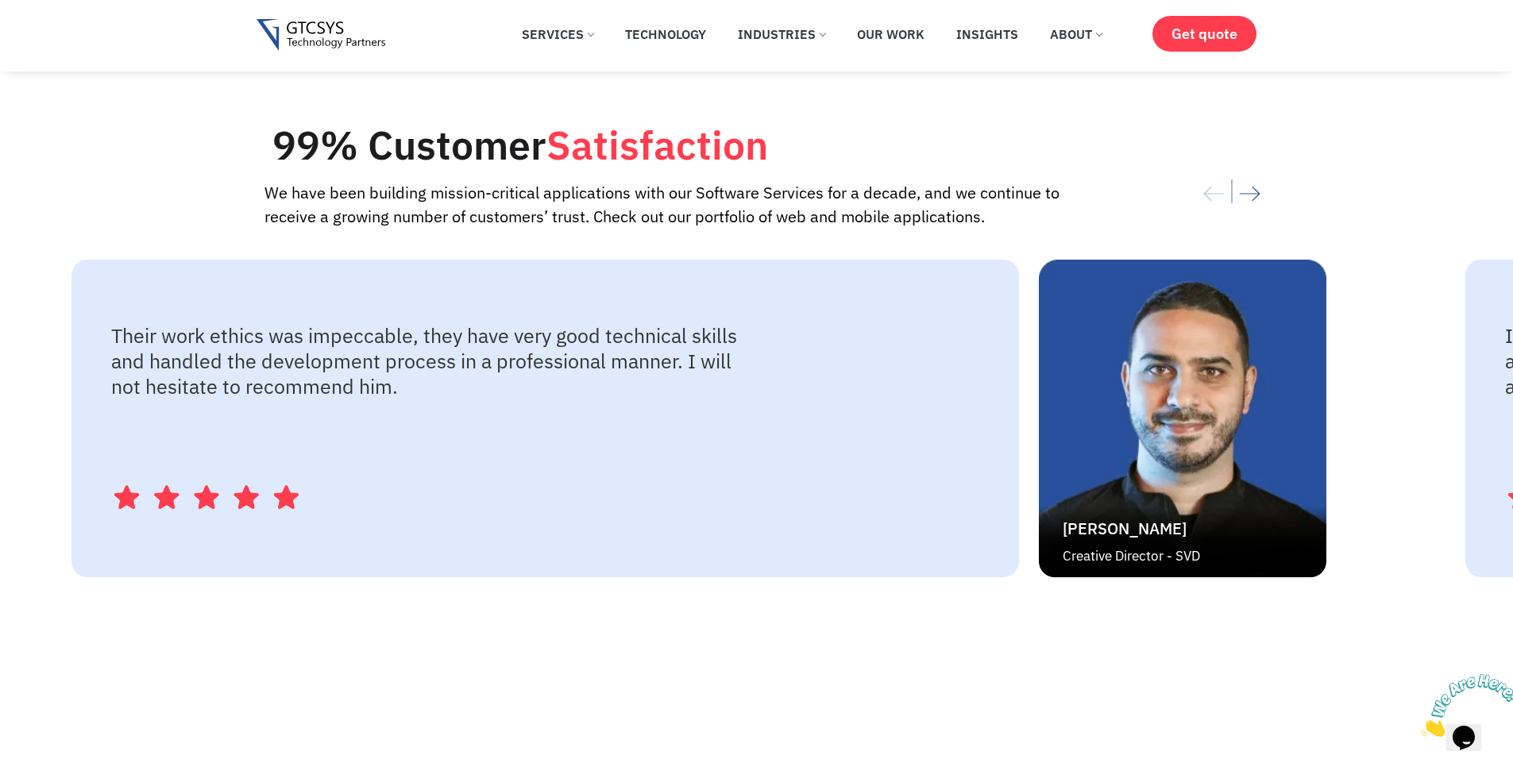
click at [1247, 177] on icon "Next slide" at bounding box center [1249, 193] width 21 height 35
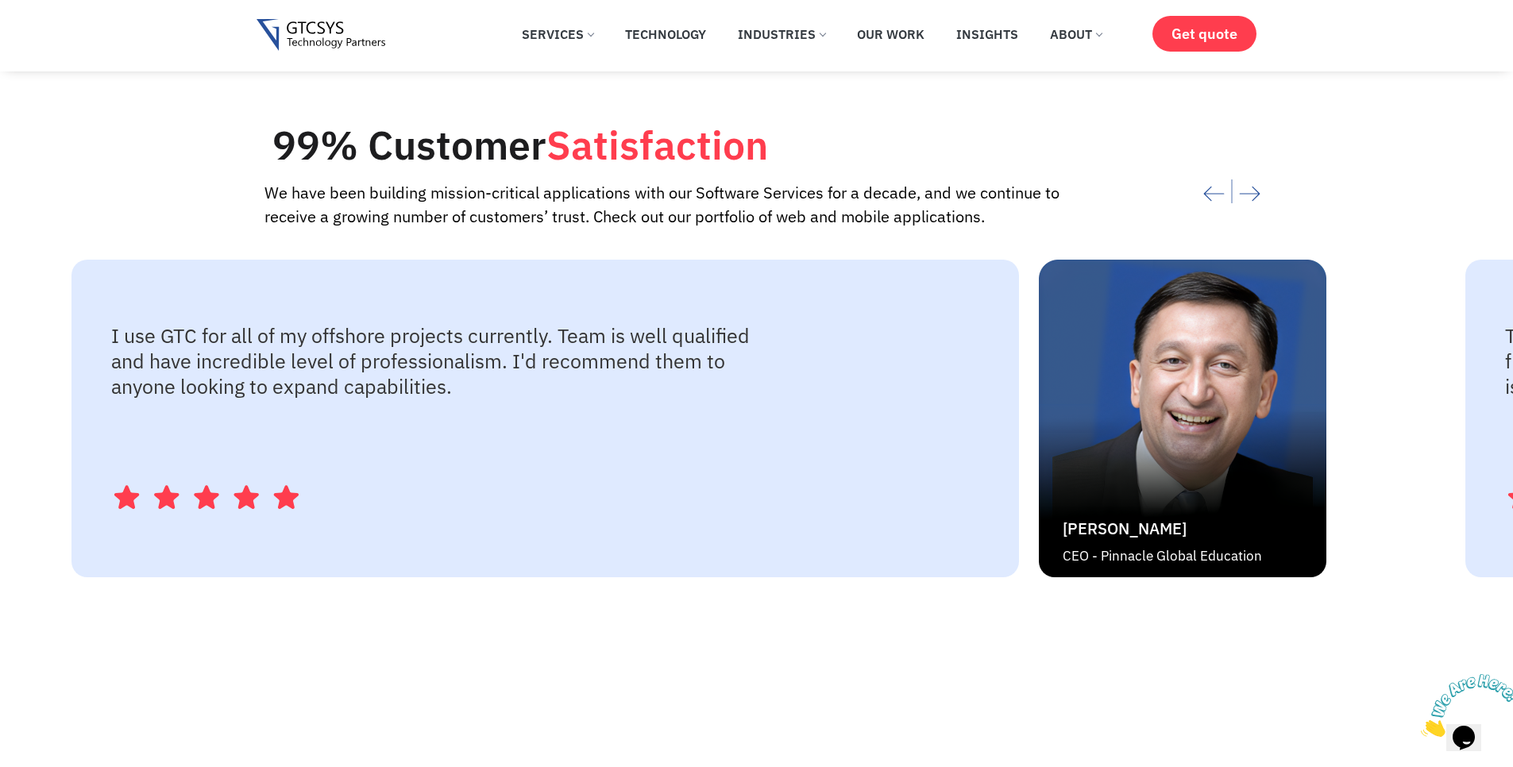
click at [1255, 182] on icon "Next slide" at bounding box center [1249, 193] width 21 height 35
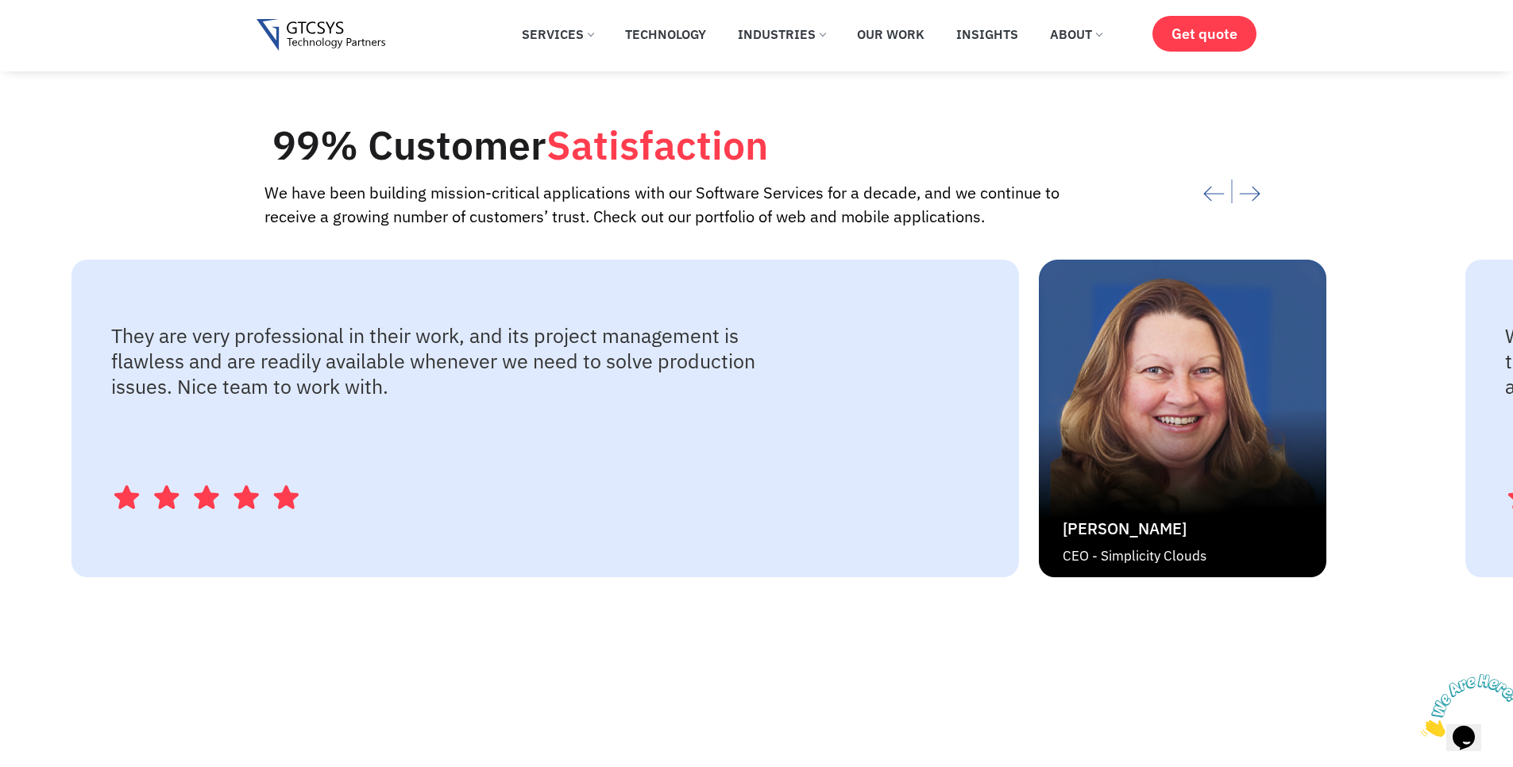
click at [1256, 183] on icon "Next slide" at bounding box center [1249, 193] width 21 height 35
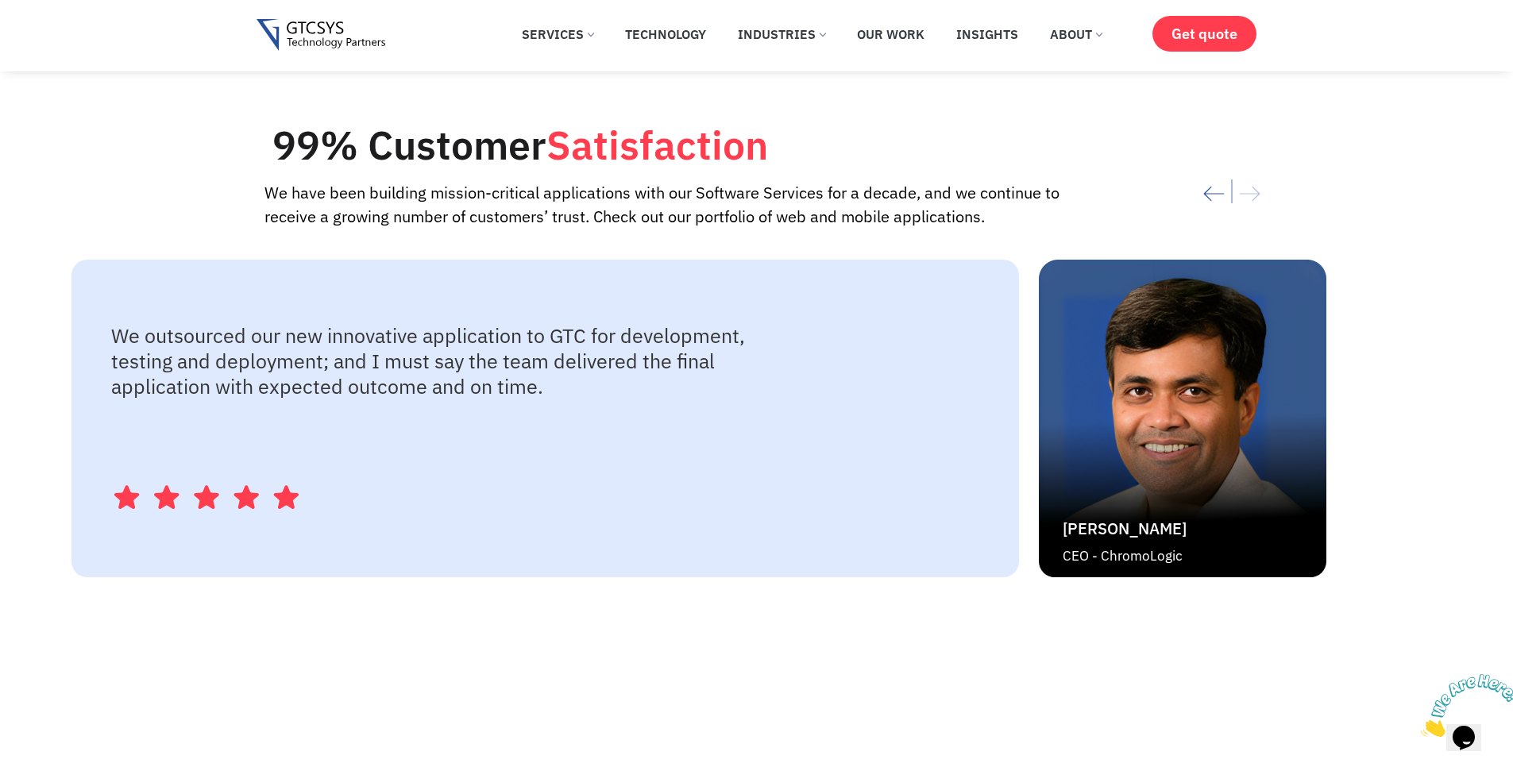
click at [1211, 176] on icon "Previous slide" at bounding box center [1214, 193] width 21 height 35
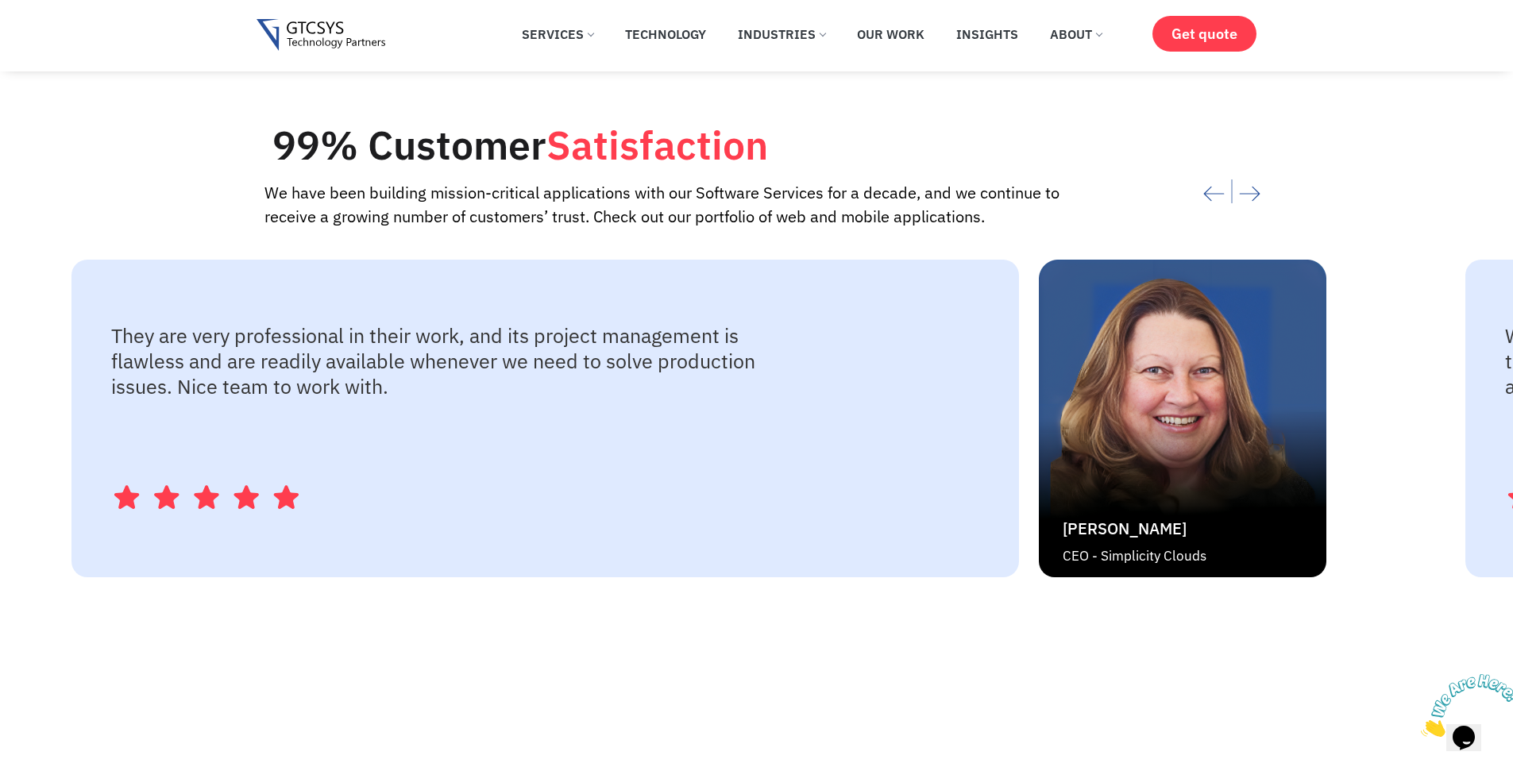
click at [1245, 176] on icon "Next slide" at bounding box center [1249, 193] width 21 height 35
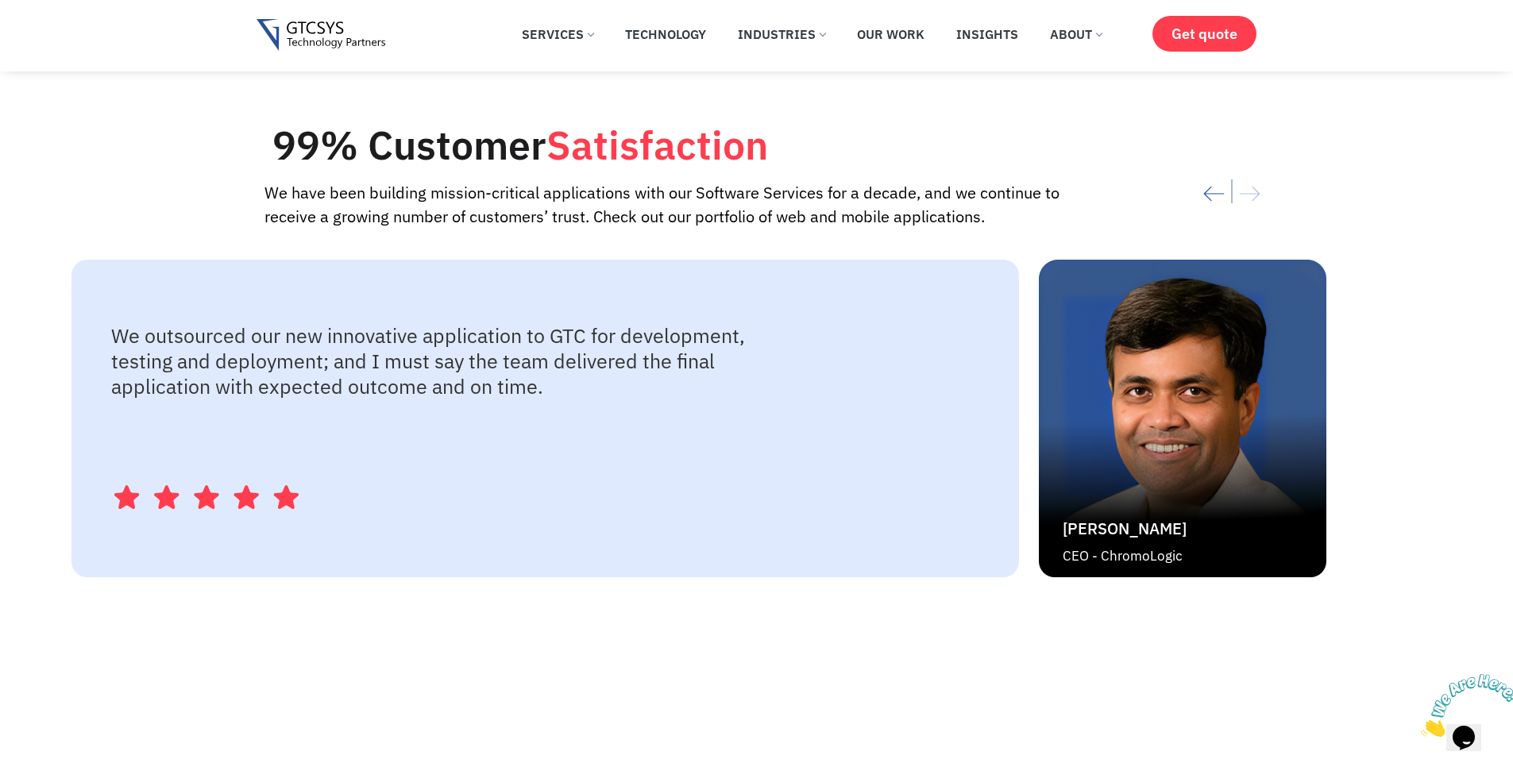
click at [1246, 174] on div at bounding box center [1164, 194] width 170 height 44
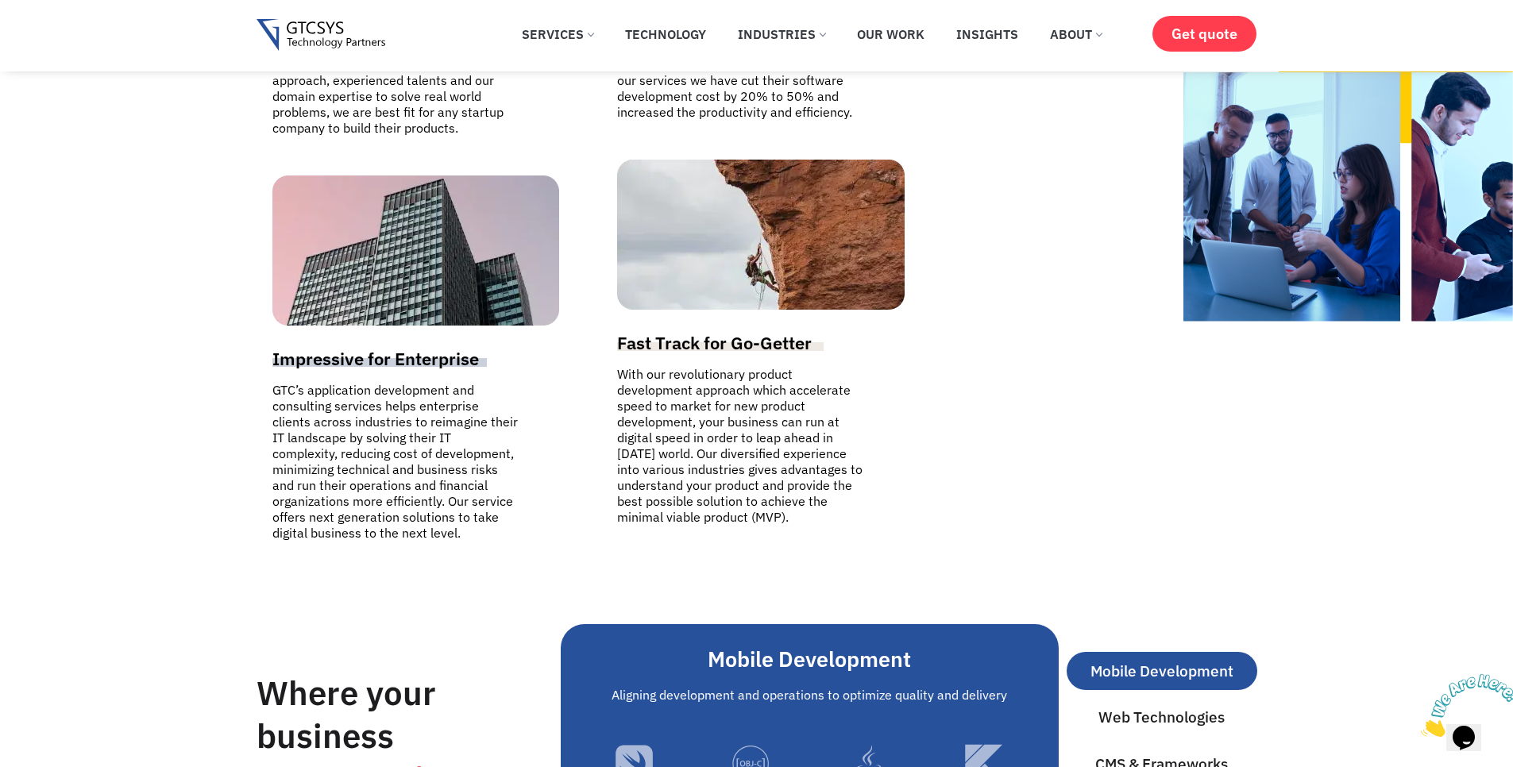
scroll to position [5148, 0]
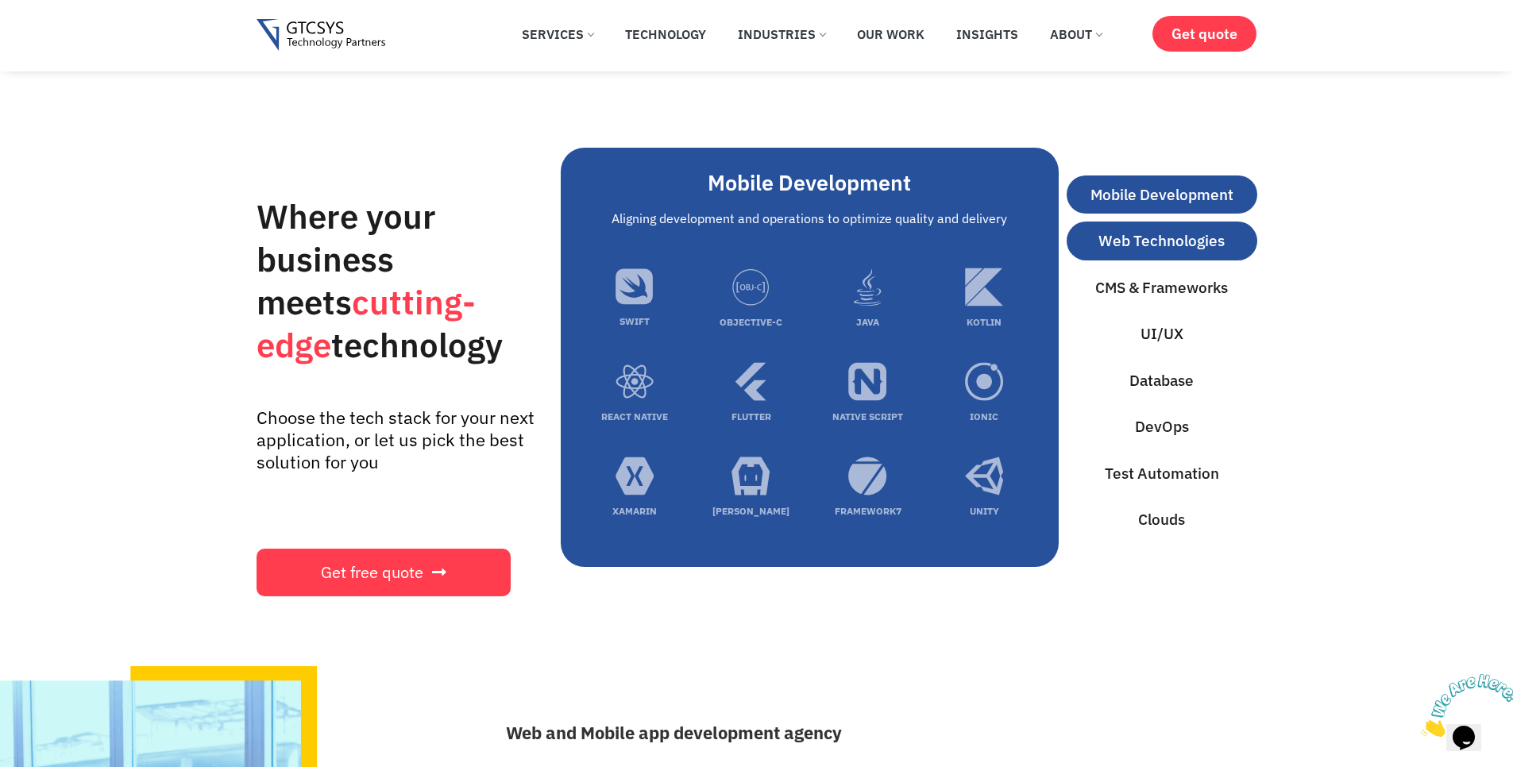
click at [1161, 230] on span "Web Technologies" at bounding box center [1162, 241] width 126 height 23
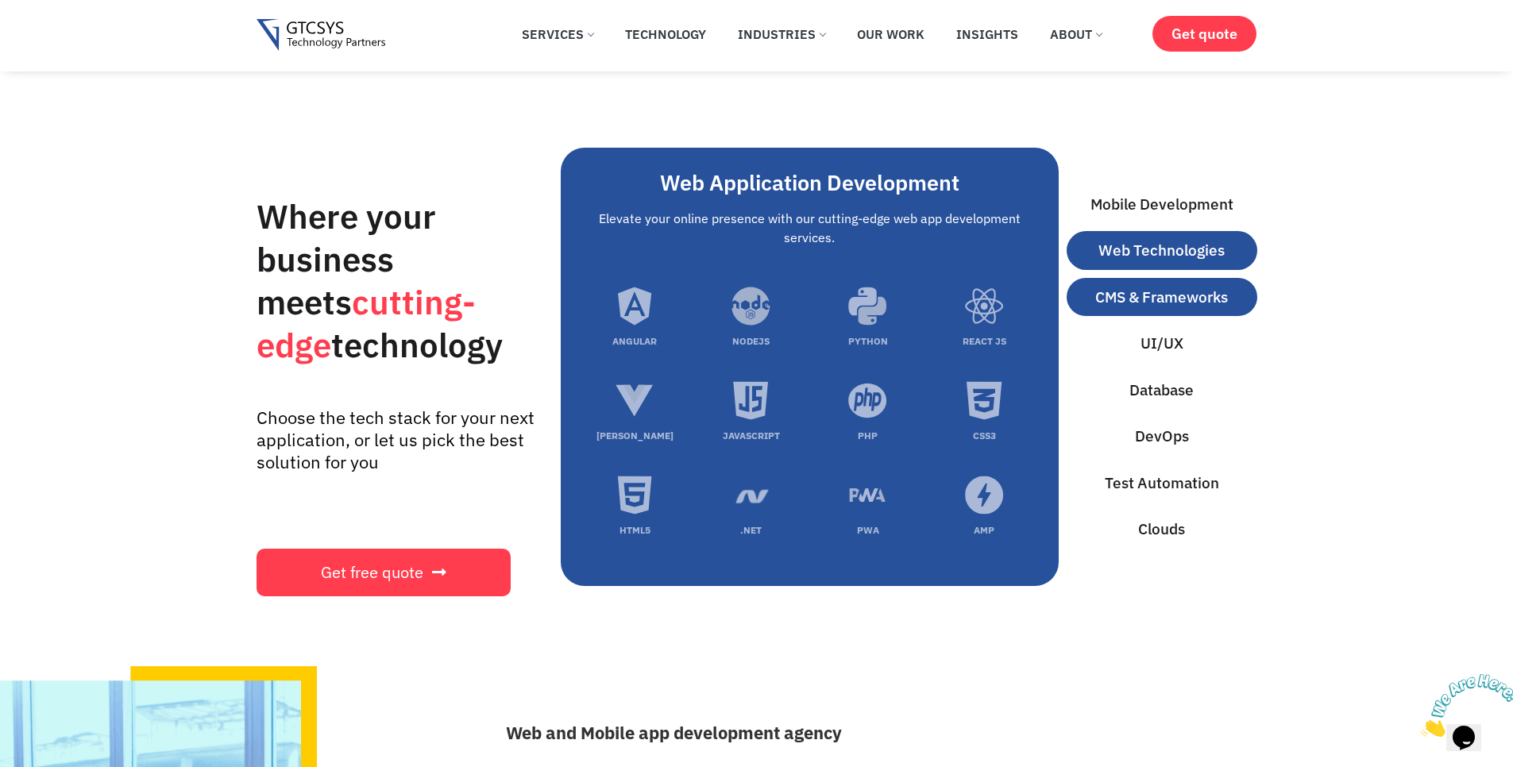
click at [1163, 286] on span "CMS & Frameworks" at bounding box center [1161, 297] width 133 height 23
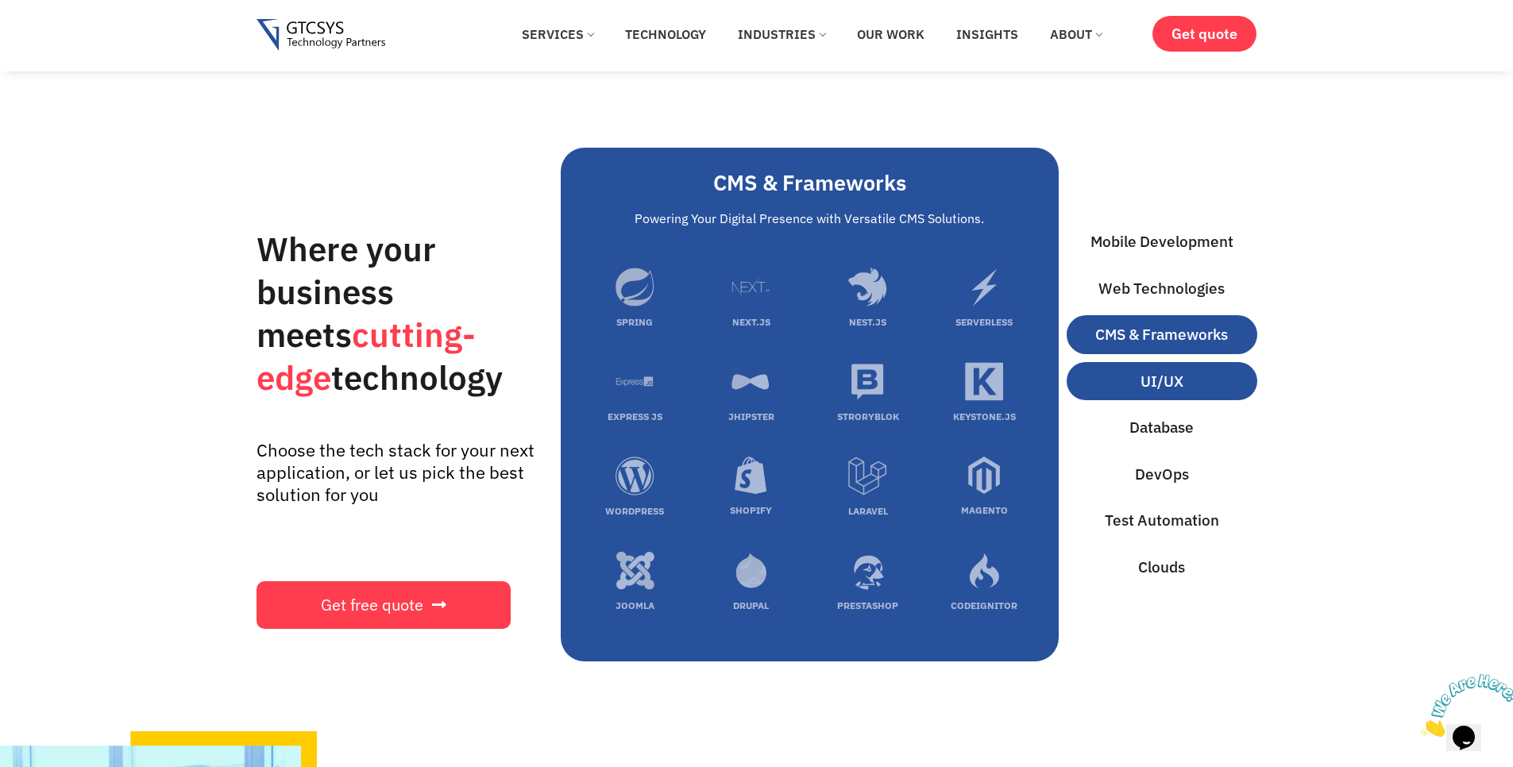
click at [1156, 362] on button "UI/UX" at bounding box center [1162, 381] width 191 height 39
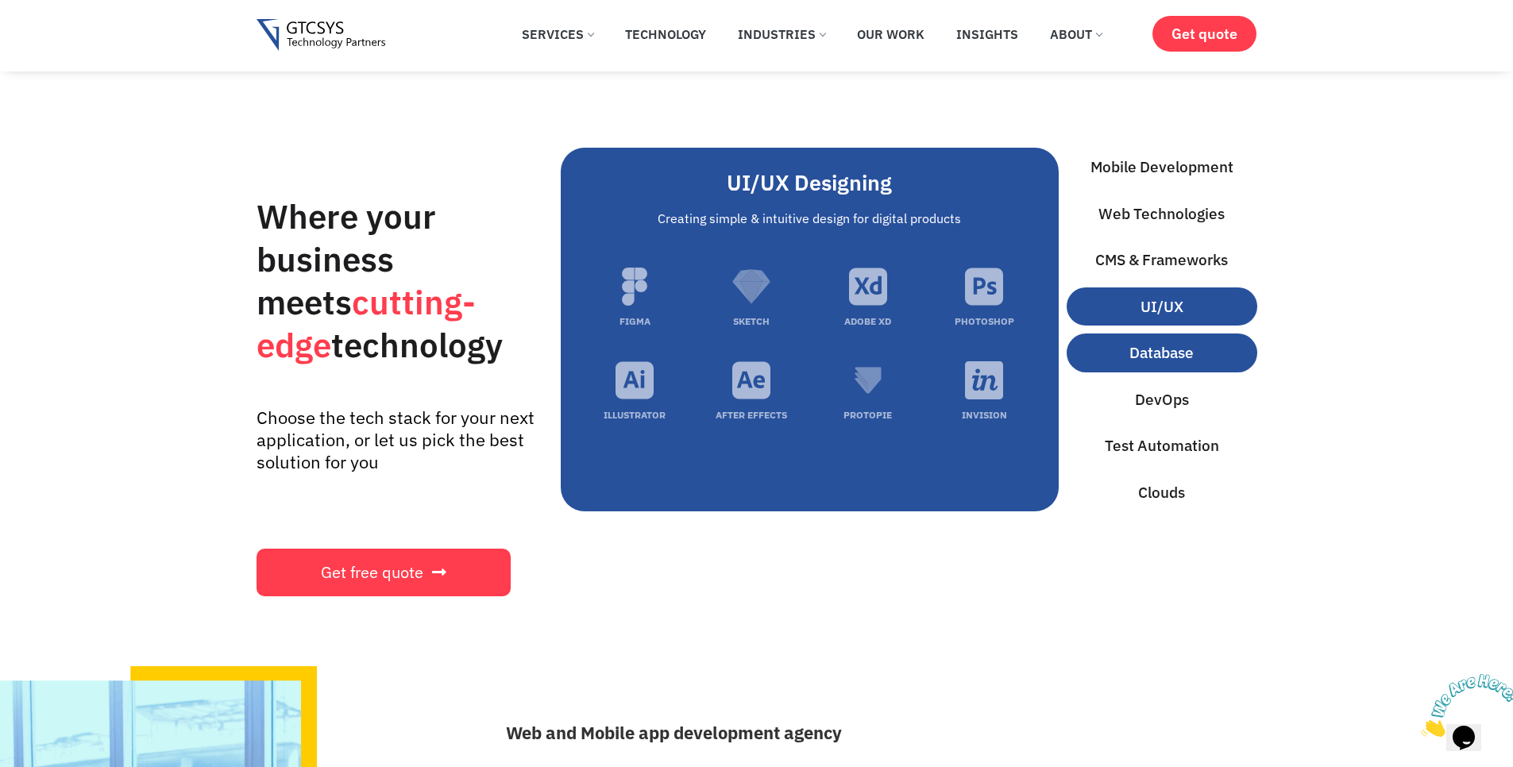
click at [1145, 349] on button "Database" at bounding box center [1162, 353] width 191 height 39
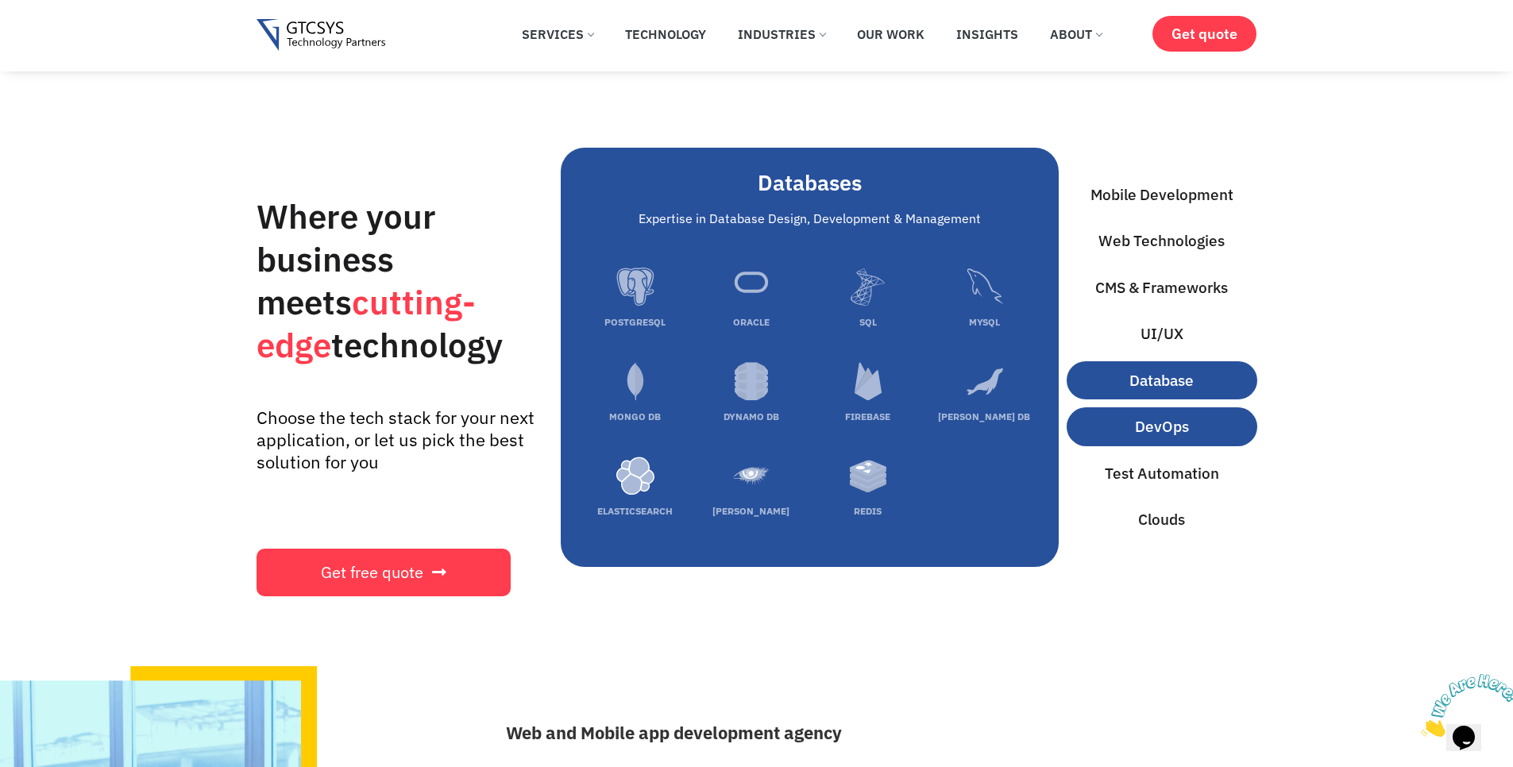
click at [1145, 415] on span "DevOps" at bounding box center [1162, 426] width 54 height 23
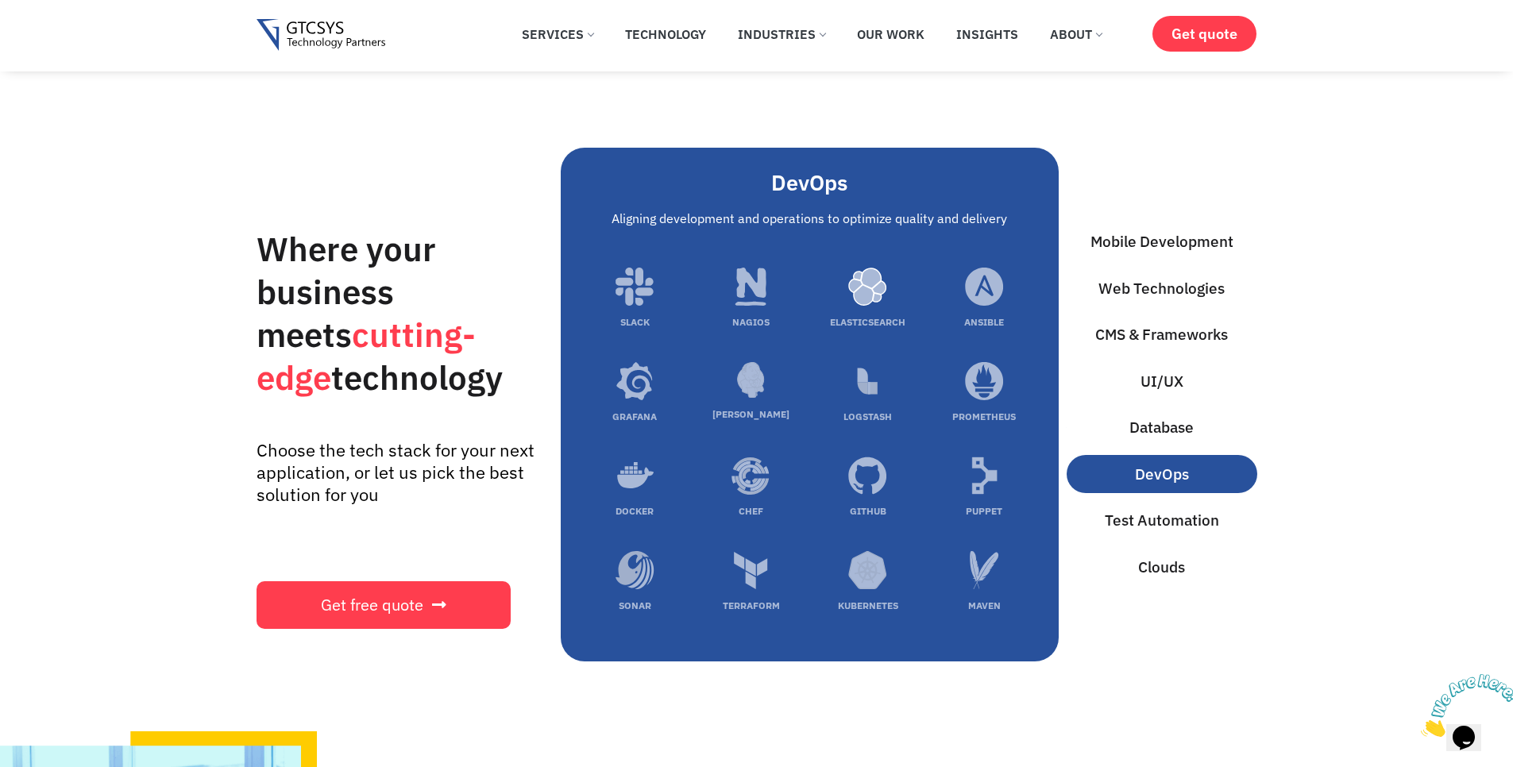
click at [1145, 523] on div "Mobile Development Web Technologies CMS & Frameworks UI/UX Database DevOps Test…" at bounding box center [1162, 404] width 191 height 513
click at [1149, 509] on span "Test Automation" at bounding box center [1162, 520] width 114 height 23
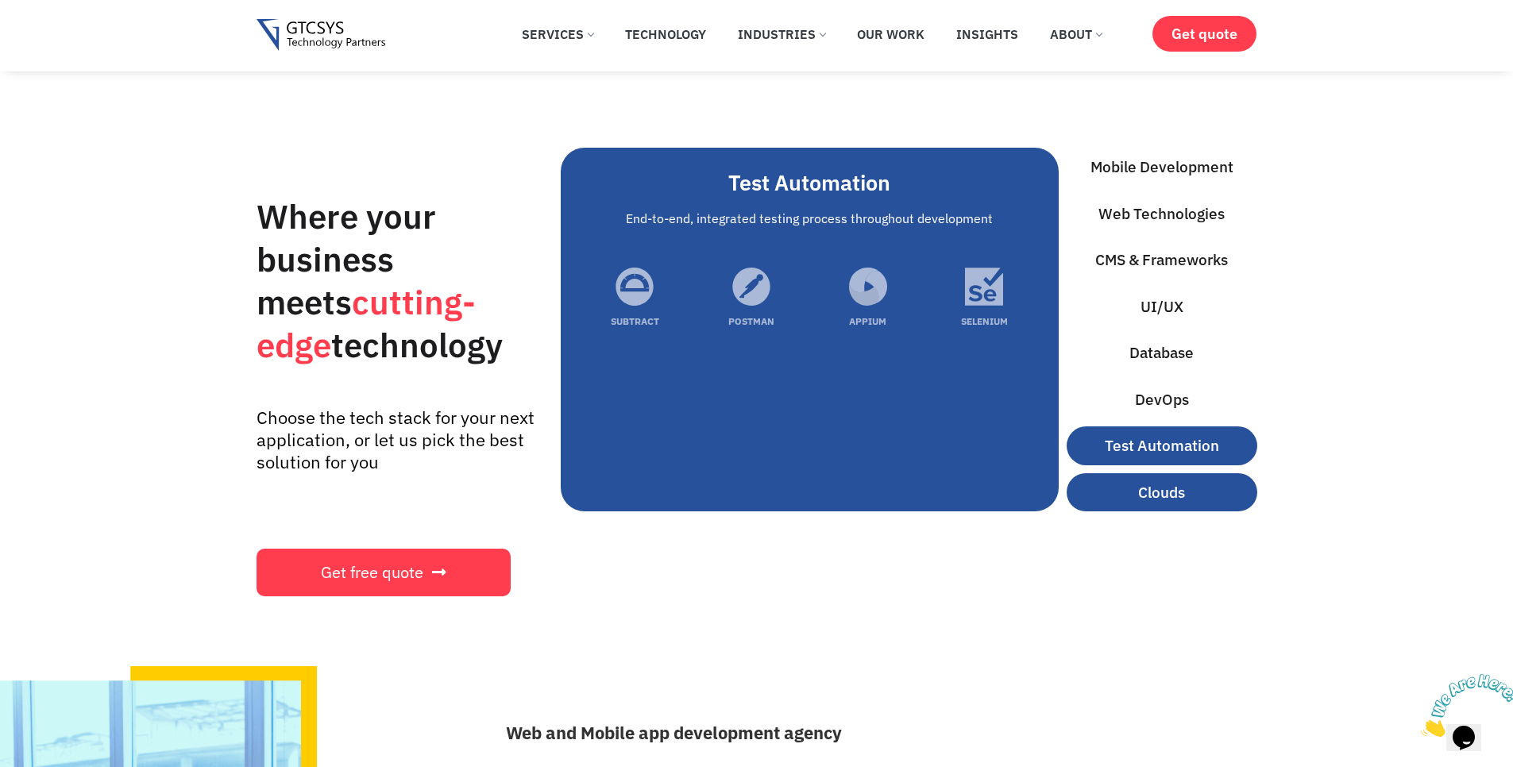
click at [1140, 481] on span "Clouds" at bounding box center [1161, 492] width 47 height 23
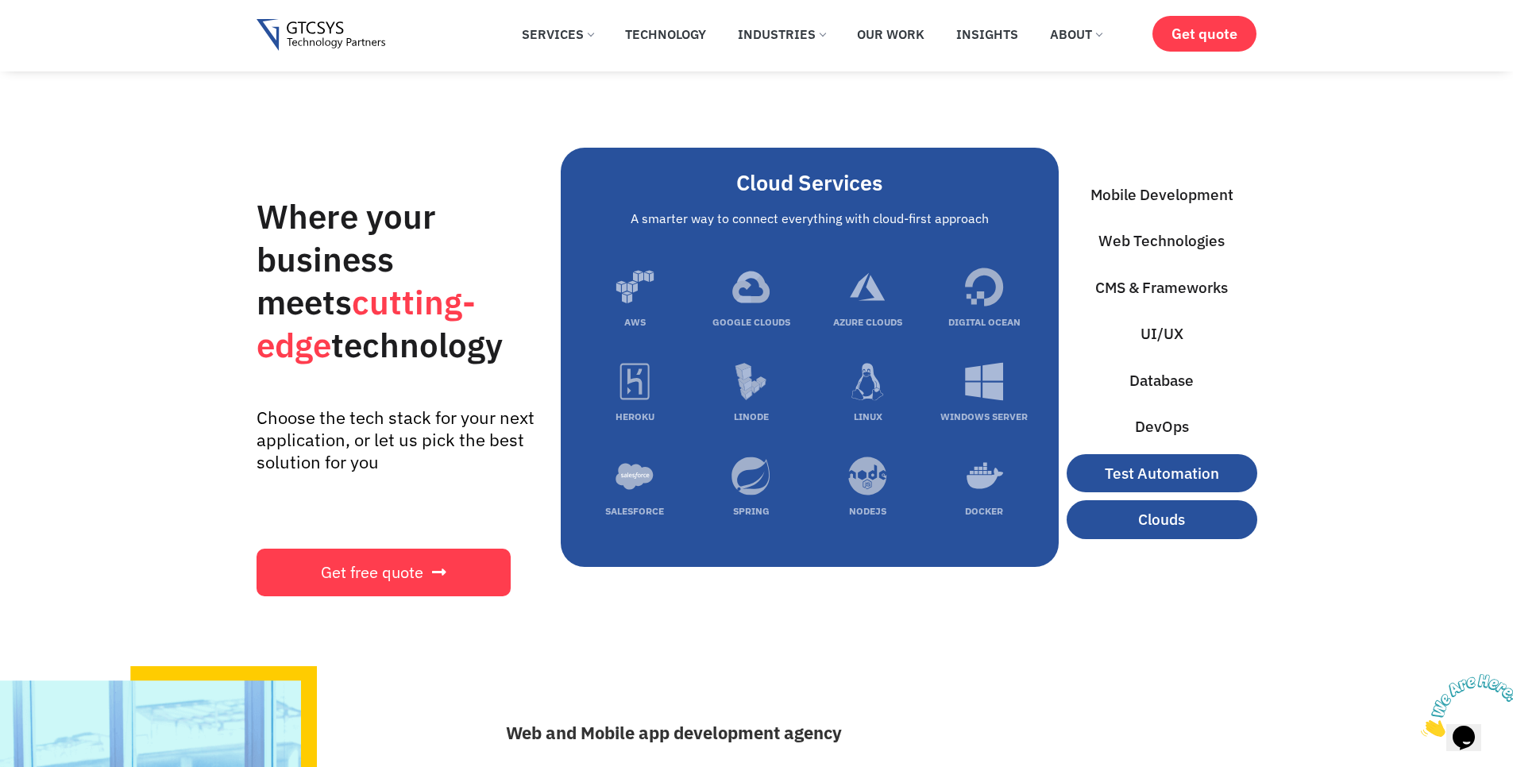
click at [1142, 462] on span "Test Automation" at bounding box center [1162, 473] width 114 height 23
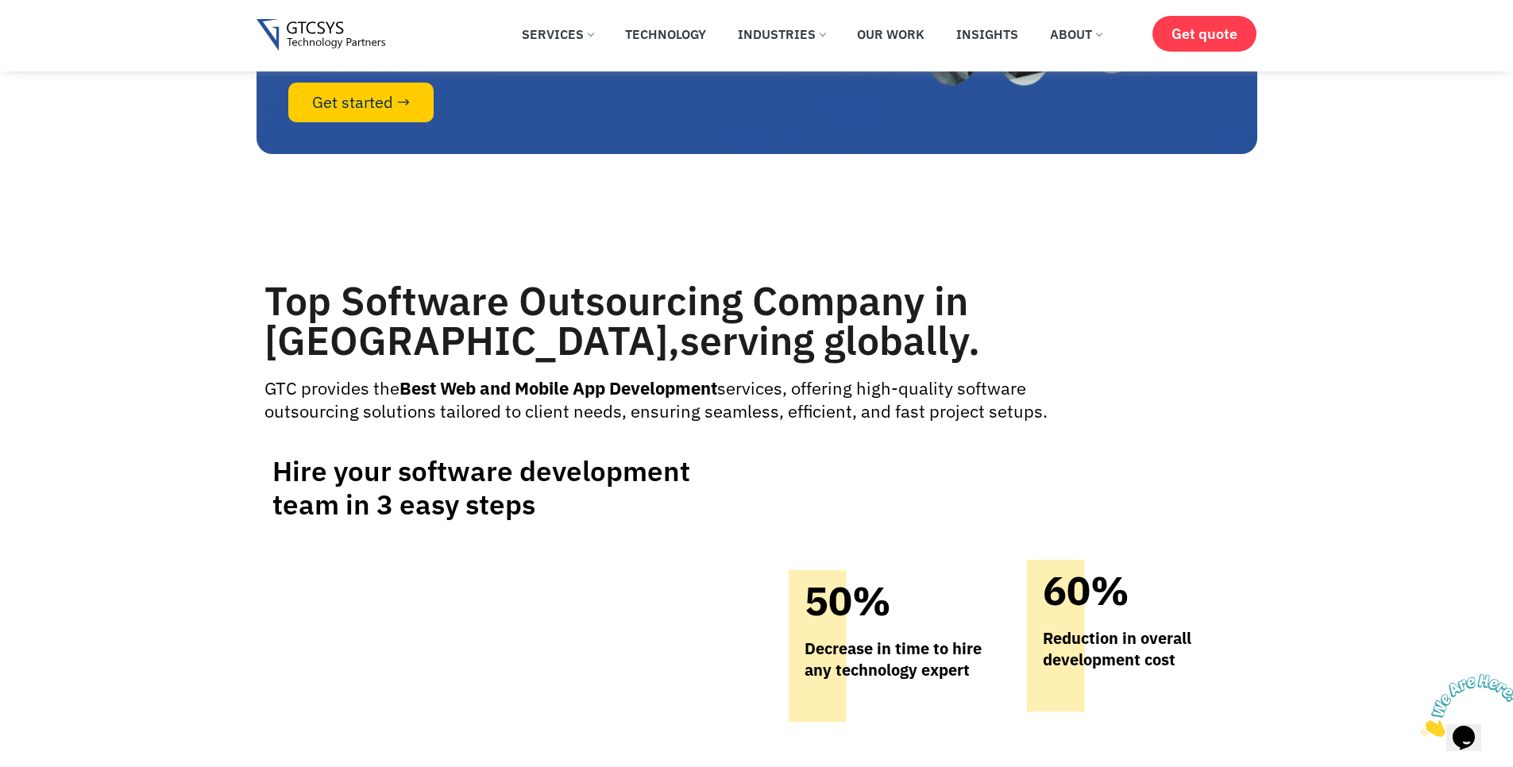
scroll to position [7340, 0]
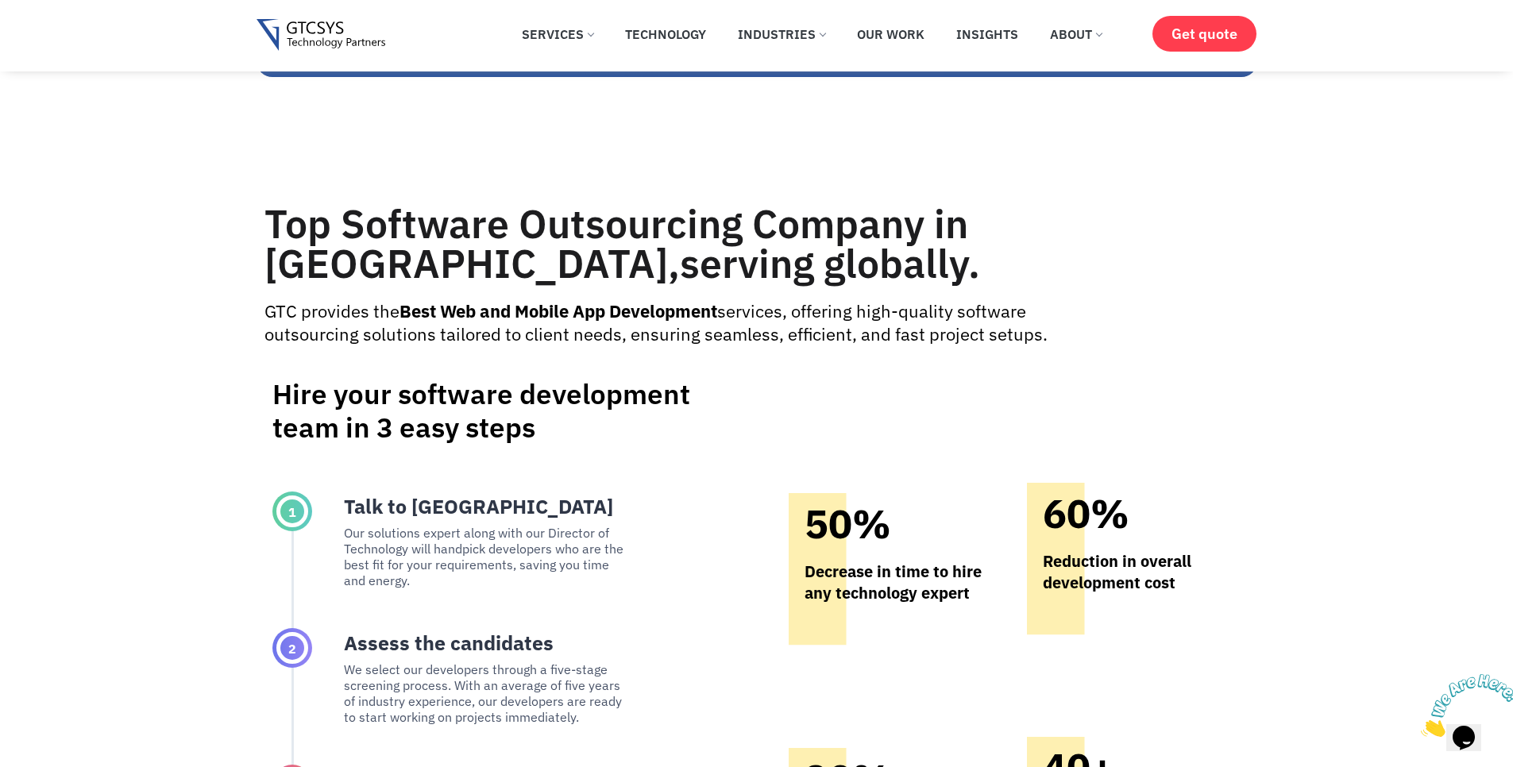
click at [284, 269] on h3 "Top Software Outsourcing Company in India, serving globally ." at bounding box center [659, 243] width 788 height 79
click at [267, 252] on h3 "Top Software Outsourcing Company in India, serving globally ." at bounding box center [659, 243] width 788 height 79
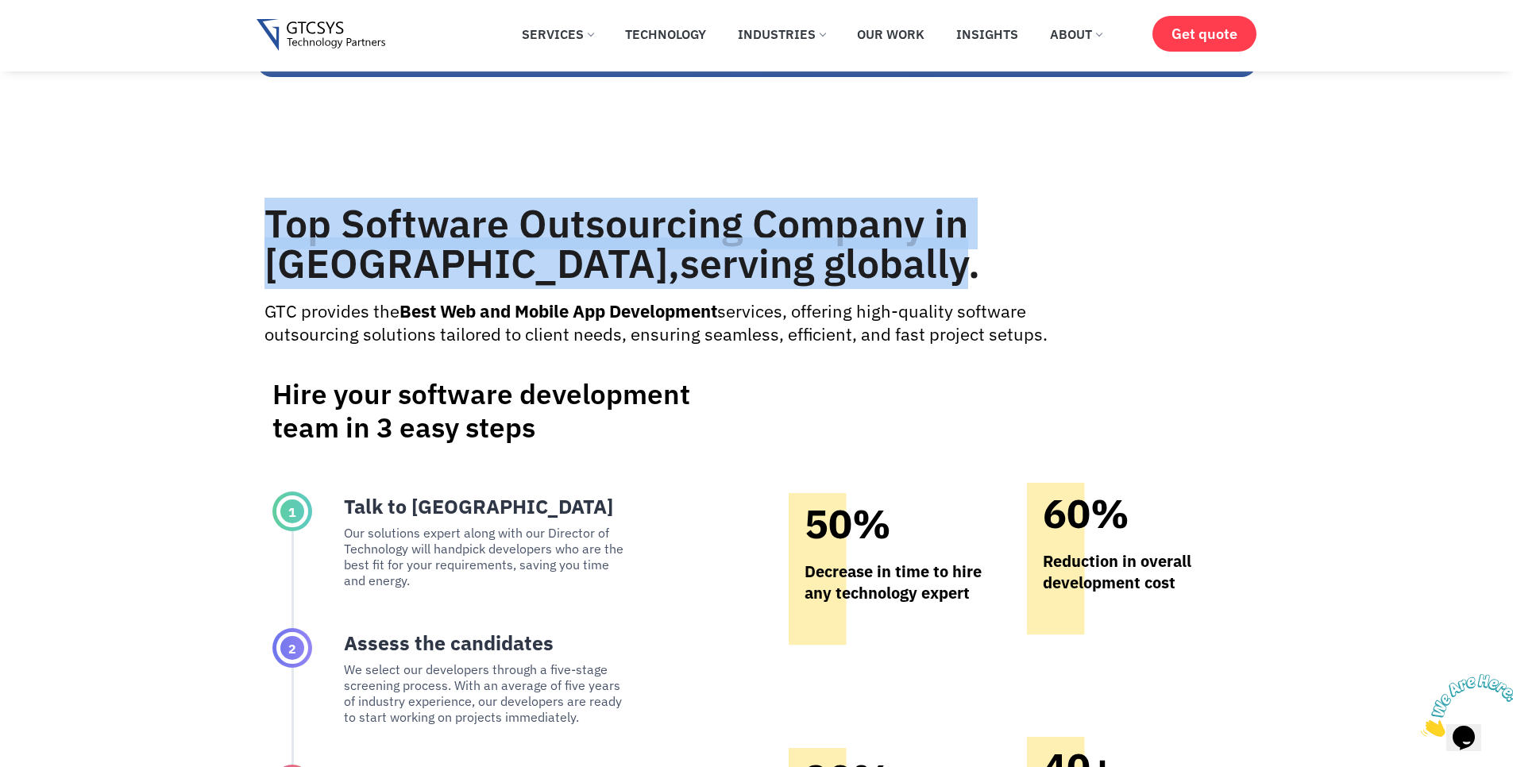
drag, startPoint x: 267, startPoint y: 252, endPoint x: 625, endPoint y: 280, distance: 359.4
click at [625, 280] on h3 "Top Software Outsourcing Company in India, serving globally ." at bounding box center [659, 243] width 788 height 79
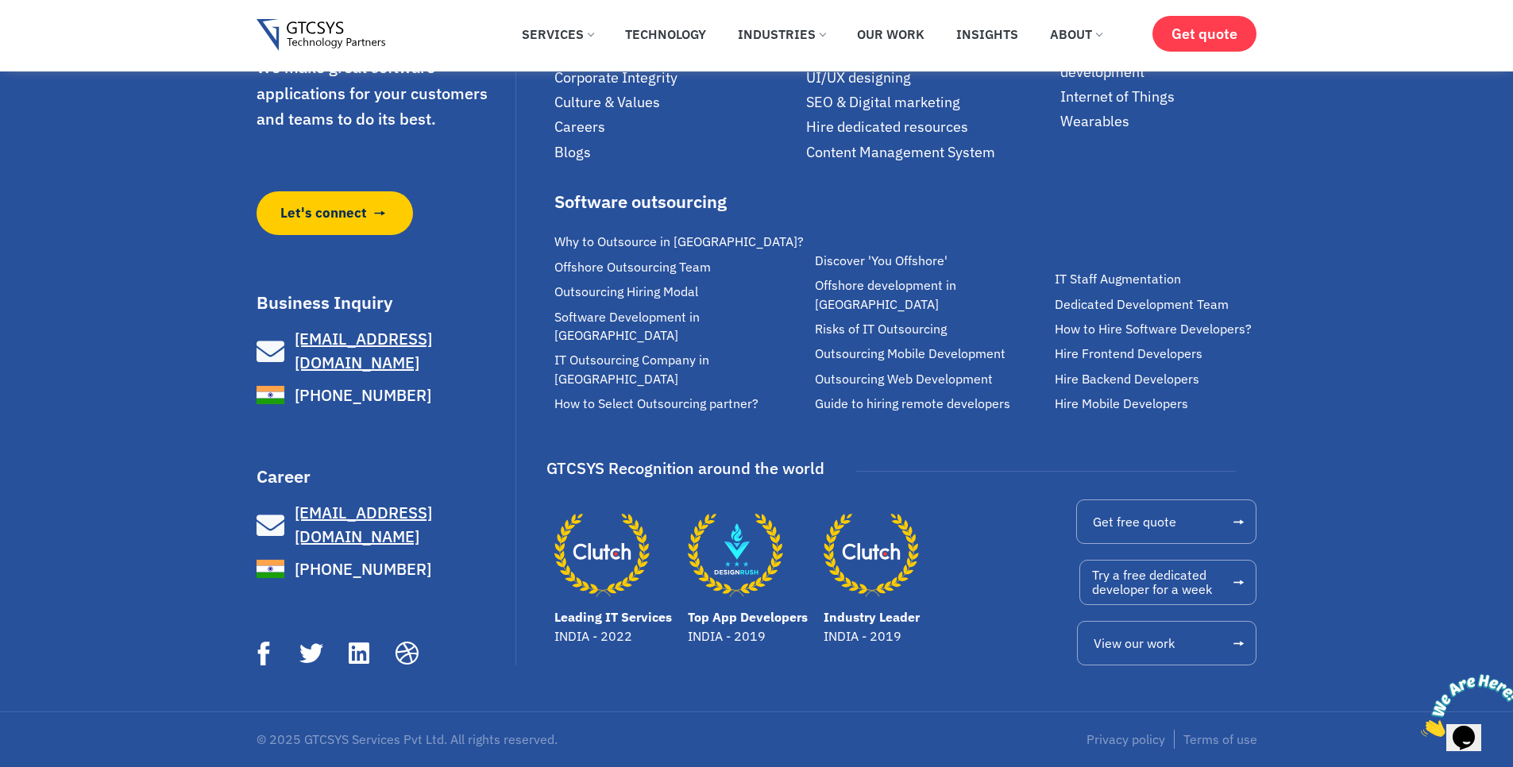
scroll to position [11096, 0]
click at [585, 551] on icon "Leading IT Services" at bounding box center [601, 555] width 95 height 95
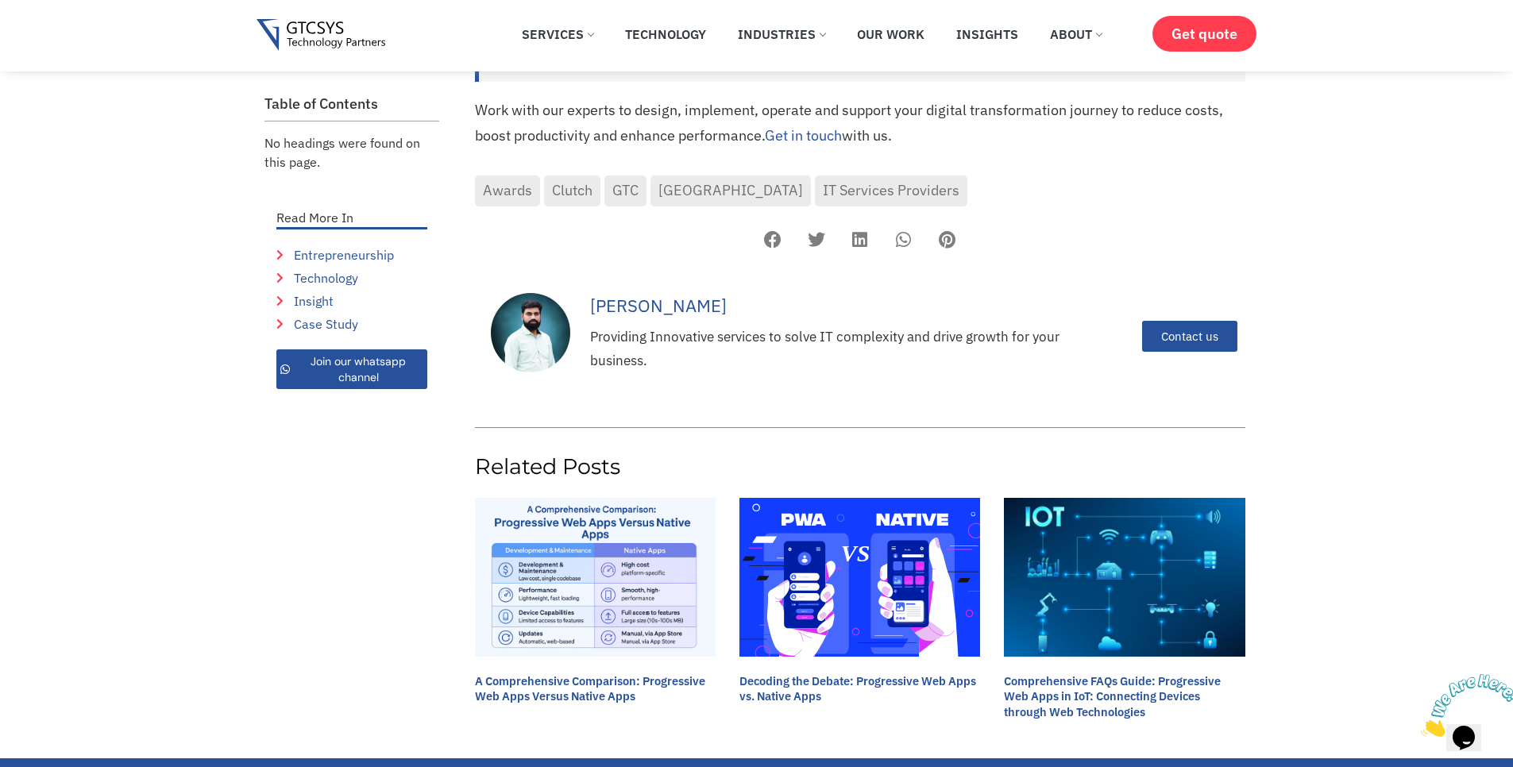
scroll to position [1716, 0]
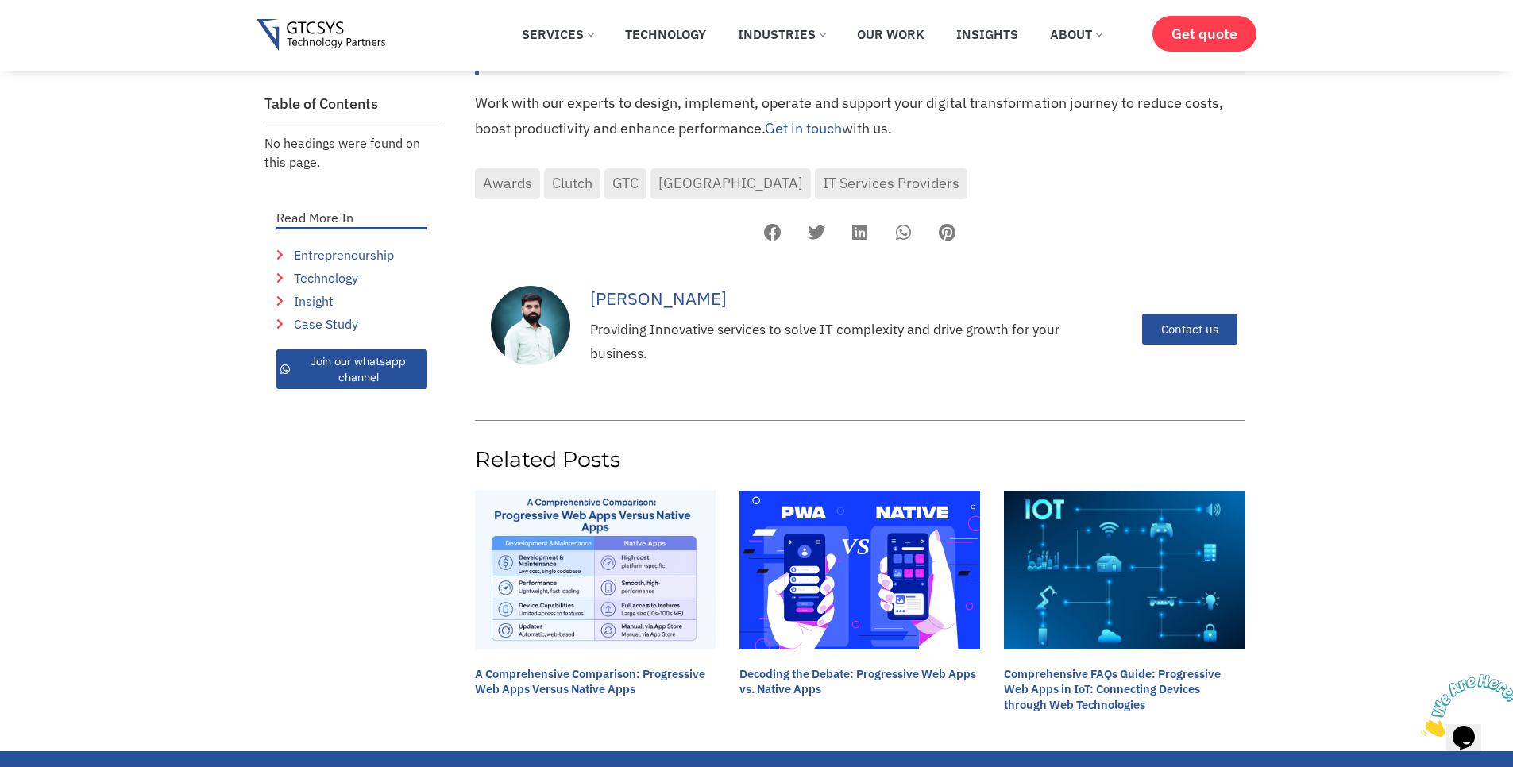
click at [686, 283] on div "[PERSON_NAME]" at bounding box center [825, 298] width 470 height 31
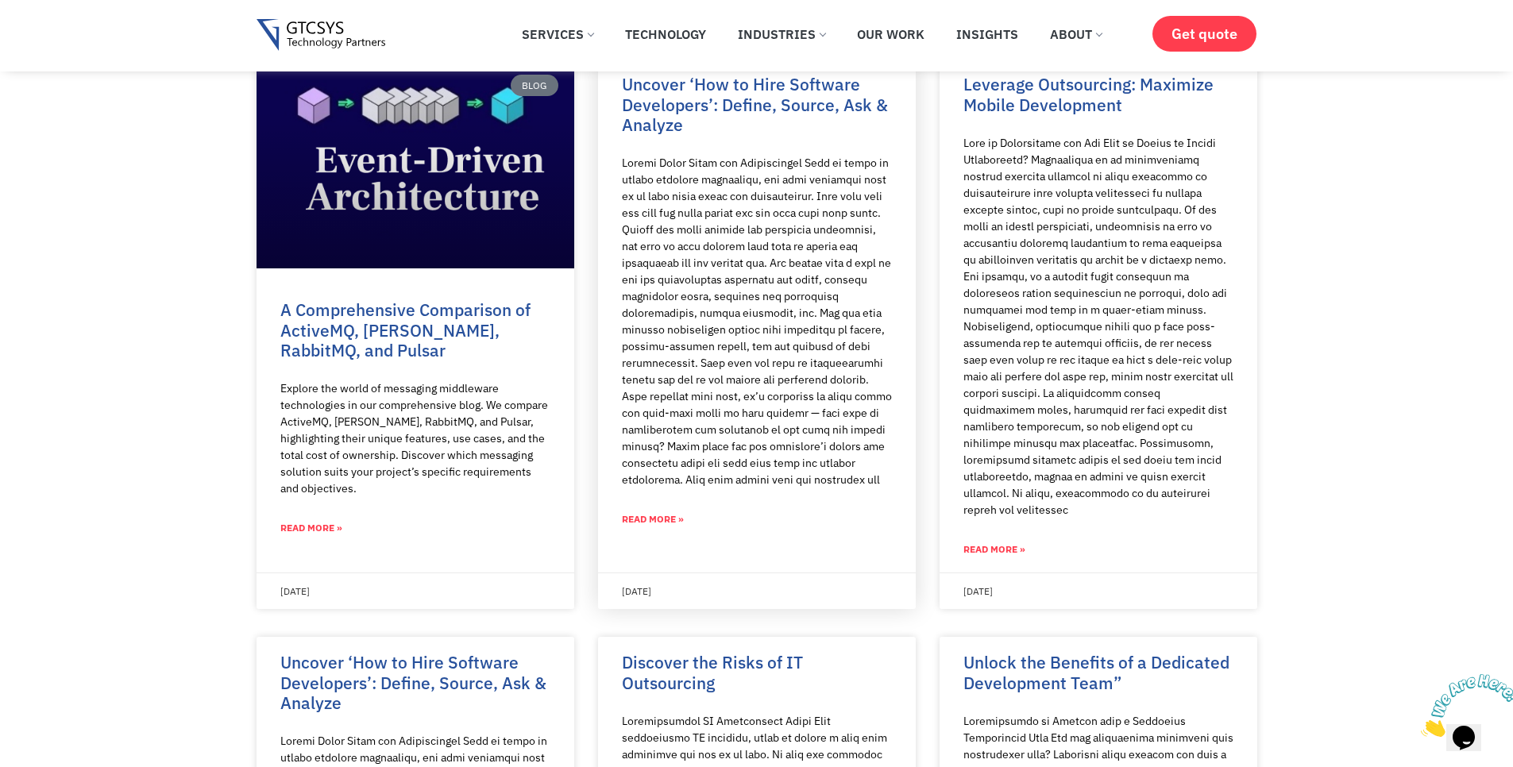
scroll to position [1335, 0]
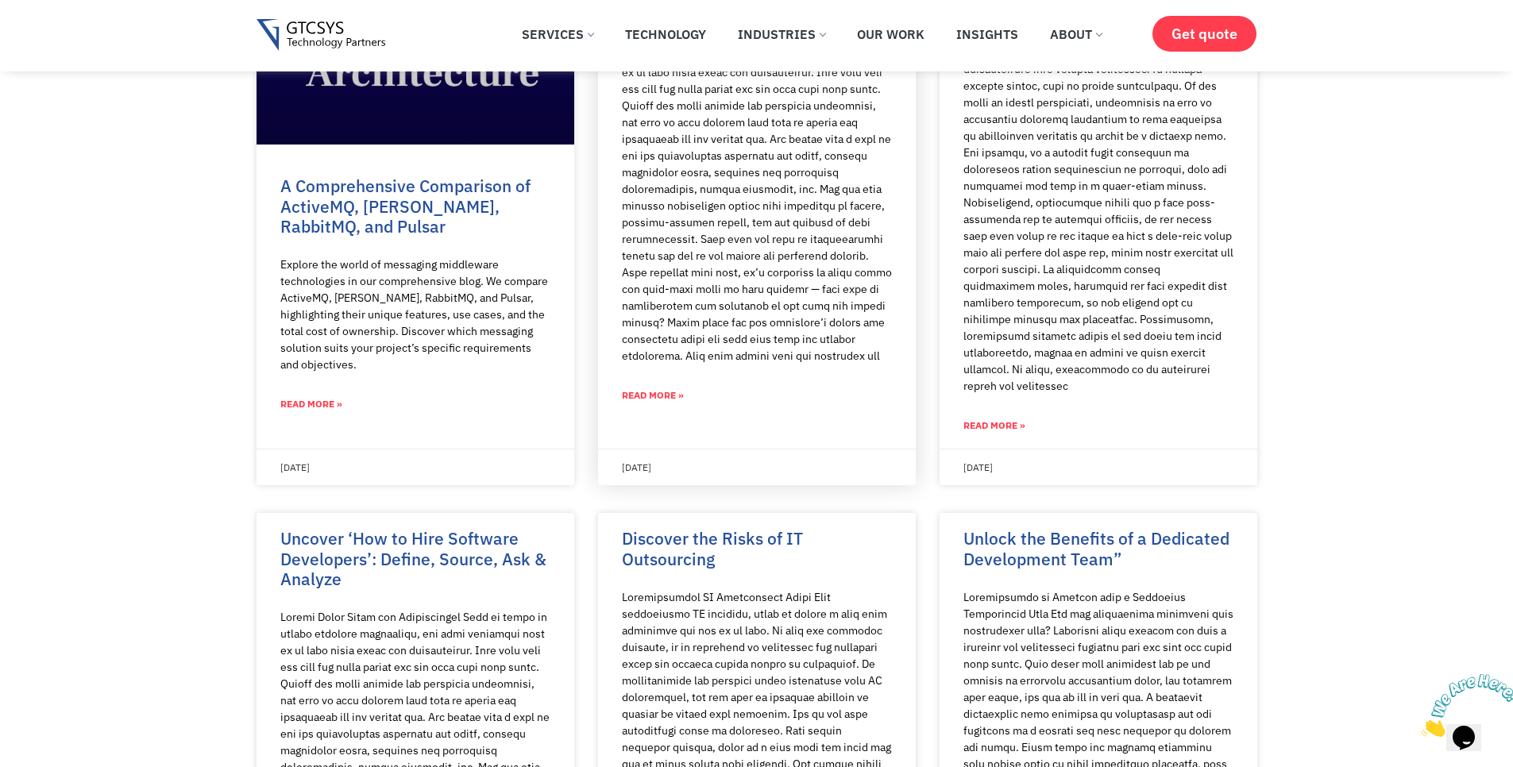
click at [662, 388] on link "Read More »" at bounding box center [653, 395] width 62 height 14
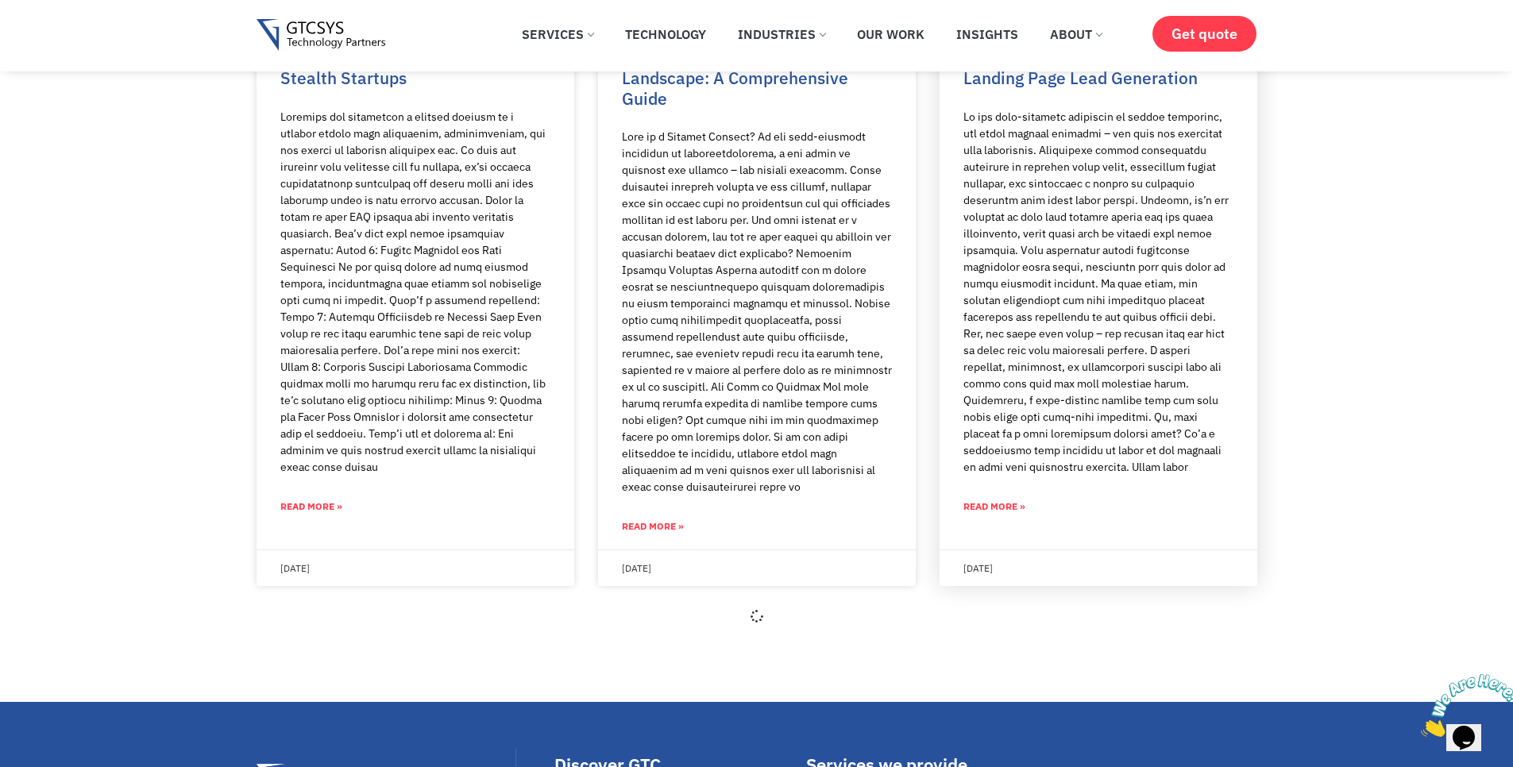
scroll to position [5247, 0]
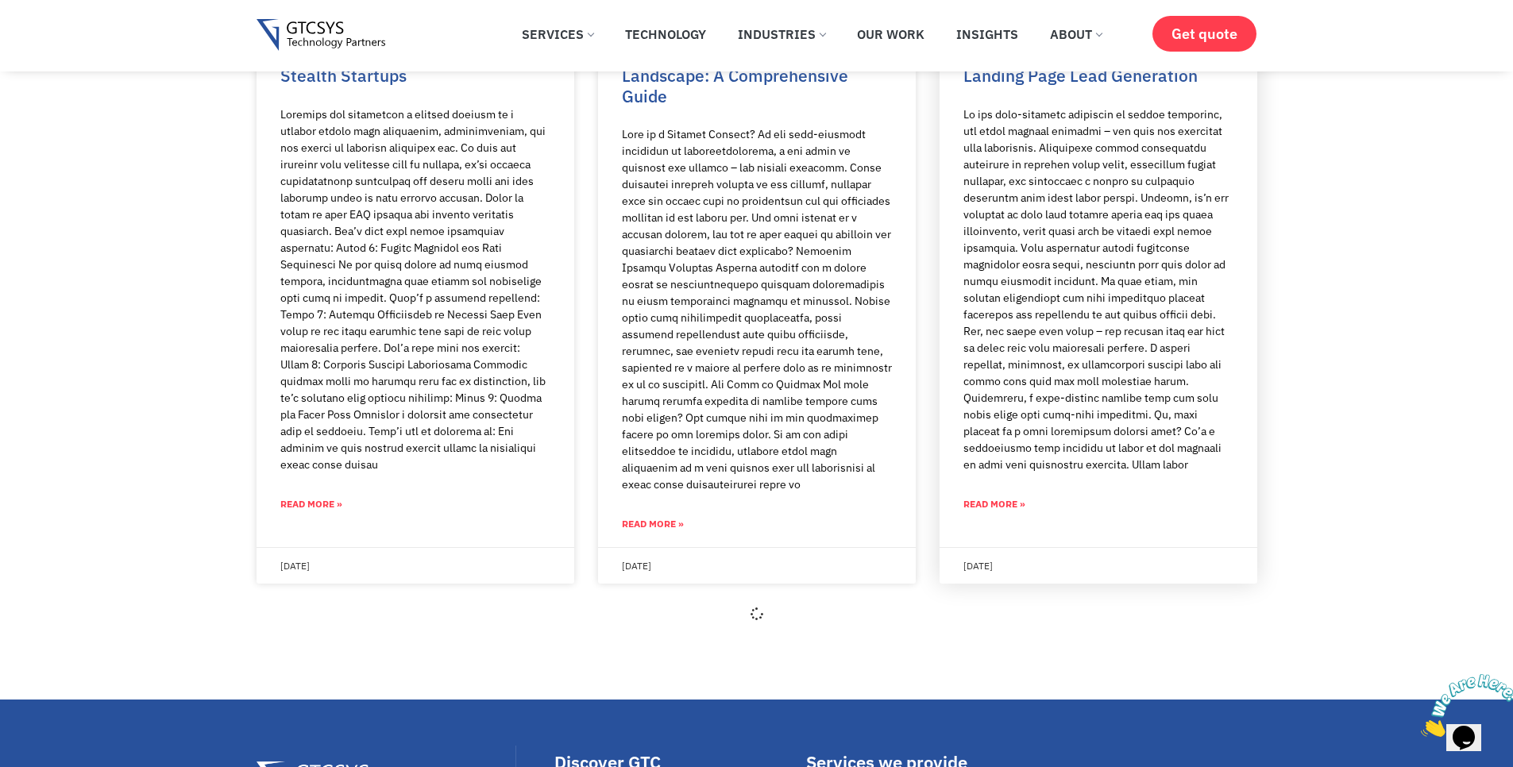
click at [991, 497] on link "Read More »" at bounding box center [995, 504] width 62 height 14
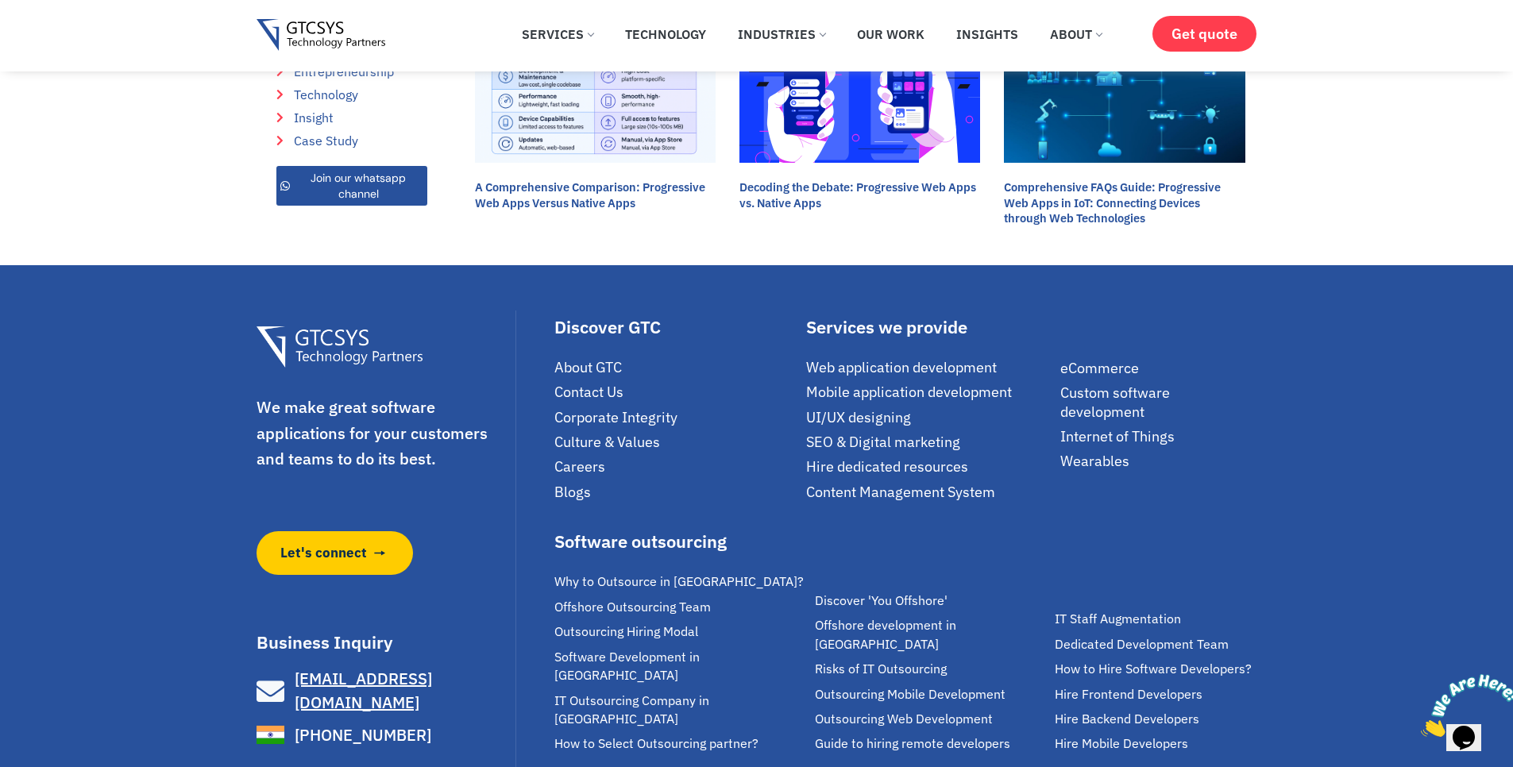
scroll to position [4862, 0]
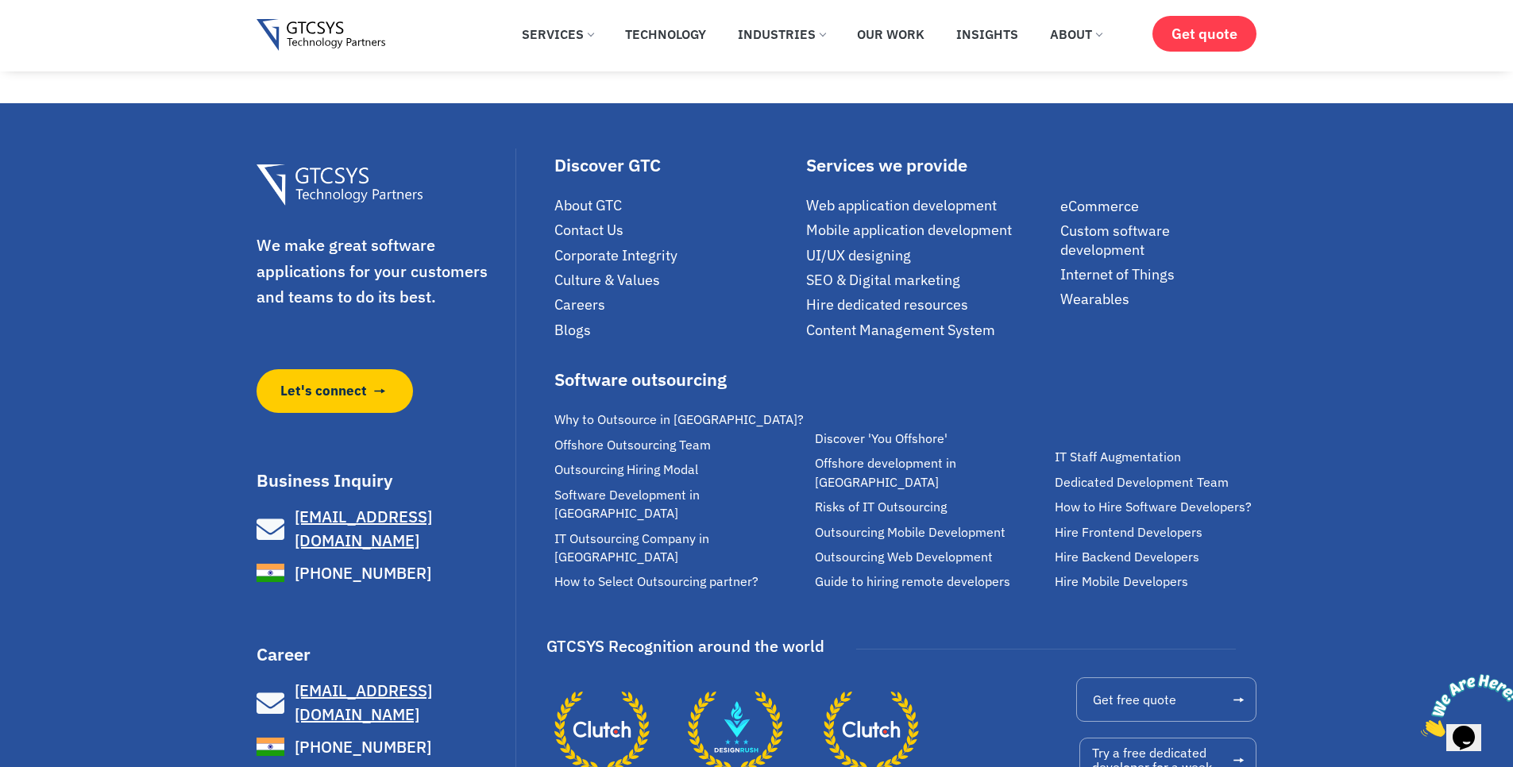
click at [351, 562] on span "[PHONE_NUMBER]" at bounding box center [361, 574] width 141 height 24
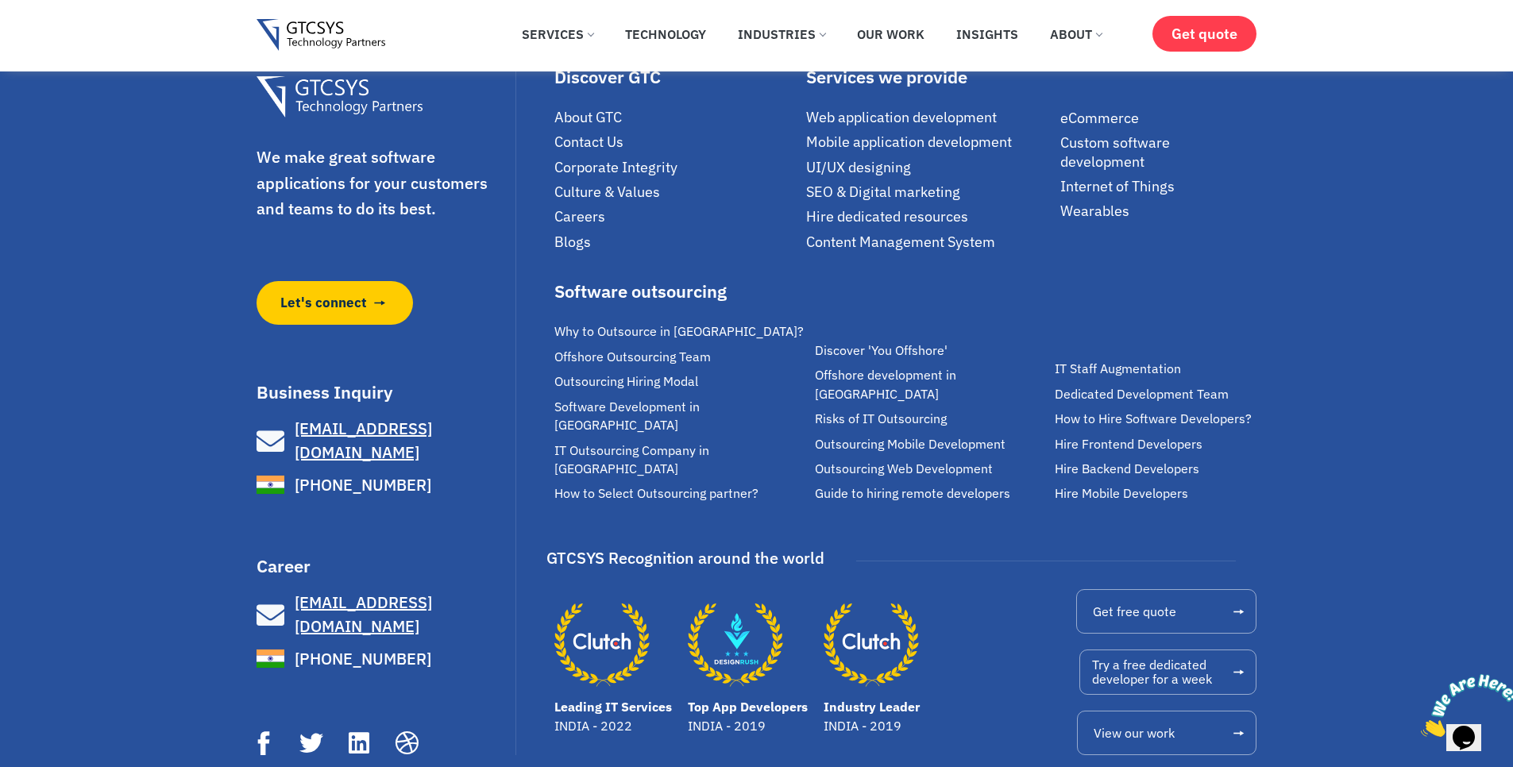
scroll to position [4978, 0]
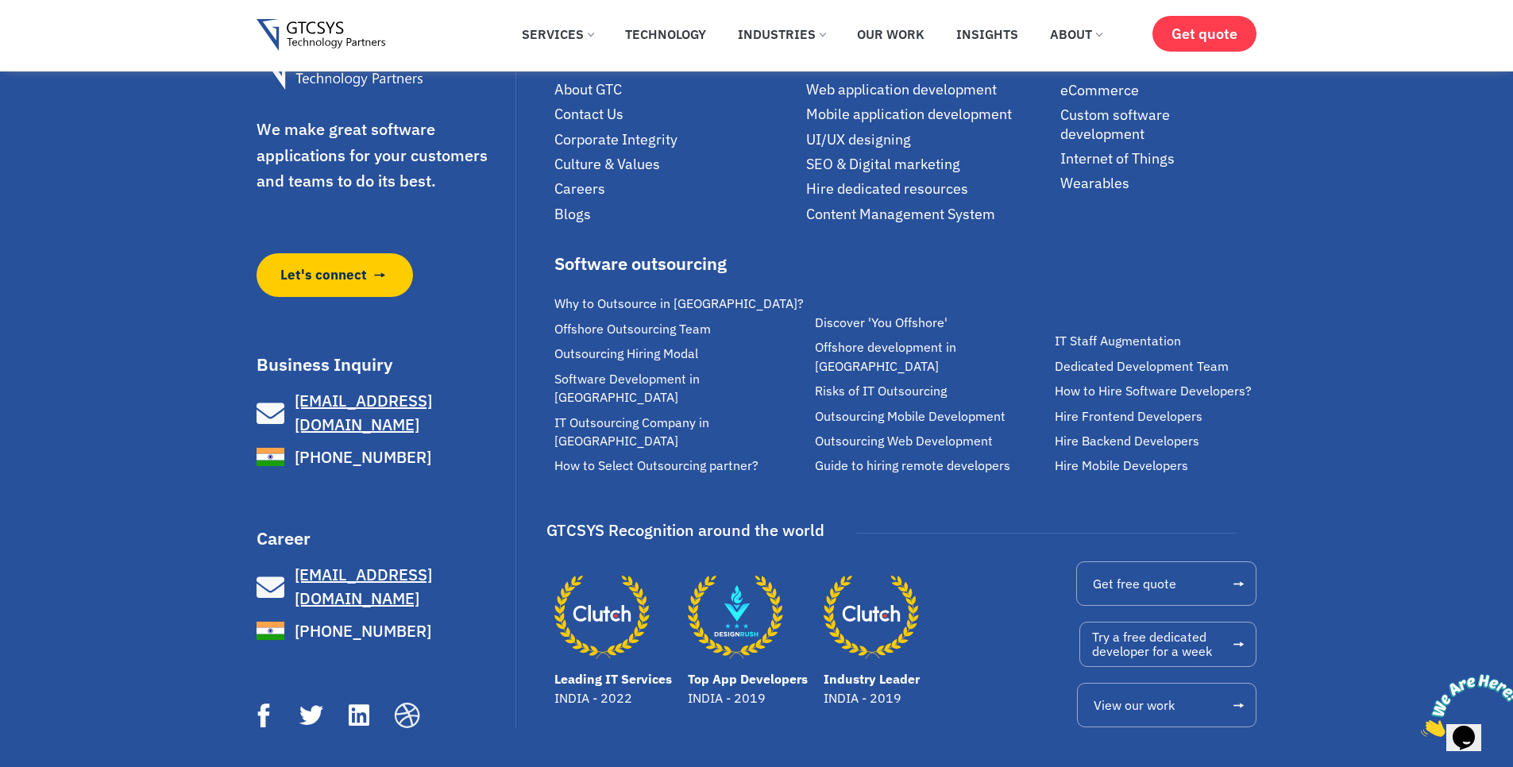
click at [412, 703] on icon at bounding box center [406, 716] width 26 height 26
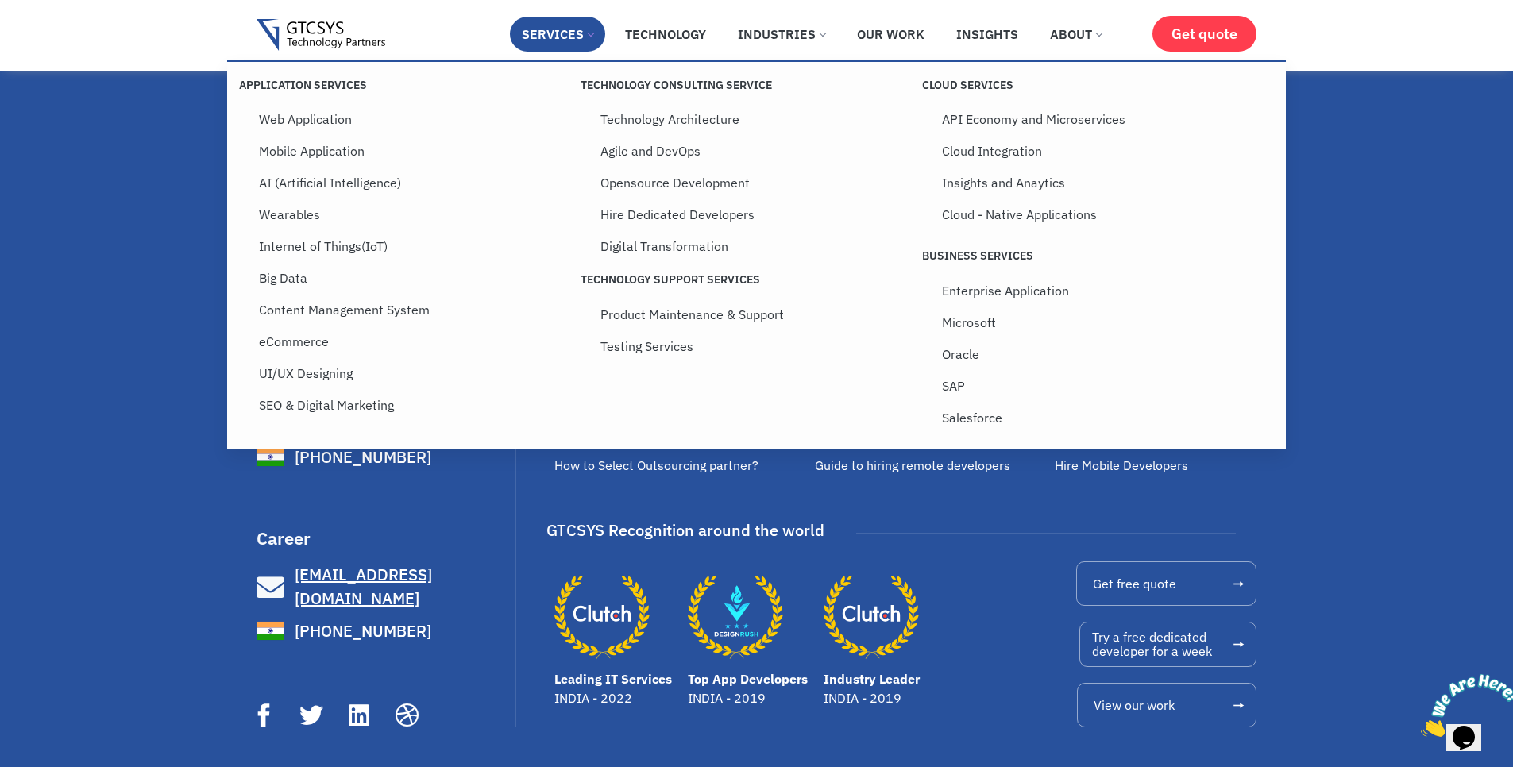
click at [553, 29] on link "Services" at bounding box center [557, 34] width 95 height 35
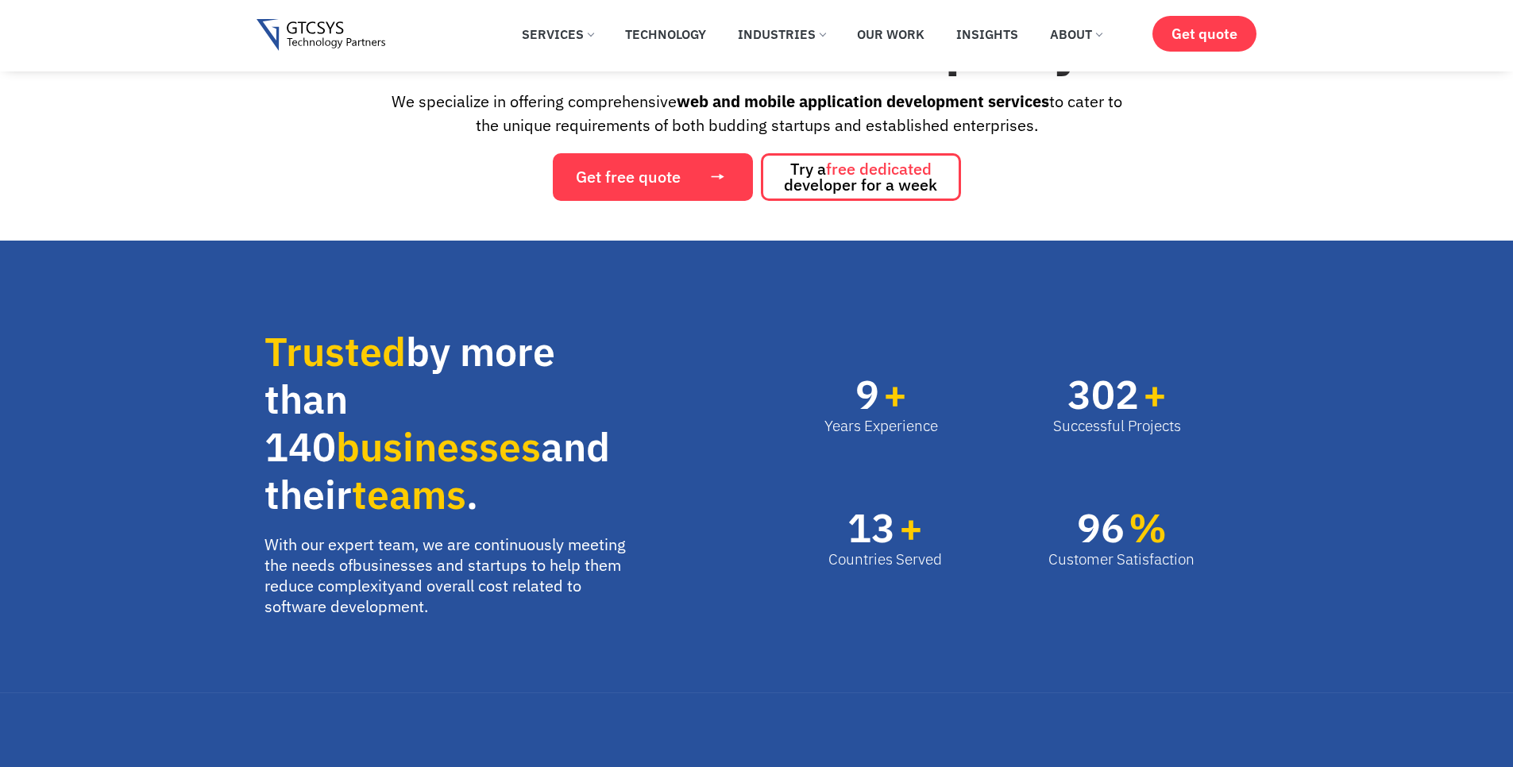
scroll to position [381, 0]
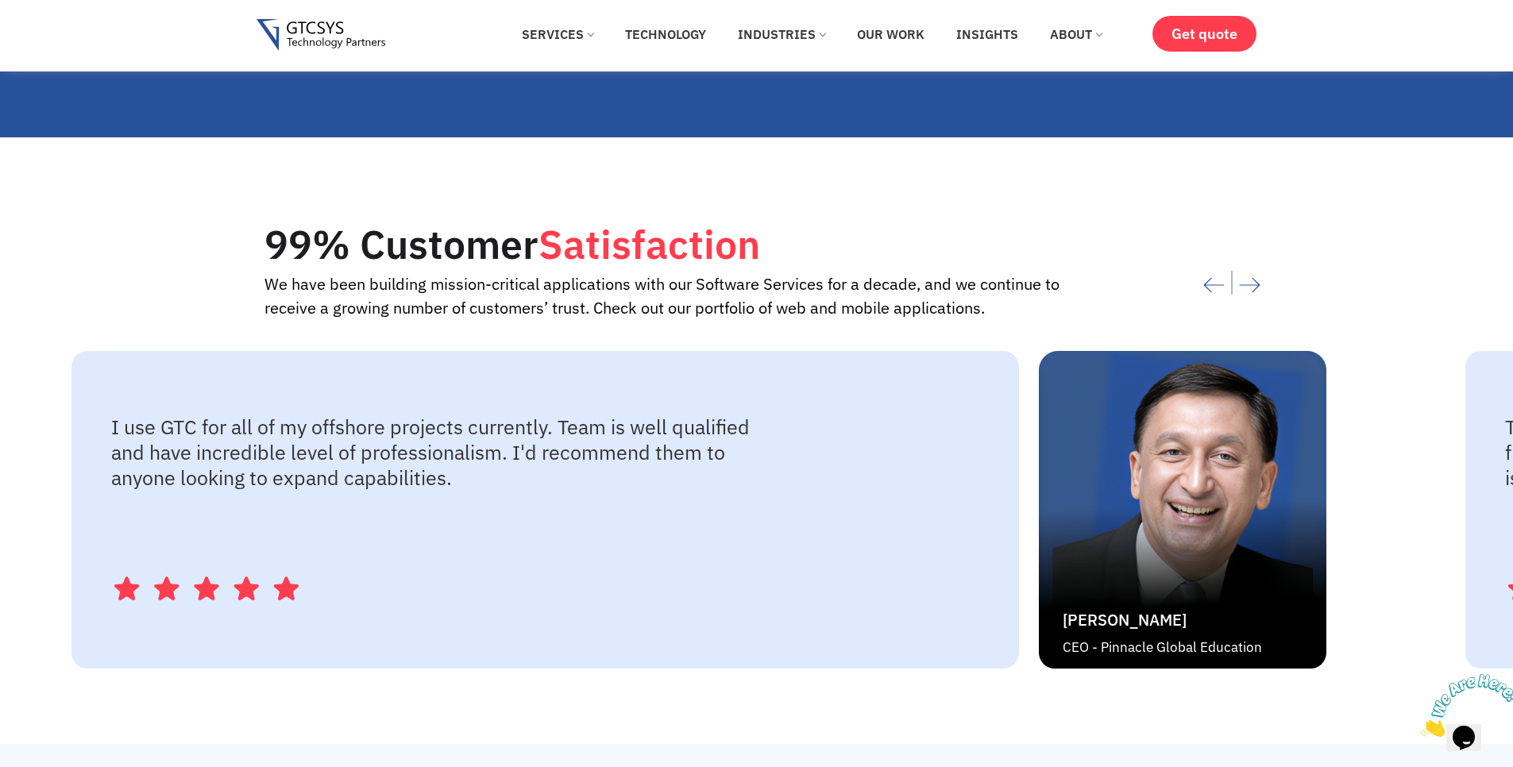
scroll to position [3050, 0]
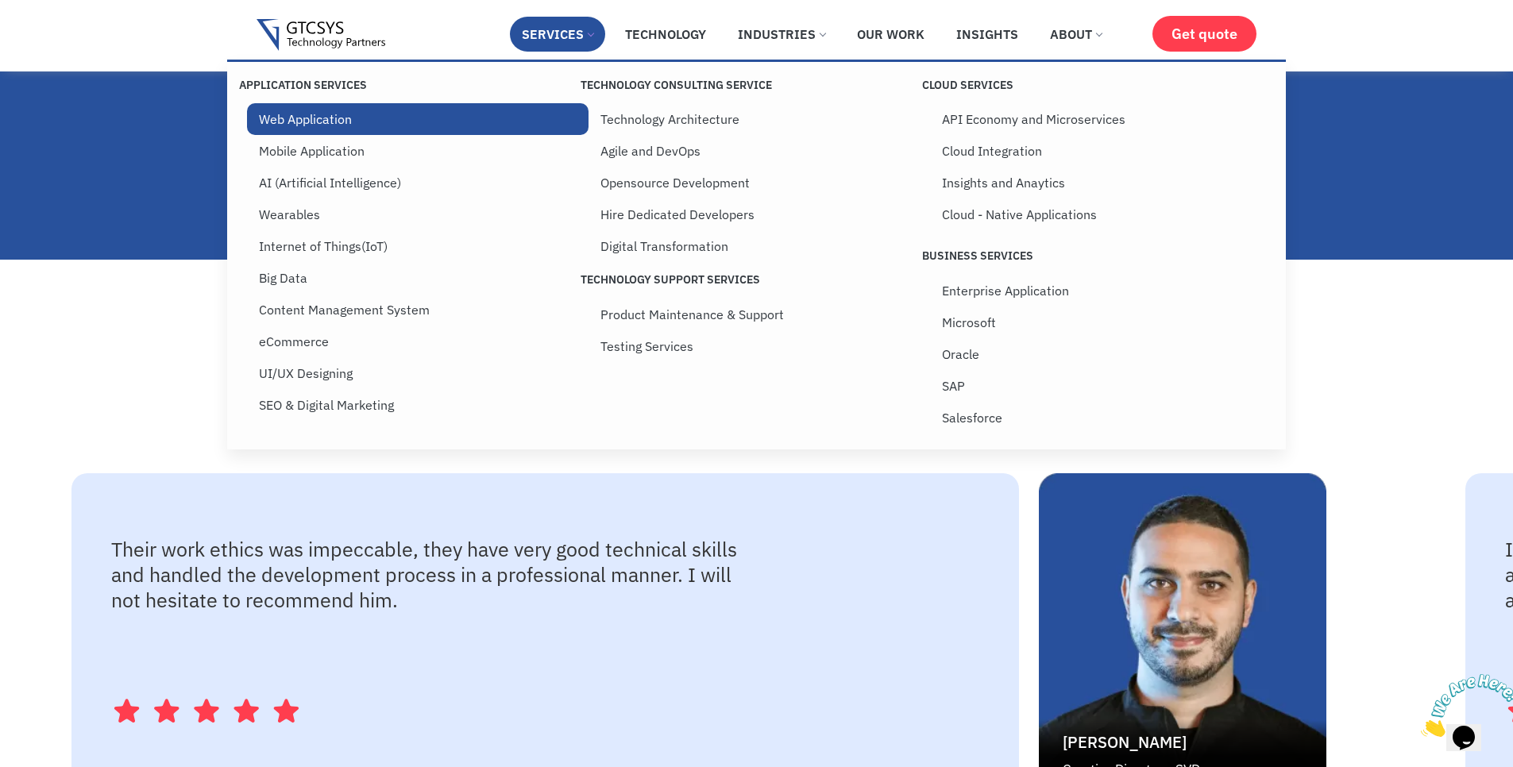
click at [303, 129] on link "Web Application" at bounding box center [418, 119] width 342 height 32
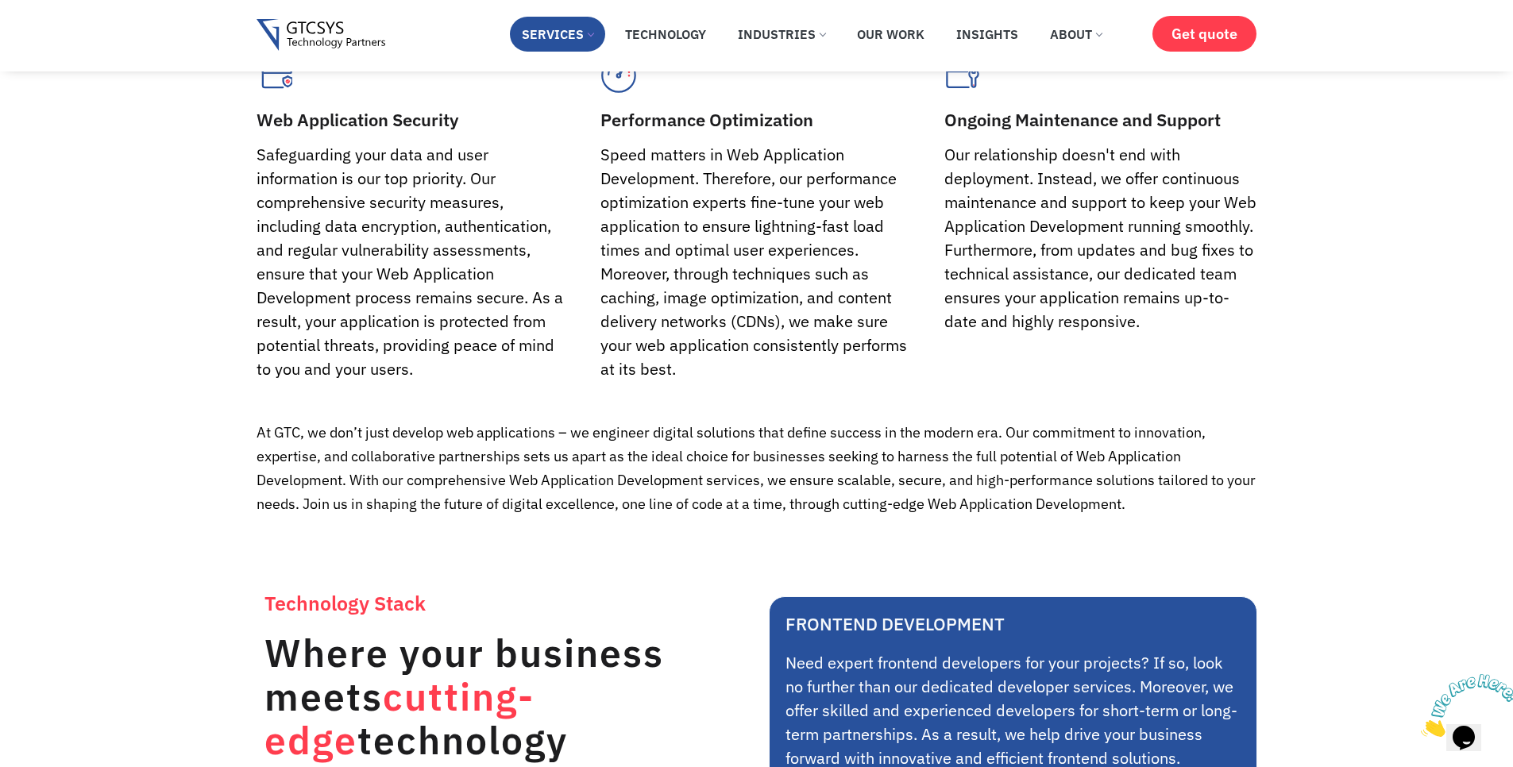
scroll to position [4099, 0]
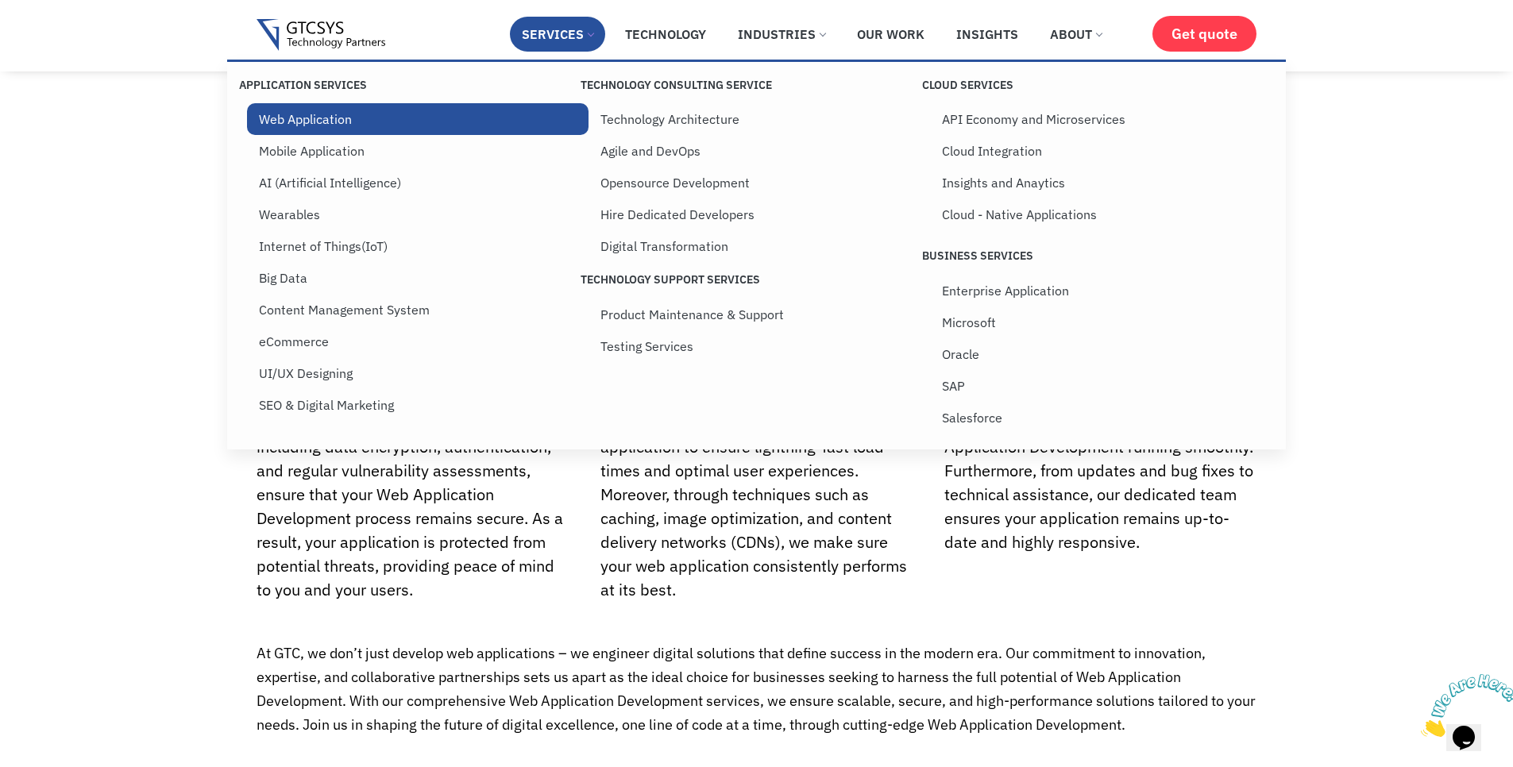
click at [366, 106] on link "Web Application" at bounding box center [418, 119] width 342 height 32
